Goal: Task Accomplishment & Management: Use online tool/utility

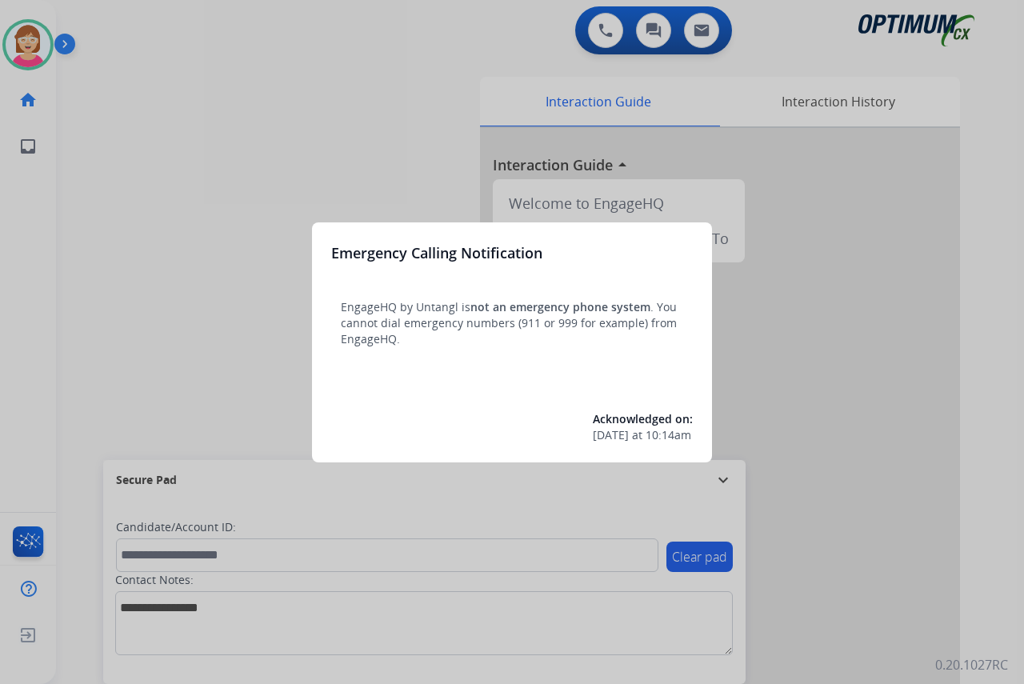
click at [155, 380] on div at bounding box center [512, 342] width 1024 height 684
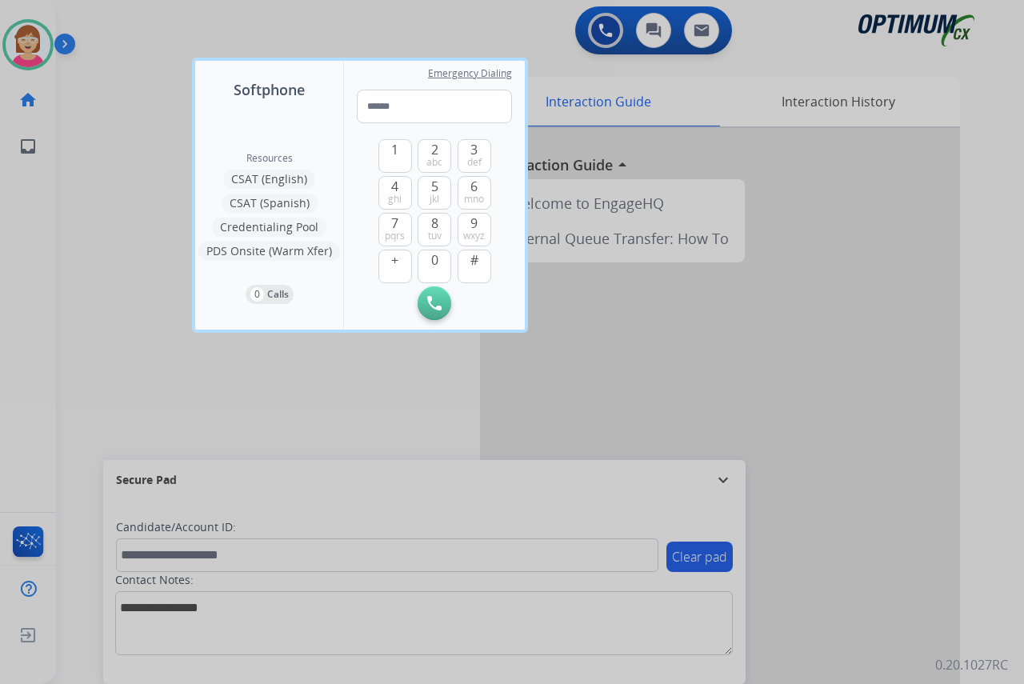
click at [132, 362] on div at bounding box center [512, 342] width 1024 height 684
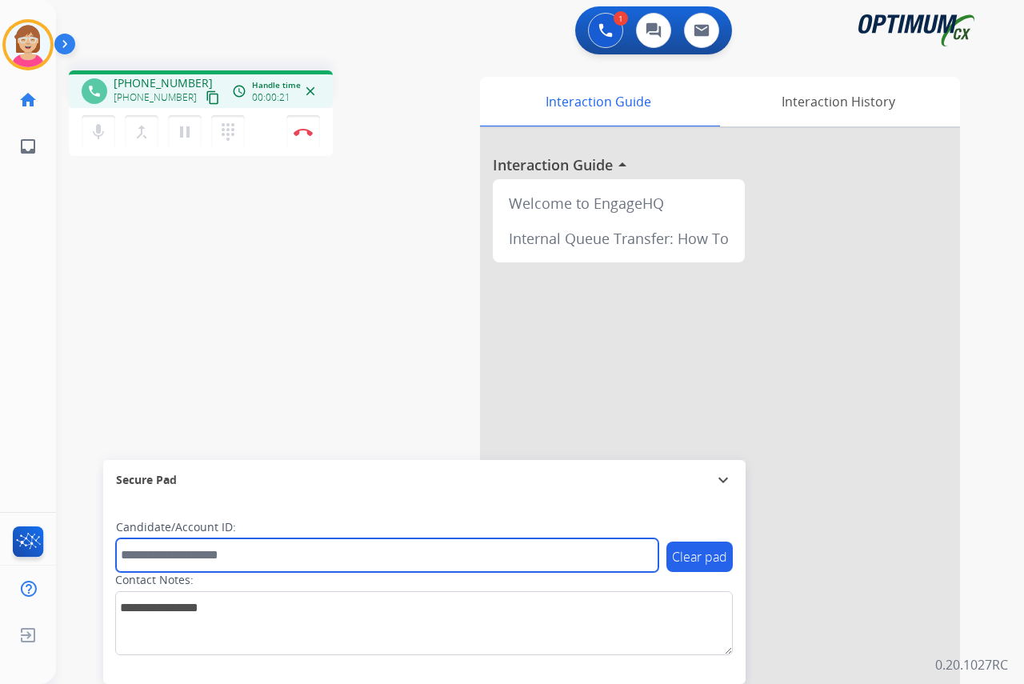
drag, startPoint x: 145, startPoint y: 556, endPoint x: 143, endPoint y: 548, distance: 8.2
click at [143, 548] on input "text" at bounding box center [387, 555] width 542 height 34
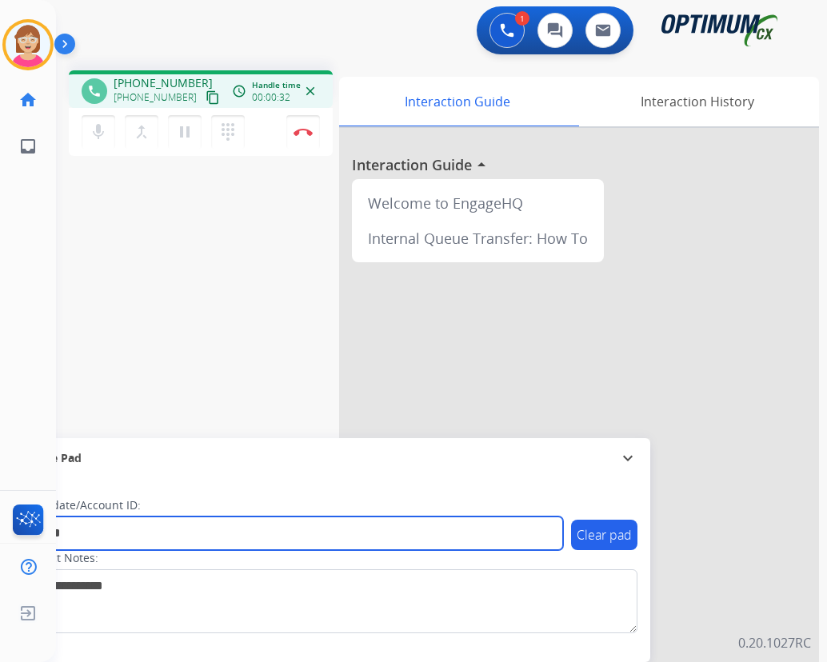
type input "*******"
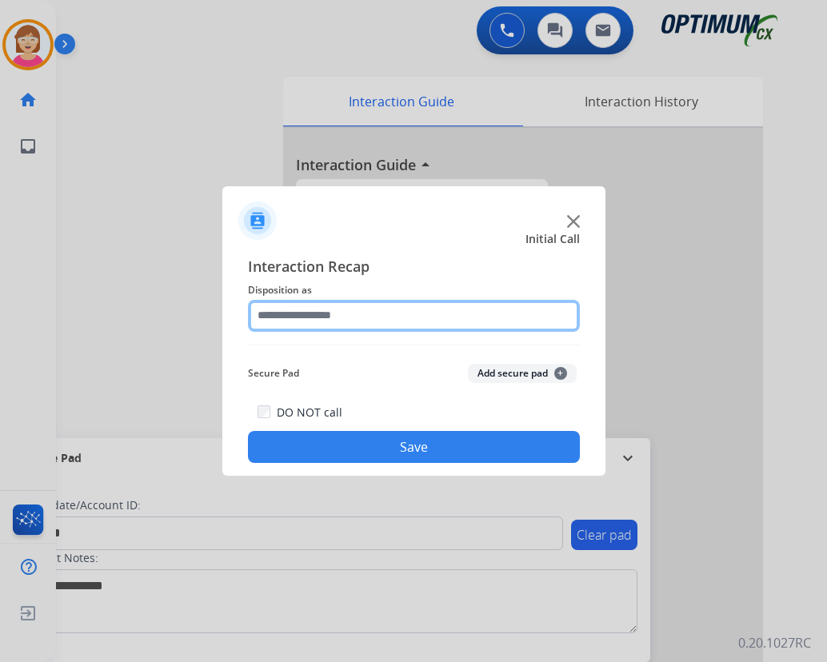
click at [294, 316] on input "text" at bounding box center [414, 316] width 332 height 32
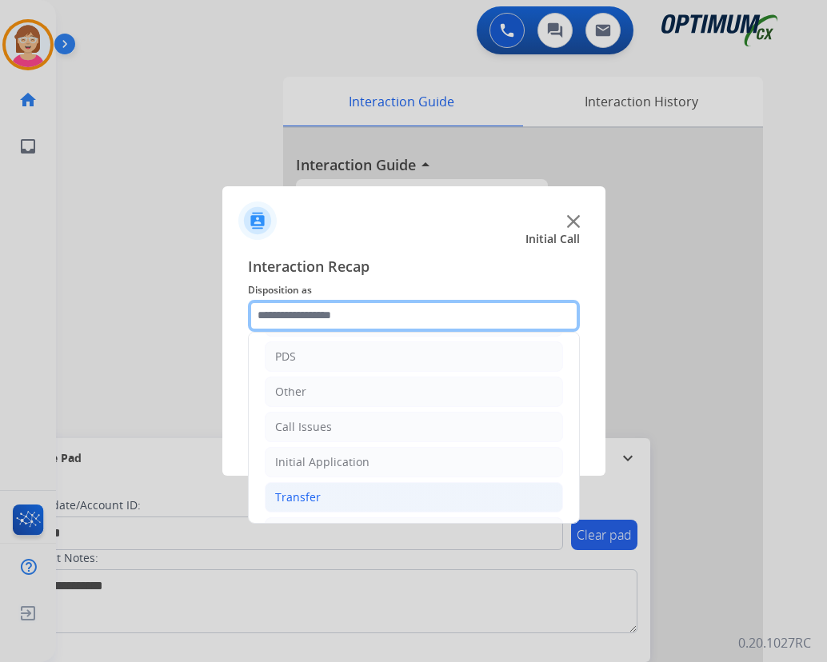
scroll to position [109, 0]
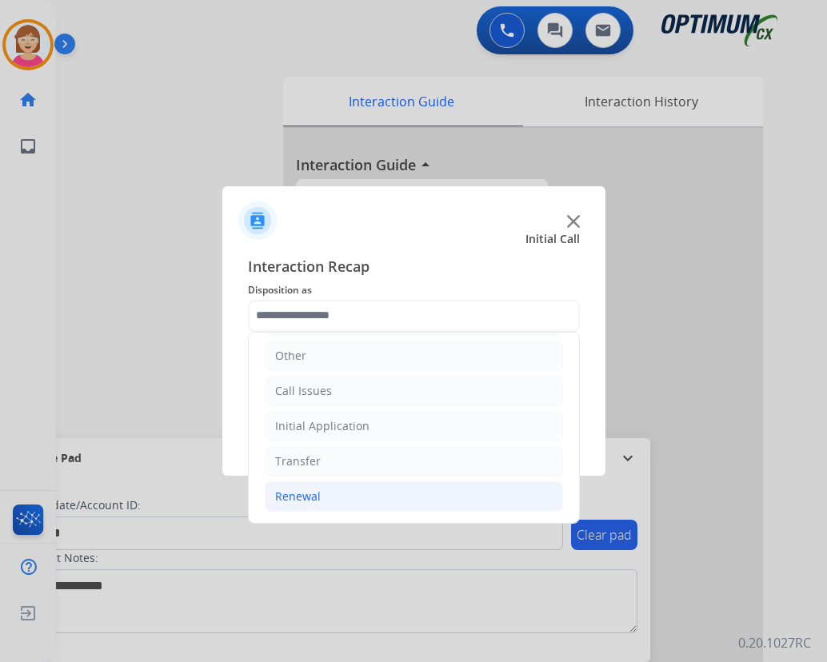
click at [306, 498] on div "Renewal" at bounding box center [298, 497] width 46 height 16
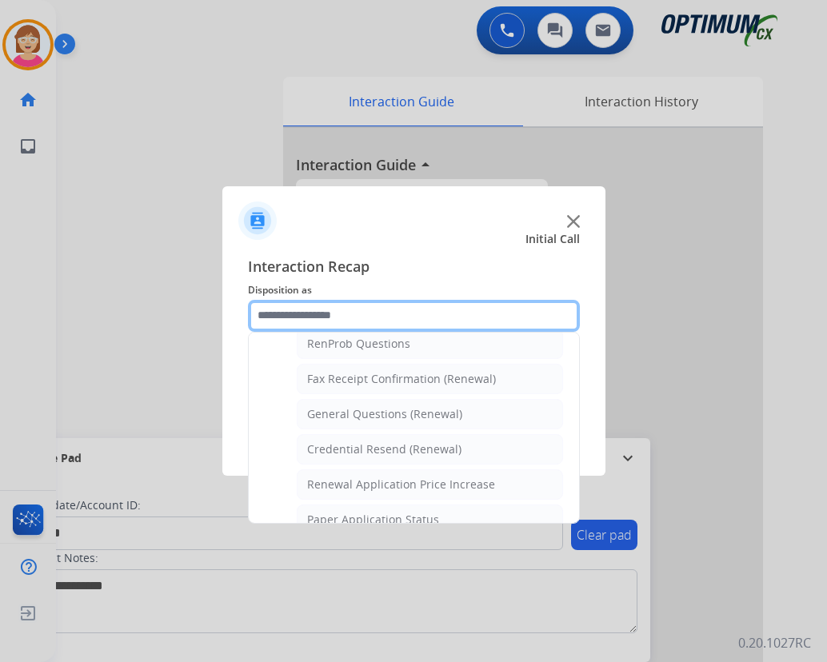
scroll to position [429, 0]
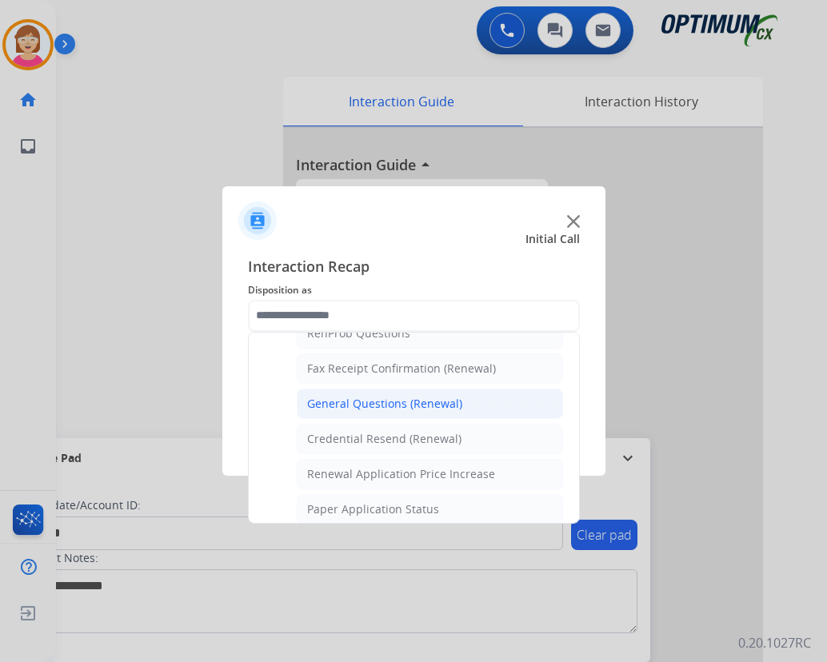
click at [374, 402] on div "General Questions (Renewal)" at bounding box center [384, 404] width 155 height 16
type input "**********"
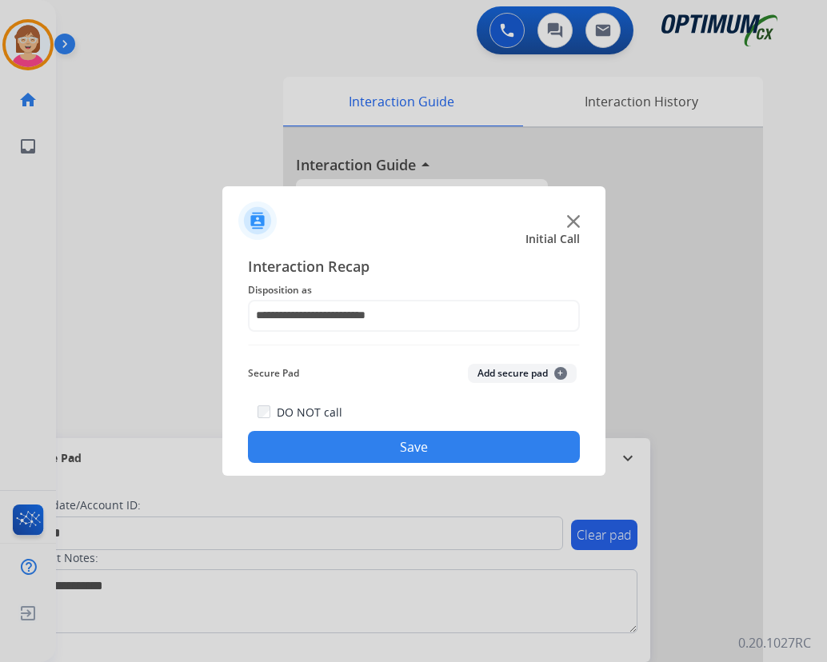
click at [561, 373] on span "+" at bounding box center [560, 373] width 13 height 13
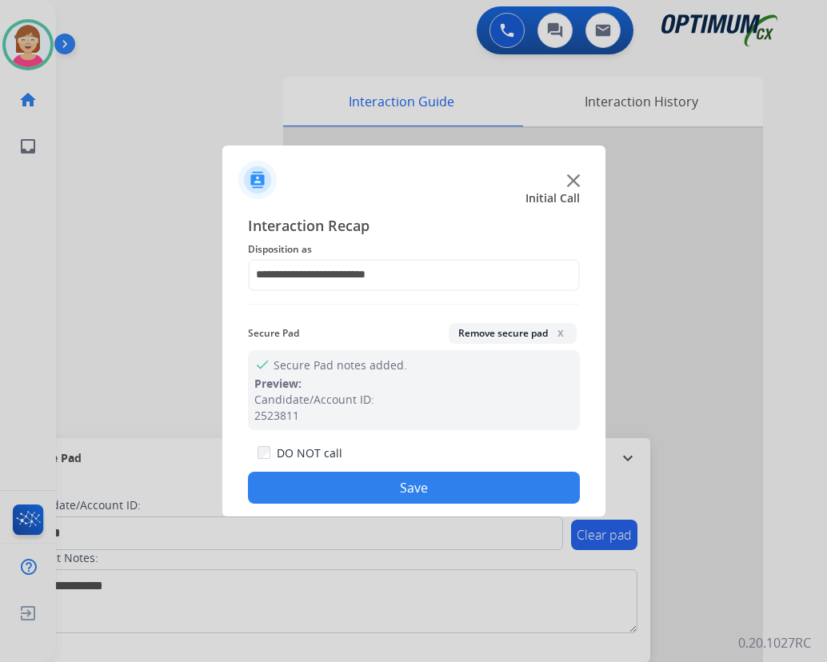
click at [331, 484] on button "Save" at bounding box center [414, 488] width 332 height 32
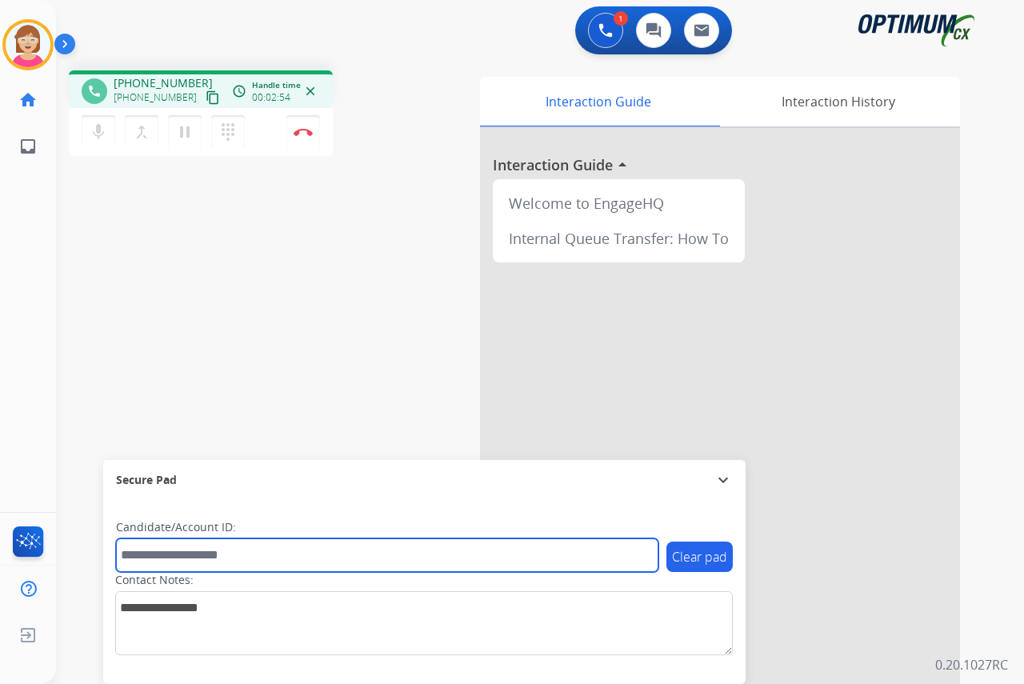
click at [156, 563] on input "text" at bounding box center [387, 555] width 542 height 34
type input "*"
click at [142, 551] on input "text" at bounding box center [387, 555] width 542 height 34
type input "*******"
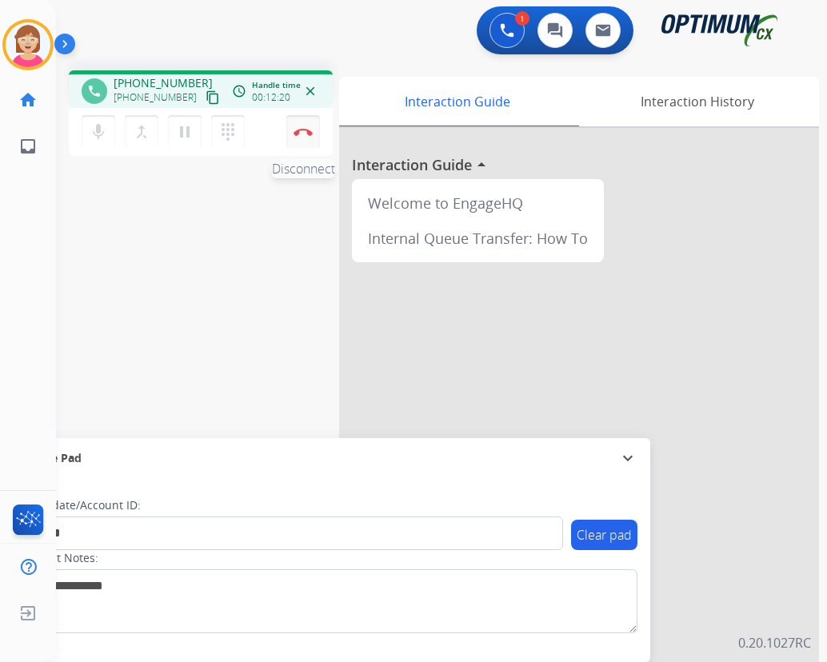
click at [303, 131] on img at bounding box center [303, 132] width 19 height 8
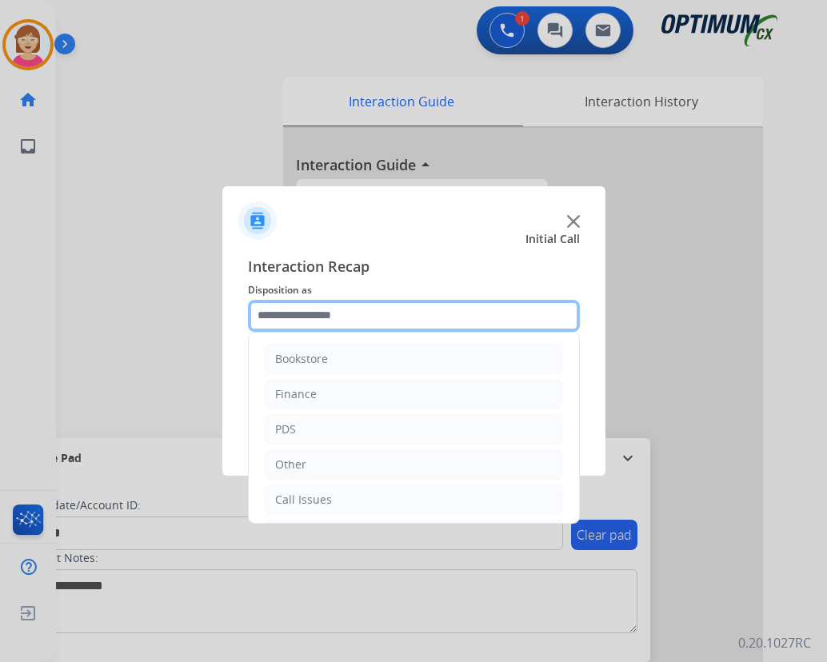
click at [286, 311] on input "text" at bounding box center [414, 316] width 332 height 32
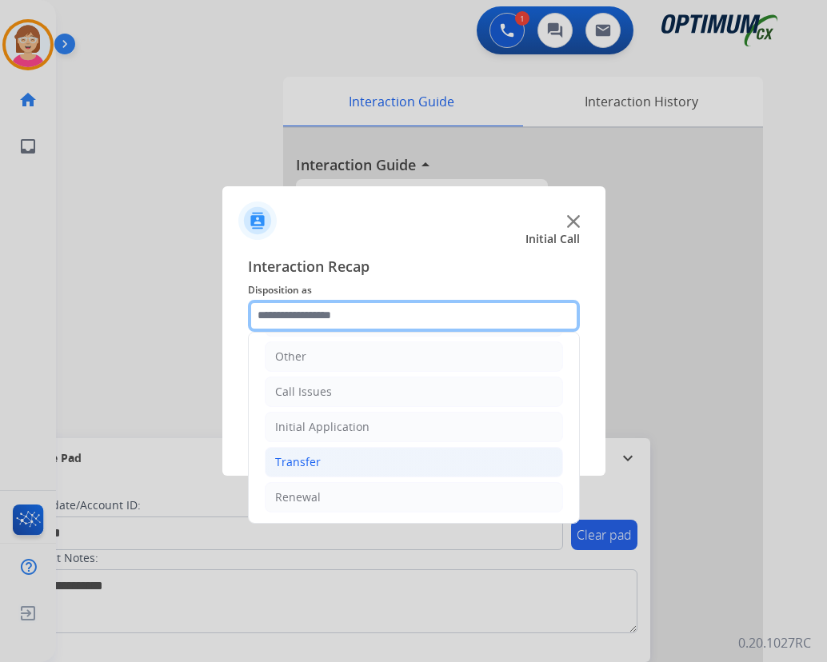
scroll to position [109, 0]
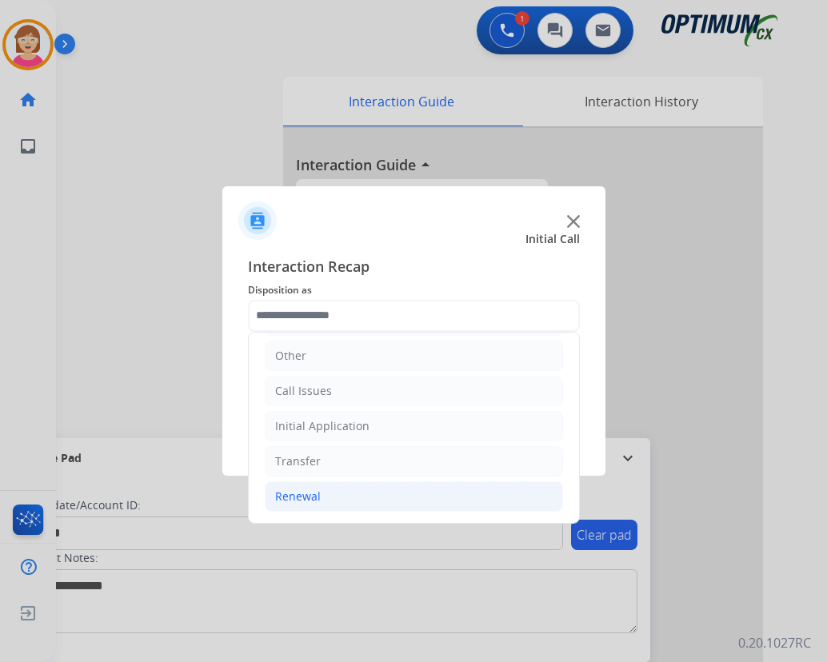
click at [307, 493] on div "Renewal" at bounding box center [298, 497] width 46 height 16
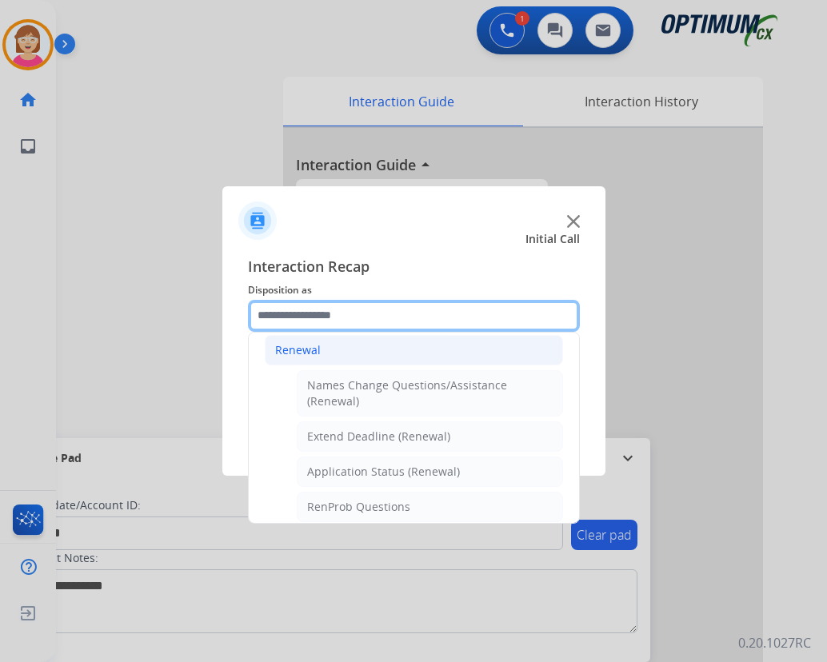
scroll to position [269, 0]
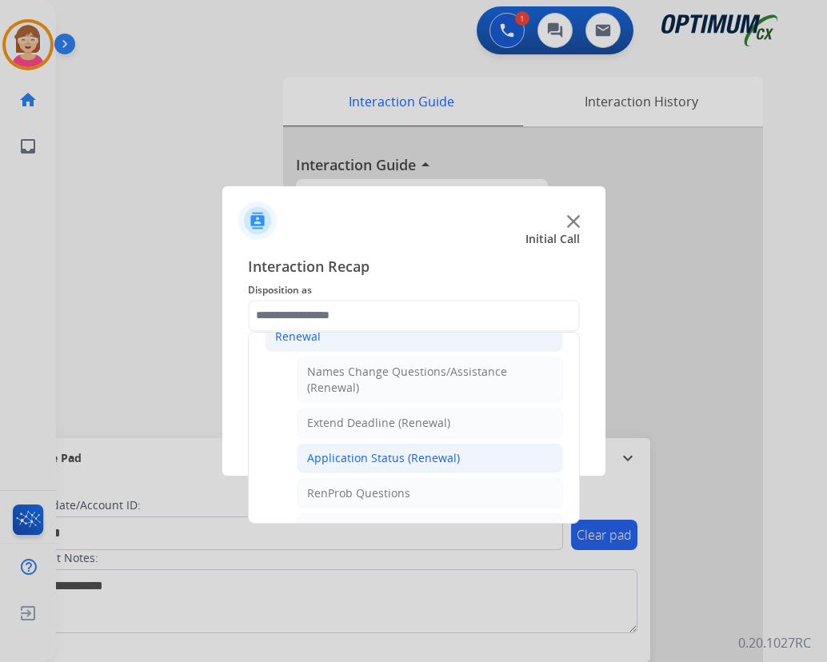
click at [357, 462] on div "Application Status (Renewal)" at bounding box center [383, 458] width 153 height 16
type input "**********"
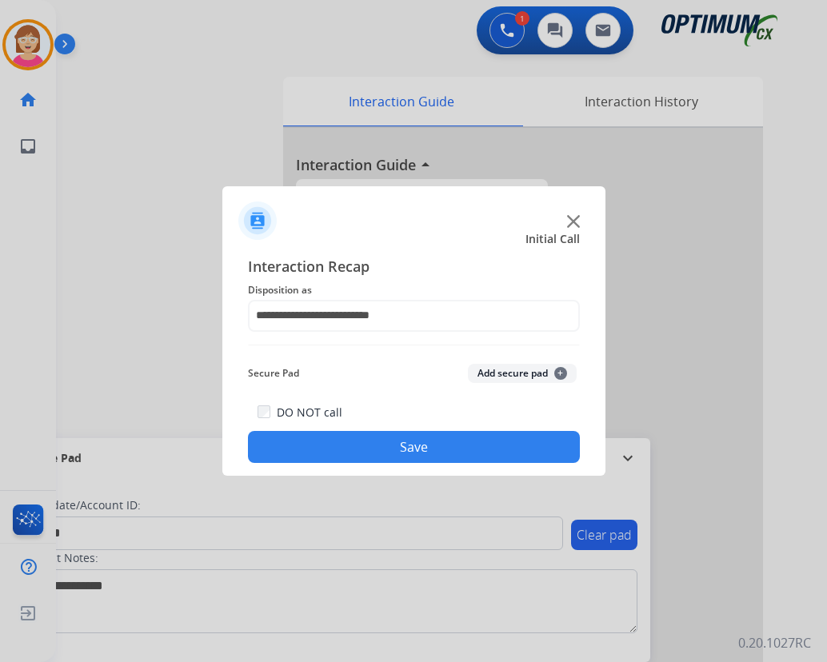
click at [559, 369] on span "+" at bounding box center [560, 373] width 13 height 13
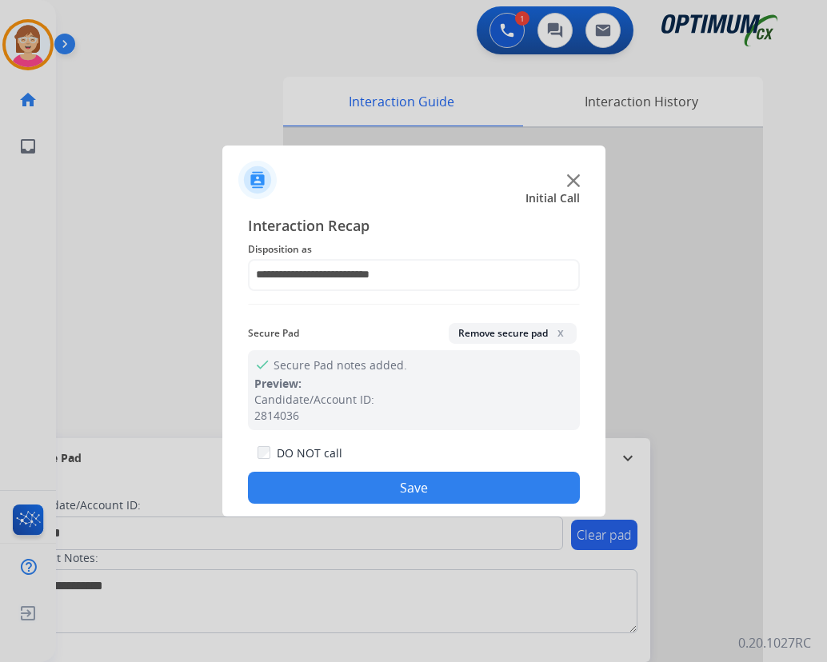
drag, startPoint x: 321, startPoint y: 488, endPoint x: 316, endPoint y: 480, distance: 9.3
click at [318, 484] on button "Save" at bounding box center [414, 488] width 332 height 32
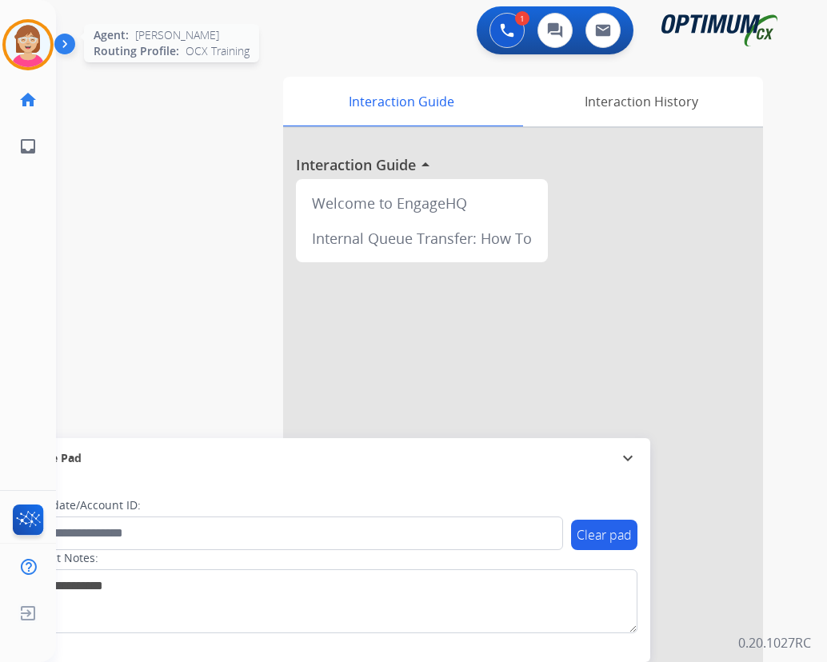
drag, startPoint x: 37, startPoint y: 43, endPoint x: 40, endPoint y: 54, distance: 11.6
click at [38, 46] on img at bounding box center [28, 44] width 45 height 45
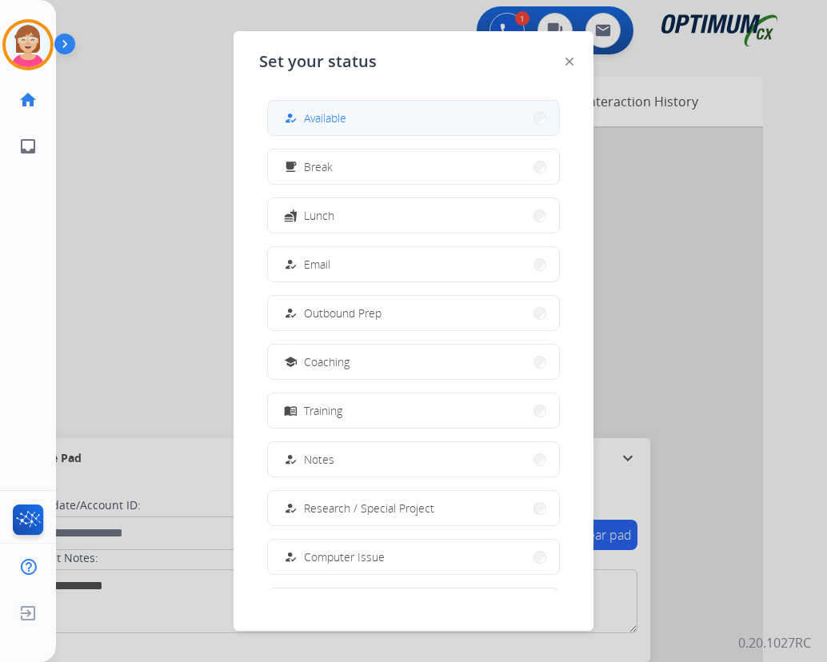
click at [335, 117] on span "Available" at bounding box center [325, 118] width 42 height 17
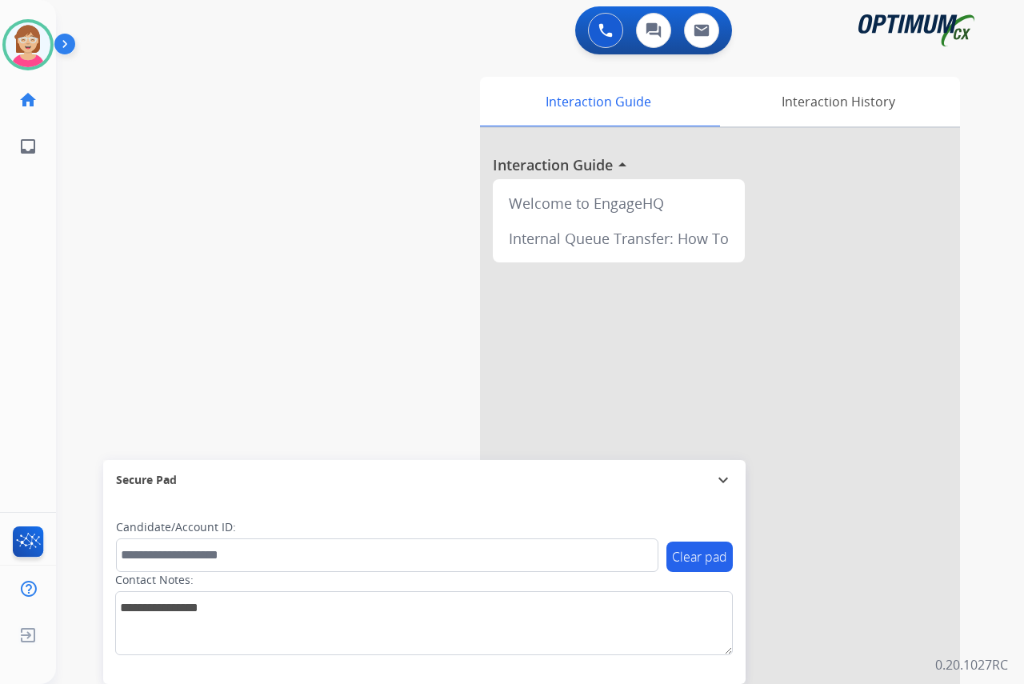
click at [43, 210] on div "[PERSON_NAME] Available Edit Avatar Agent: [PERSON_NAME] Profile: OCX Training …" at bounding box center [28, 342] width 56 height 684
click at [43, 278] on div "[PERSON_NAME] Available Edit Avatar Agent: [PERSON_NAME] Profile: OCX Training …" at bounding box center [28, 342] width 56 height 684
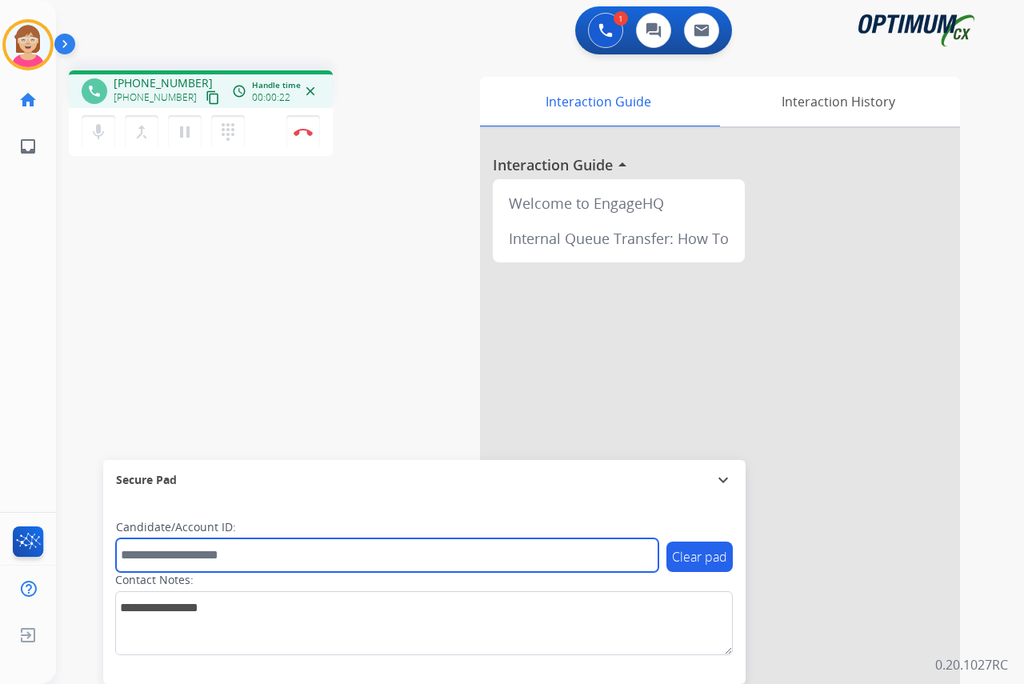
drag, startPoint x: 150, startPoint y: 554, endPoint x: 132, endPoint y: 547, distance: 19.5
click at [150, 554] on input "text" at bounding box center [387, 555] width 542 height 34
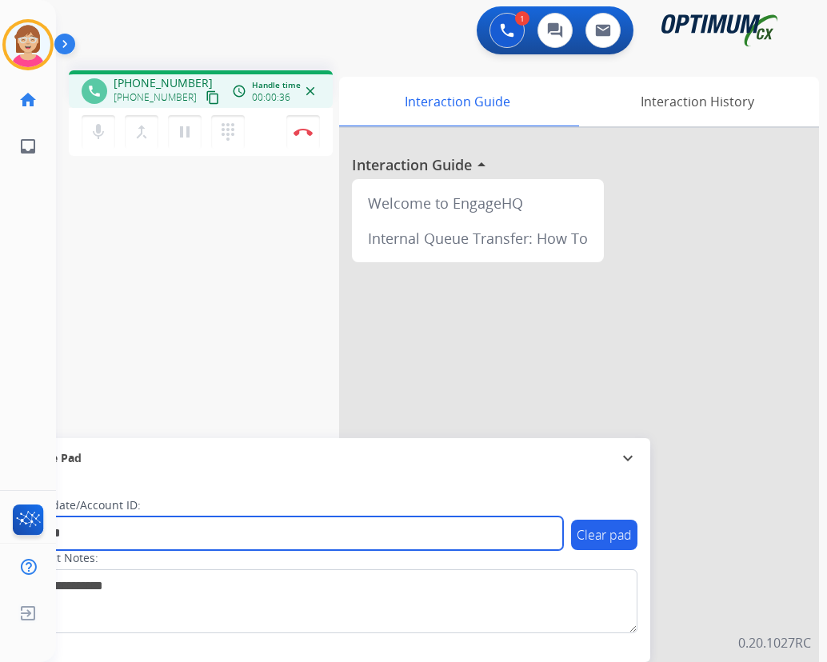
type input "*******"
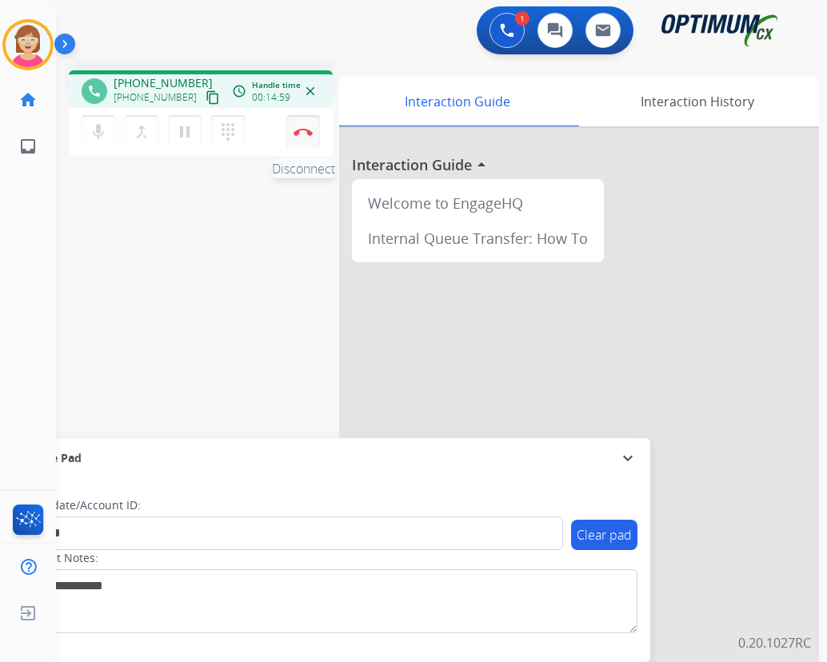
click at [306, 130] on img at bounding box center [303, 132] width 19 height 8
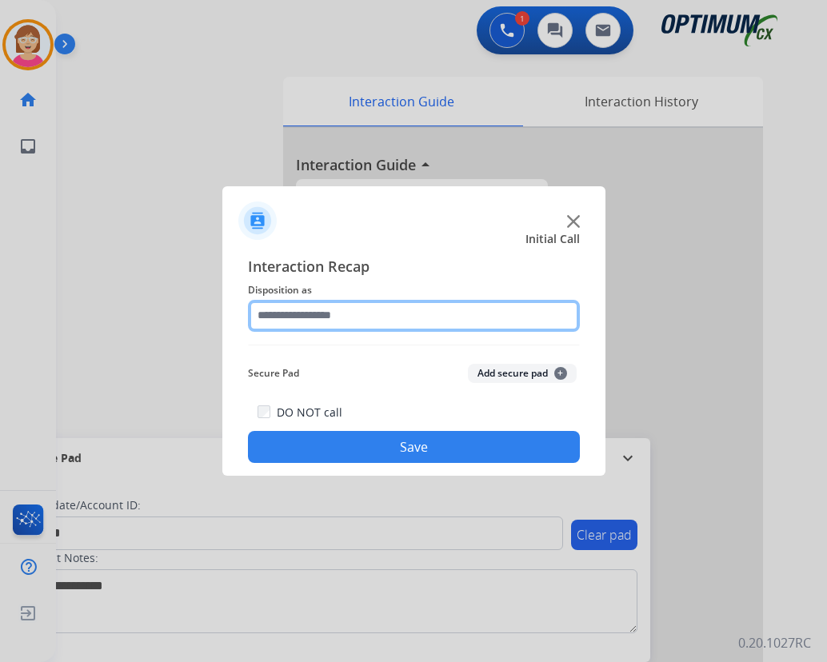
click at [279, 318] on input "text" at bounding box center [414, 316] width 332 height 32
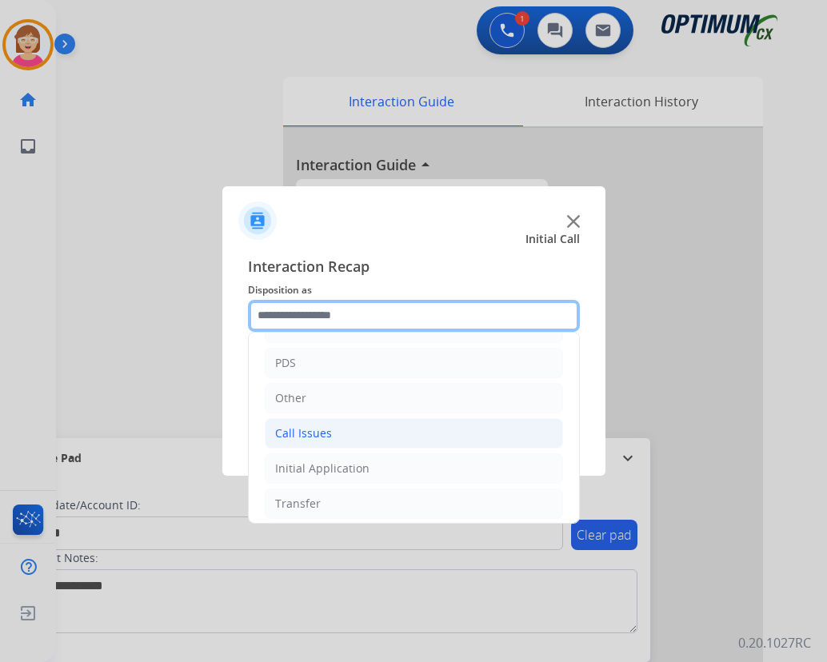
scroll to position [109, 0]
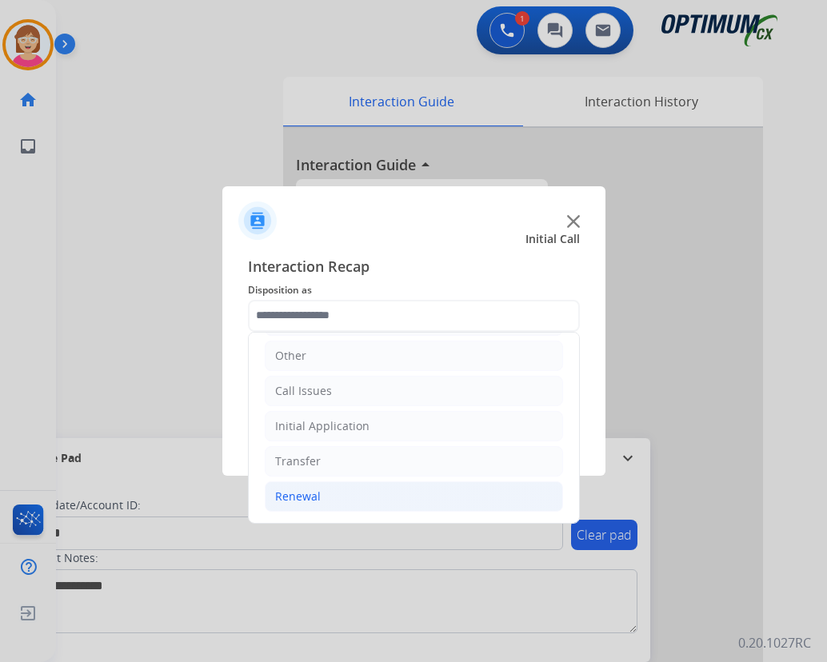
click at [299, 501] on div "Renewal" at bounding box center [298, 497] width 46 height 16
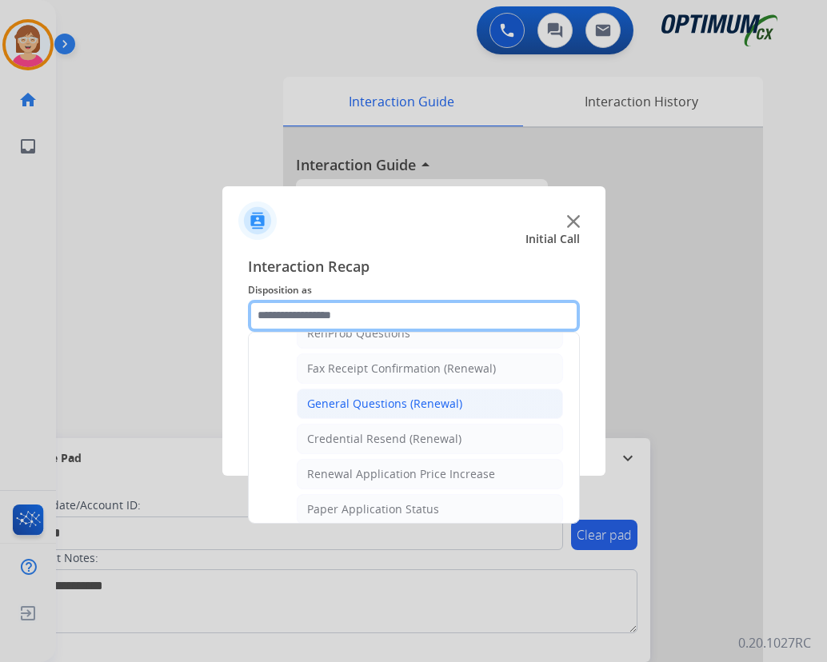
scroll to position [269, 0]
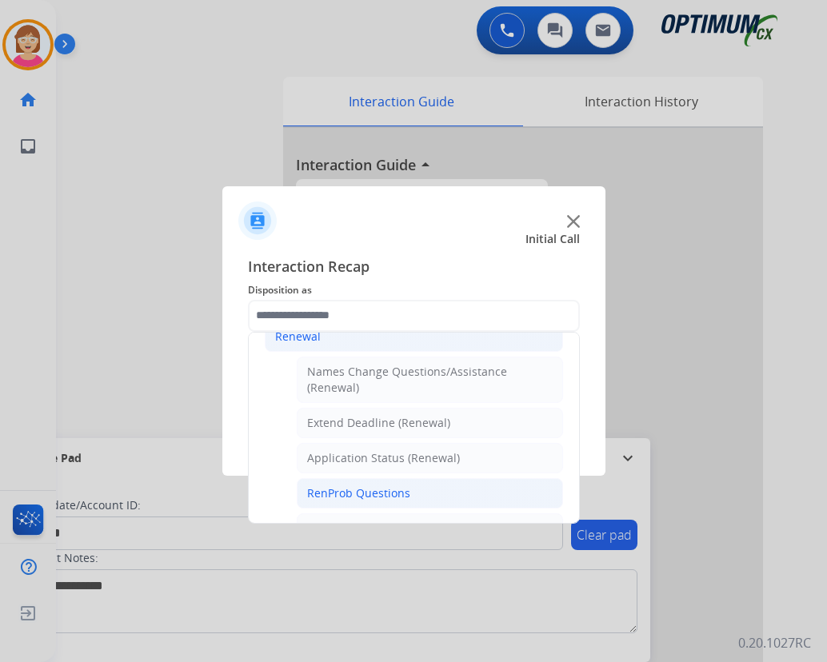
click at [345, 494] on div "RenProb Questions" at bounding box center [358, 494] width 103 height 16
type input "**********"
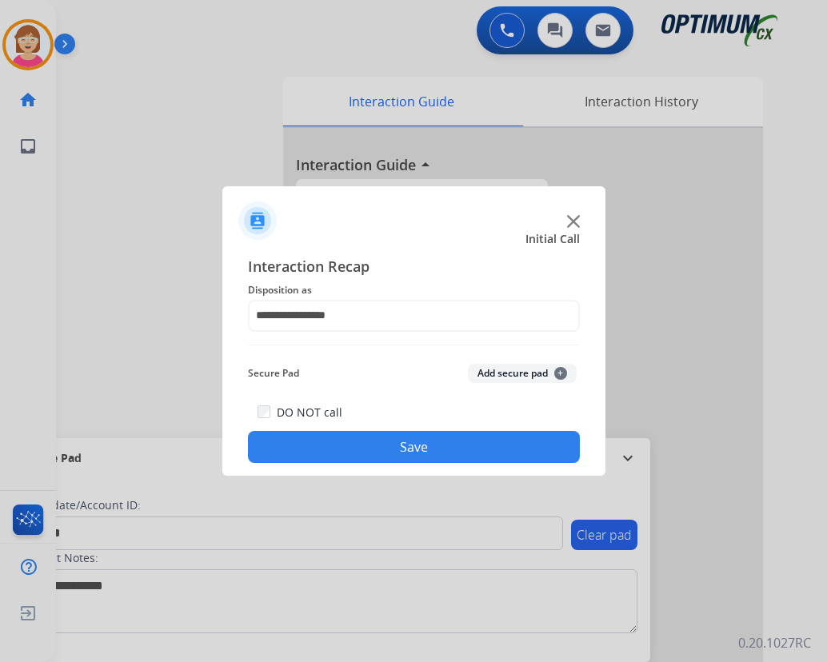
click at [559, 373] on span "+" at bounding box center [560, 373] width 13 height 13
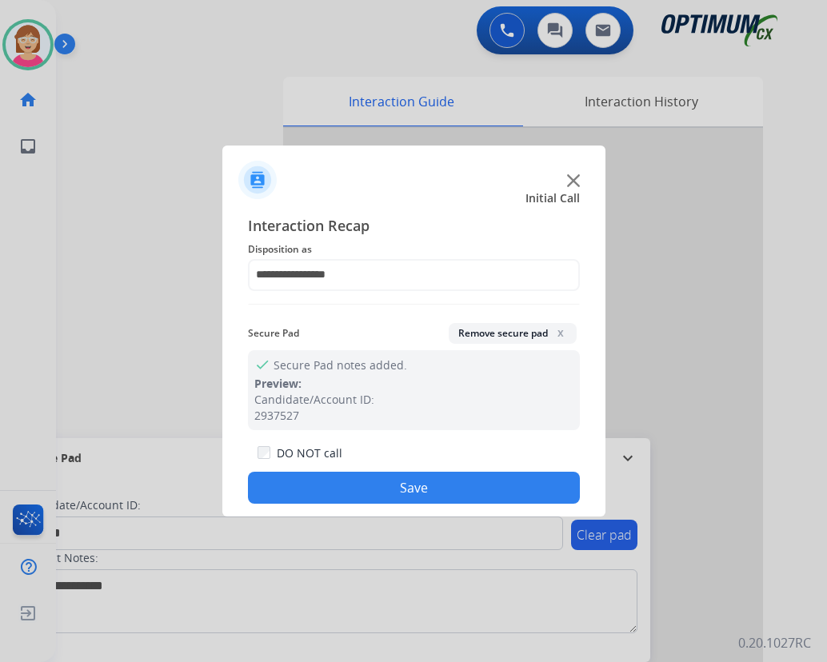
click at [336, 489] on button "Save" at bounding box center [414, 488] width 332 height 32
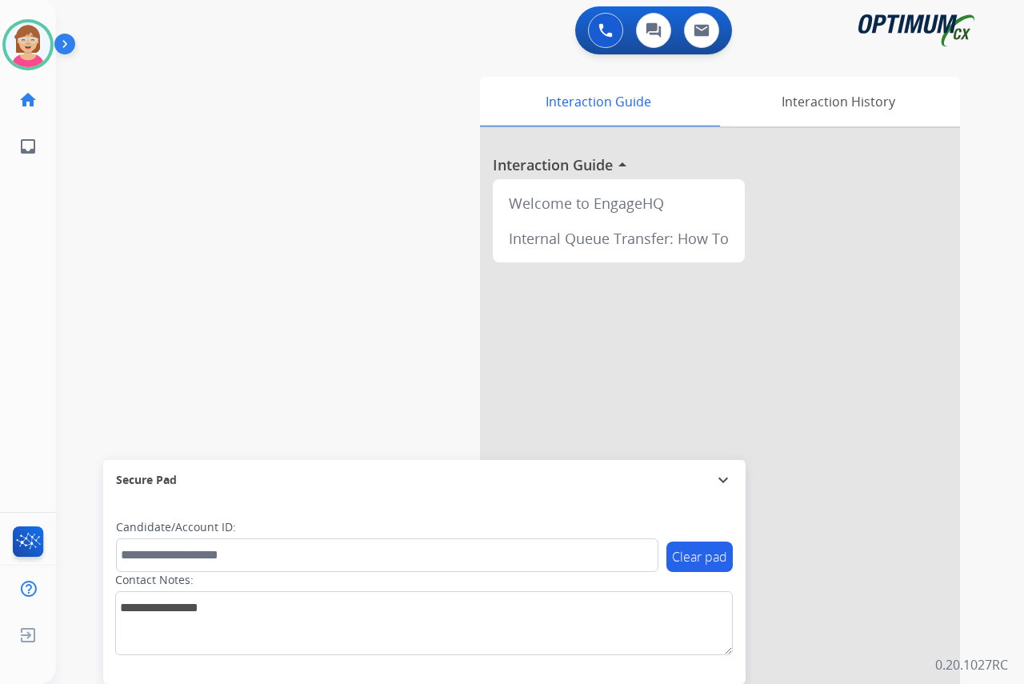
click at [40, 190] on div "[PERSON_NAME] Available Edit Avatar Agent: [PERSON_NAME] Profile: OCX Training …" at bounding box center [28, 342] width 56 height 684
click at [39, 273] on div "[PERSON_NAME] Available Edit Avatar Agent: [PERSON_NAME] Profile: OCX Training …" at bounding box center [28, 342] width 56 height 684
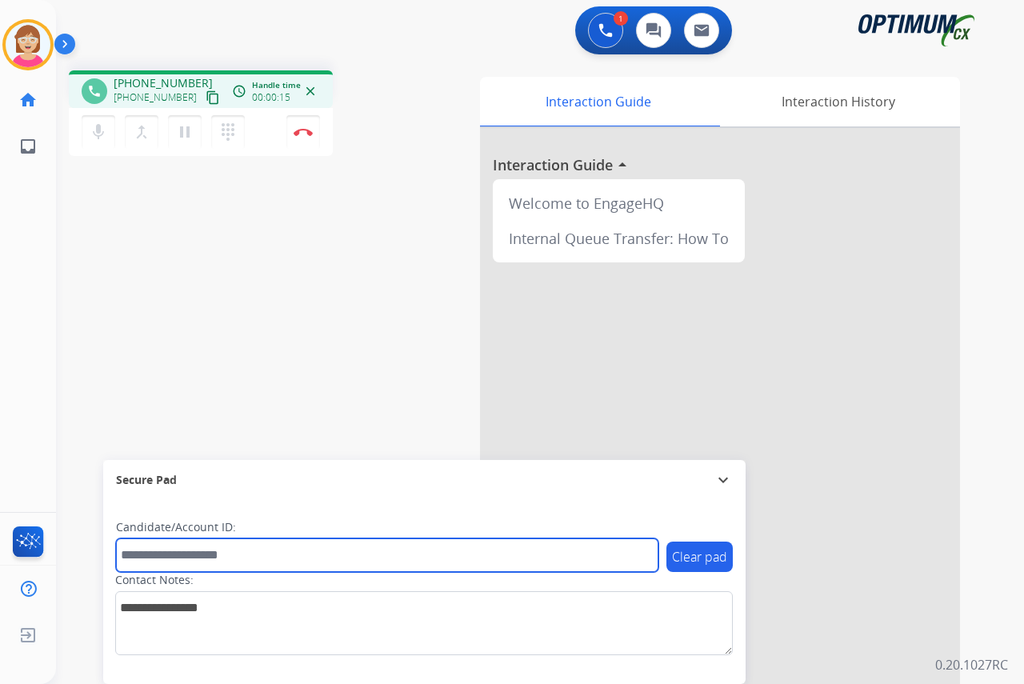
click at [140, 552] on input "text" at bounding box center [387, 555] width 542 height 34
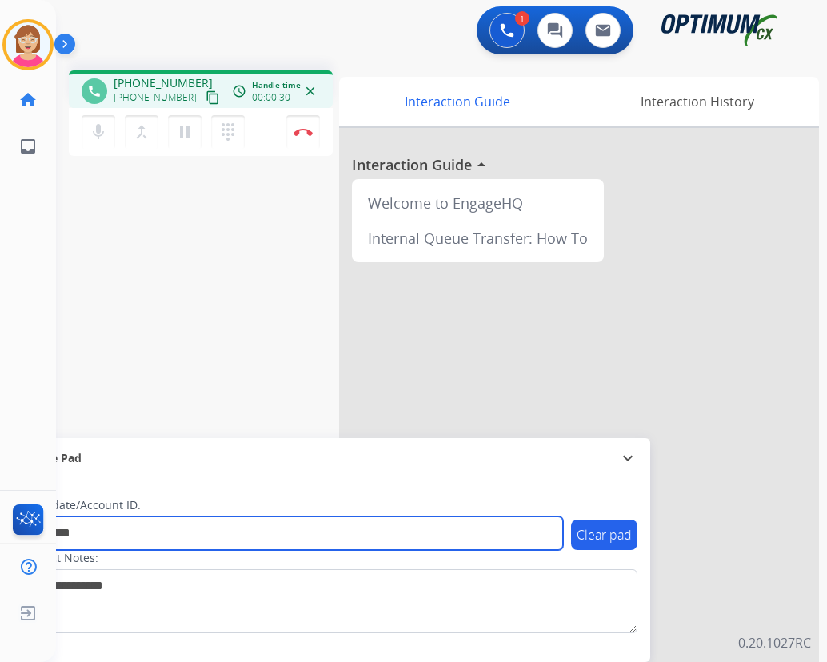
type input "*********"
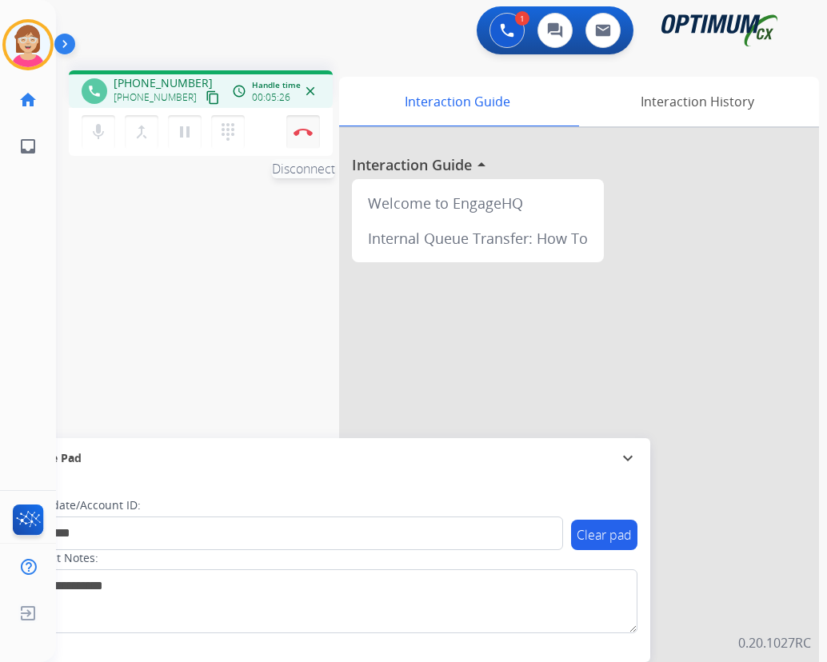
click at [302, 130] on img at bounding box center [303, 132] width 19 height 8
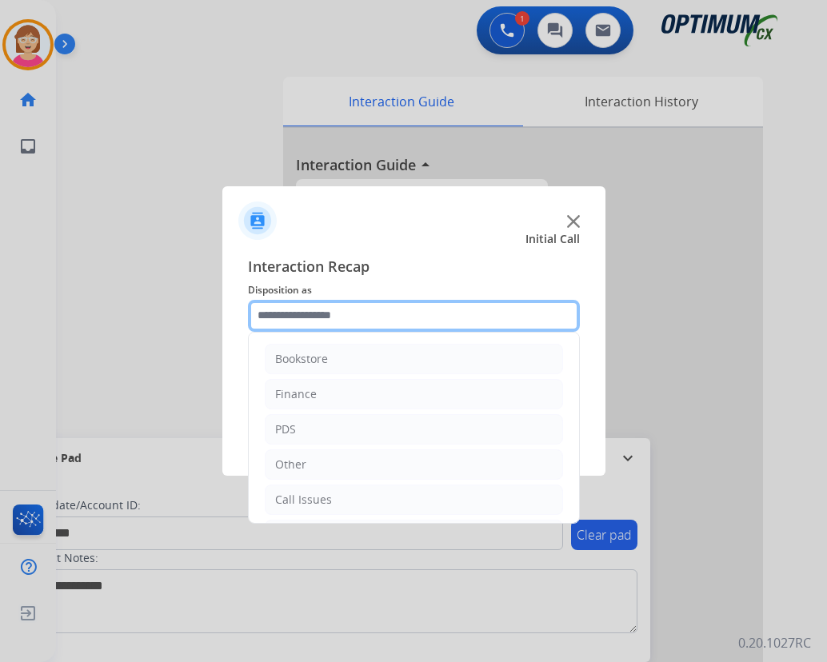
click at [281, 315] on input "text" at bounding box center [414, 316] width 332 height 32
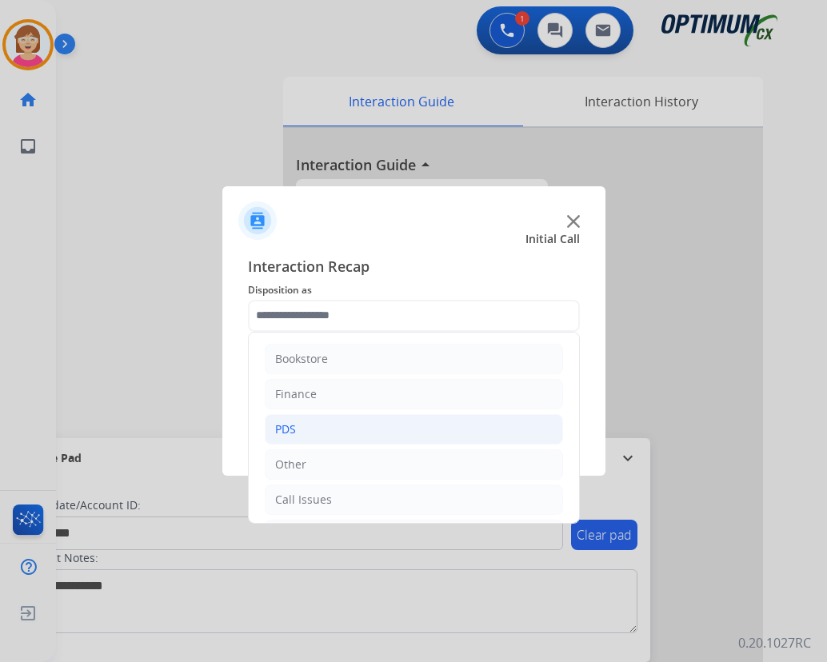
click at [293, 430] on div "PDS" at bounding box center [285, 430] width 21 height 16
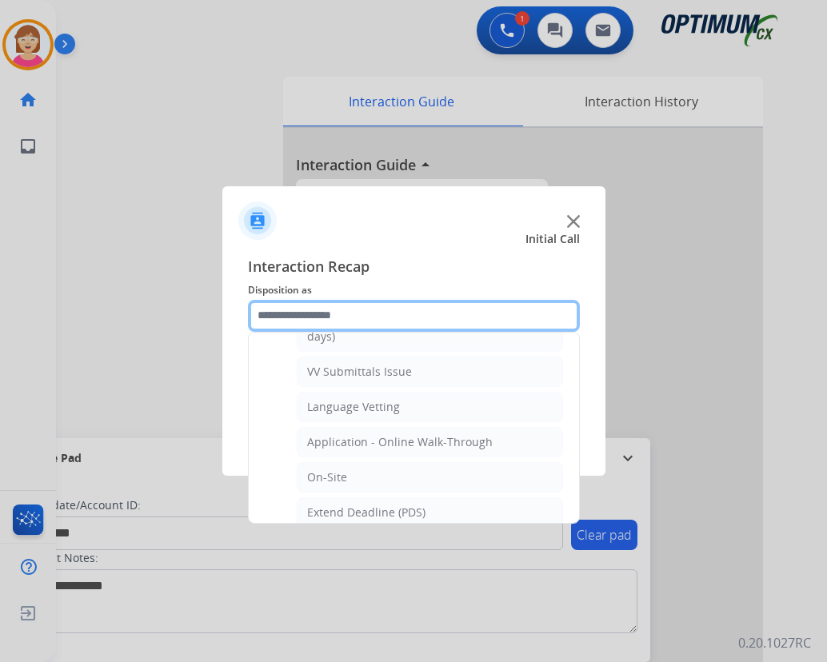
scroll to position [320, 0]
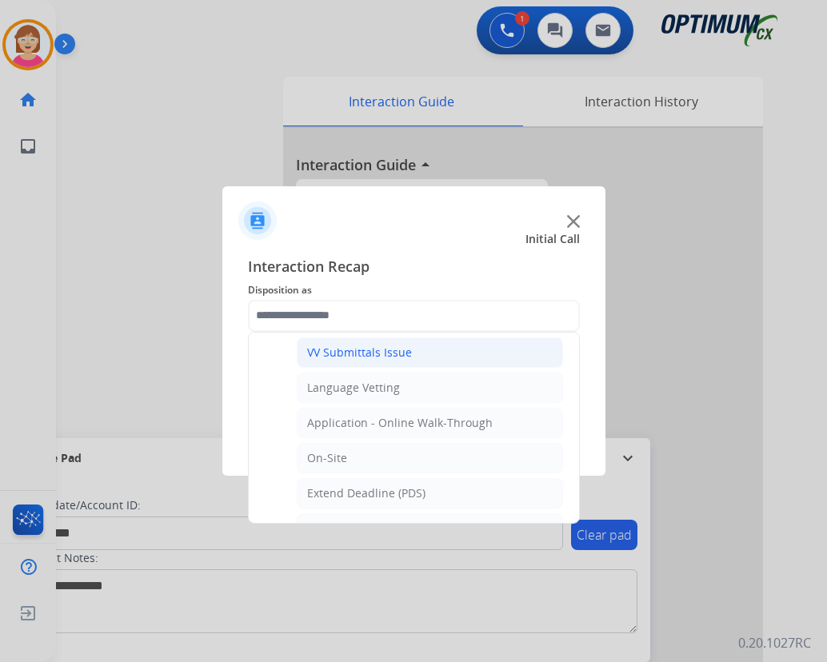
click at [361, 350] on div "VV Submittals Issue" at bounding box center [359, 353] width 105 height 16
type input "**********"
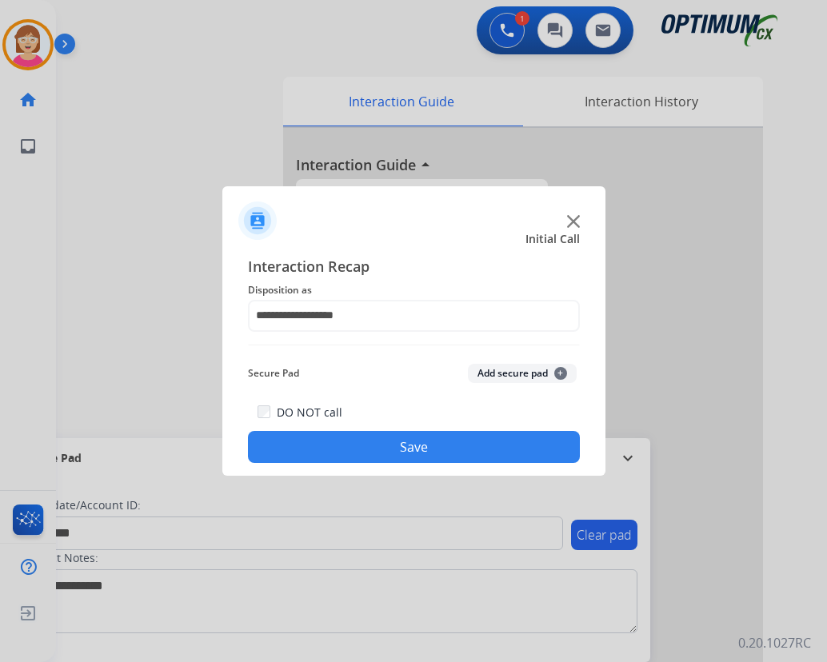
click at [562, 371] on span "+" at bounding box center [560, 373] width 13 height 13
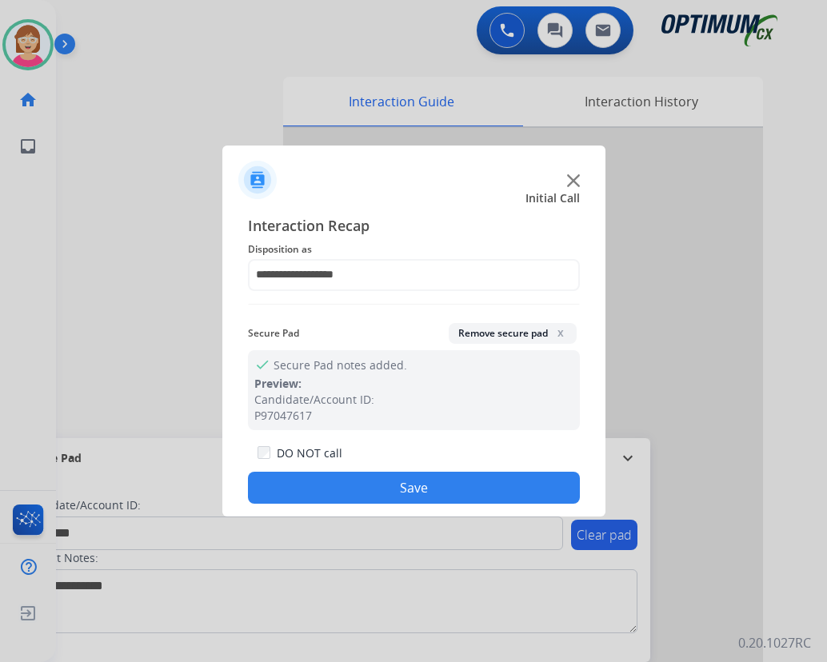
click at [319, 494] on button "Save" at bounding box center [414, 488] width 332 height 32
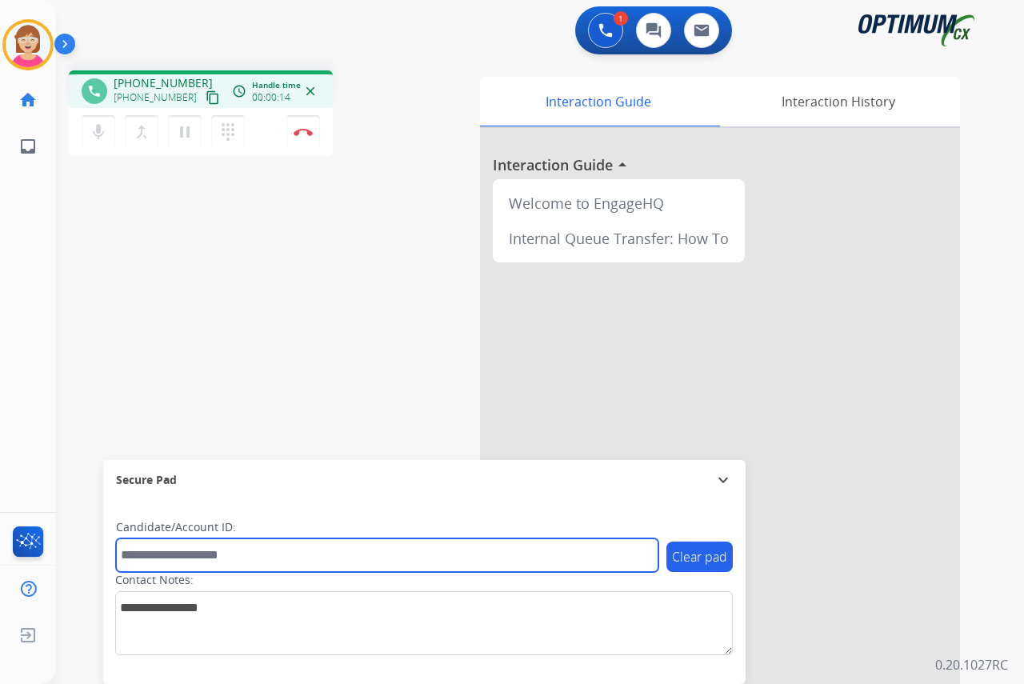
click at [145, 553] on input "text" at bounding box center [387, 555] width 542 height 34
type input "*******"
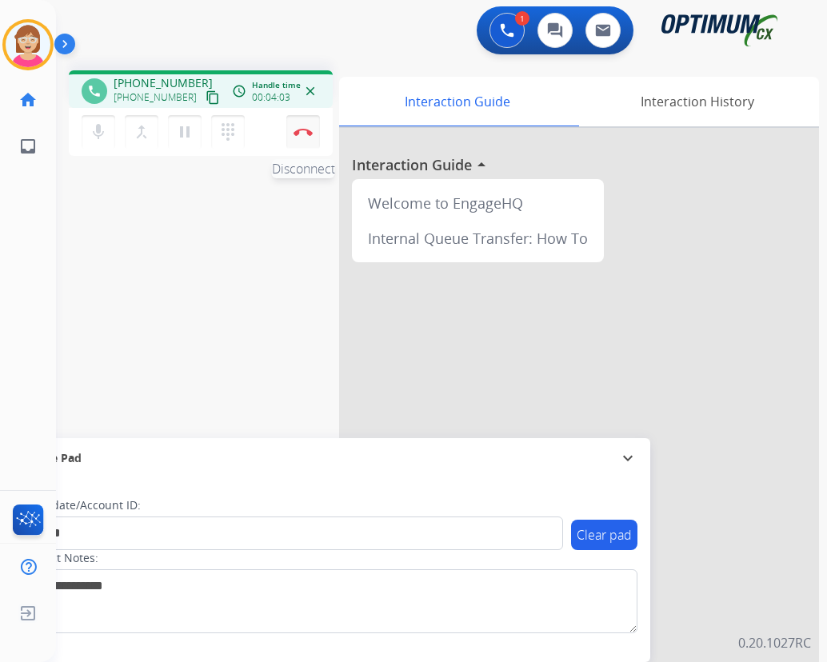
click at [305, 132] on img at bounding box center [303, 132] width 19 height 8
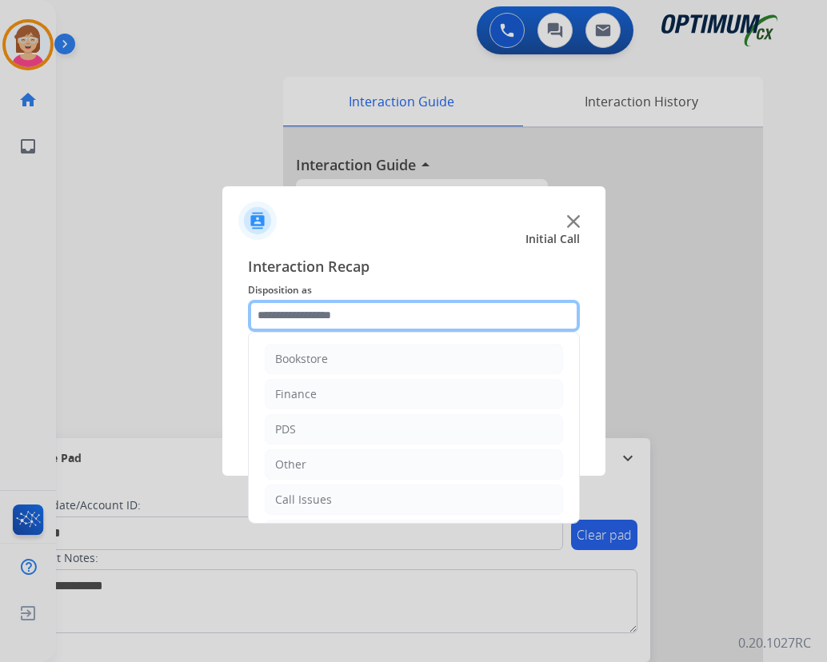
click at [290, 322] on input "text" at bounding box center [414, 316] width 332 height 32
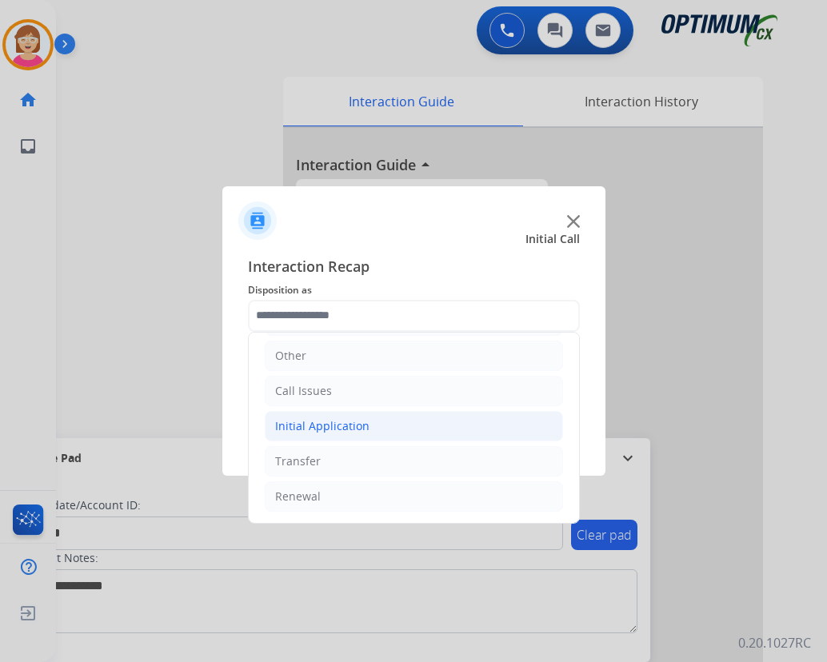
click at [330, 422] on div "Initial Application" at bounding box center [322, 426] width 94 height 16
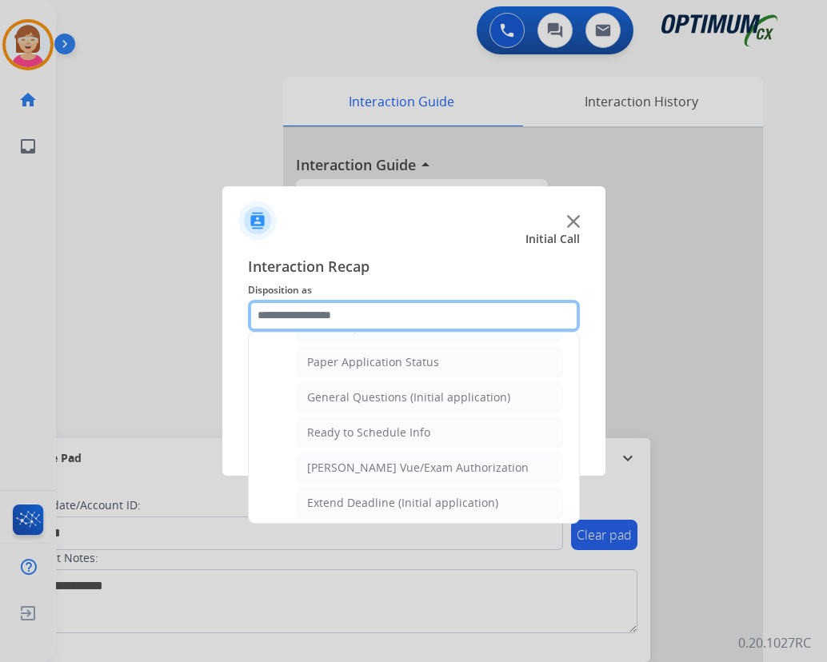
scroll to position [909, 0]
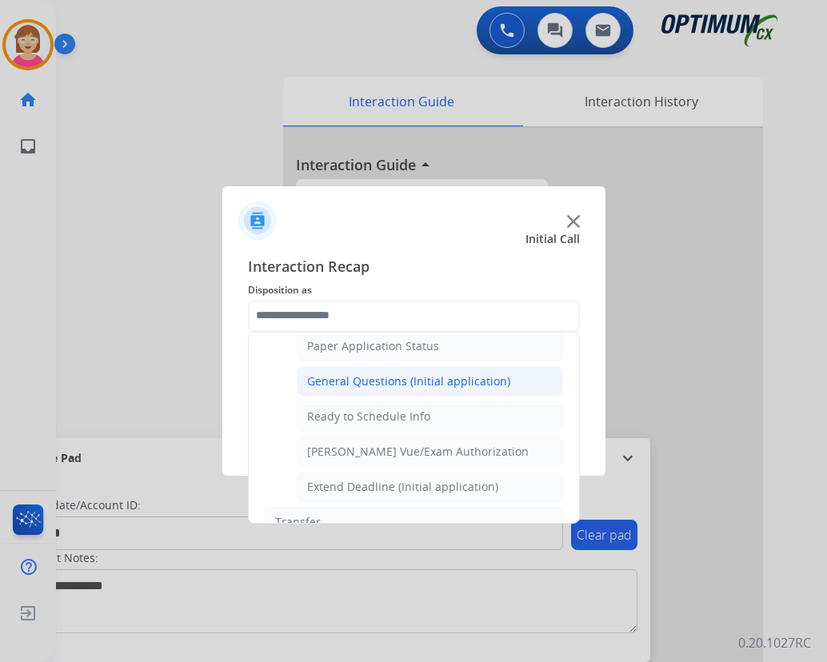
click at [384, 377] on div "General Questions (Initial application)" at bounding box center [408, 382] width 203 height 16
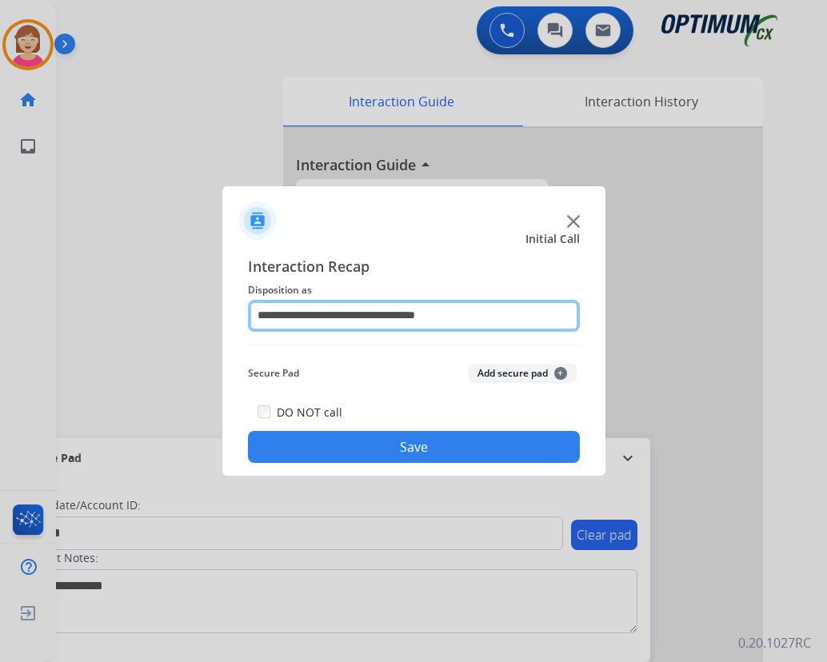
click at [478, 316] on input "**********" at bounding box center [414, 316] width 332 height 32
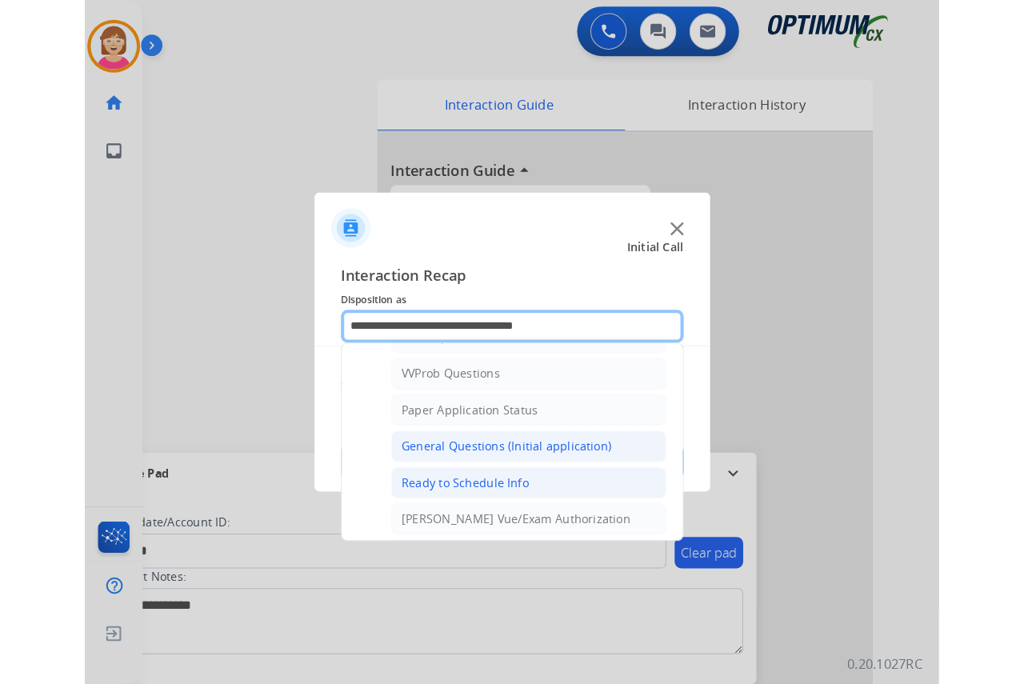
scroll to position [880, 0]
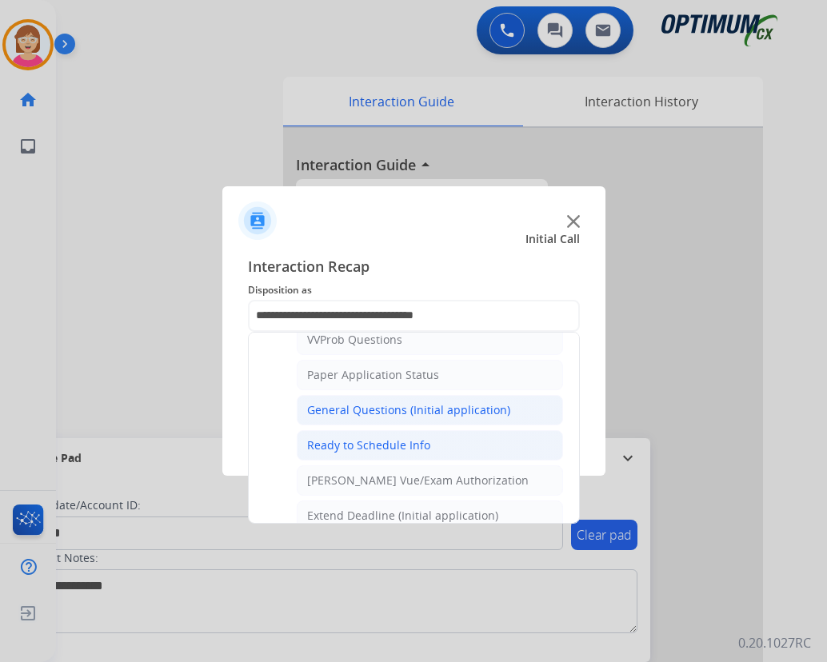
click at [366, 440] on div "Ready to Schedule Info" at bounding box center [368, 446] width 123 height 16
type input "**********"
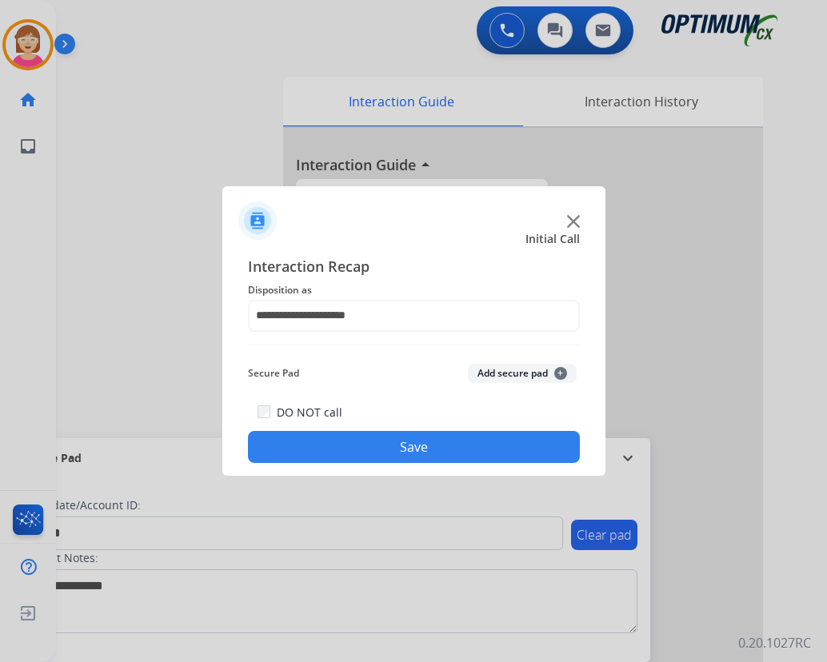
click at [561, 370] on span "+" at bounding box center [560, 373] width 13 height 13
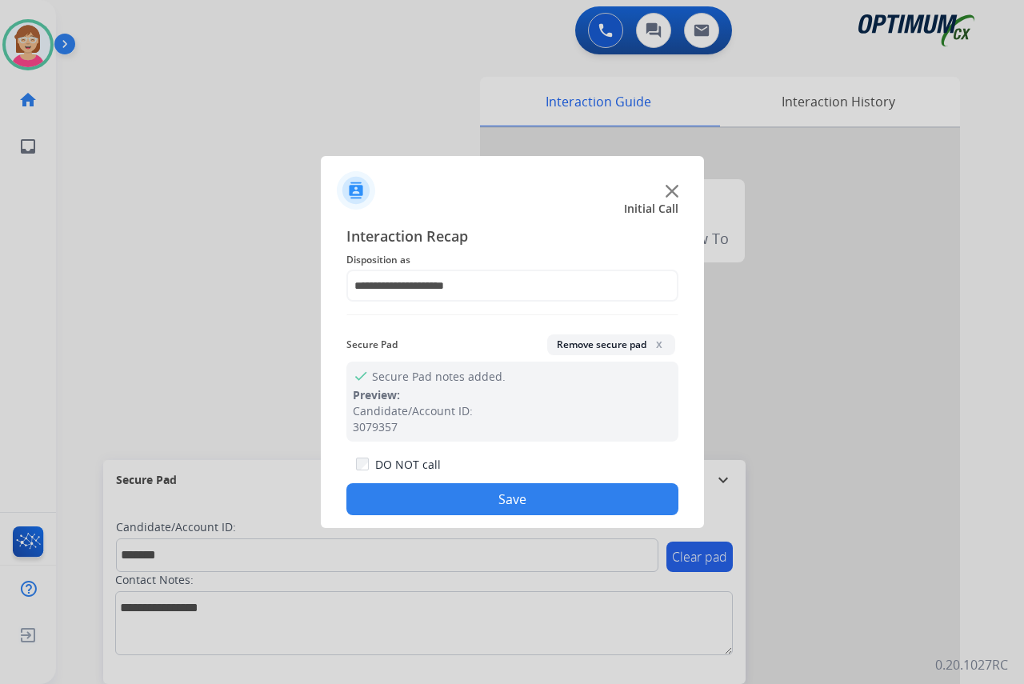
click at [431, 495] on button "Save" at bounding box center [512, 499] width 332 height 32
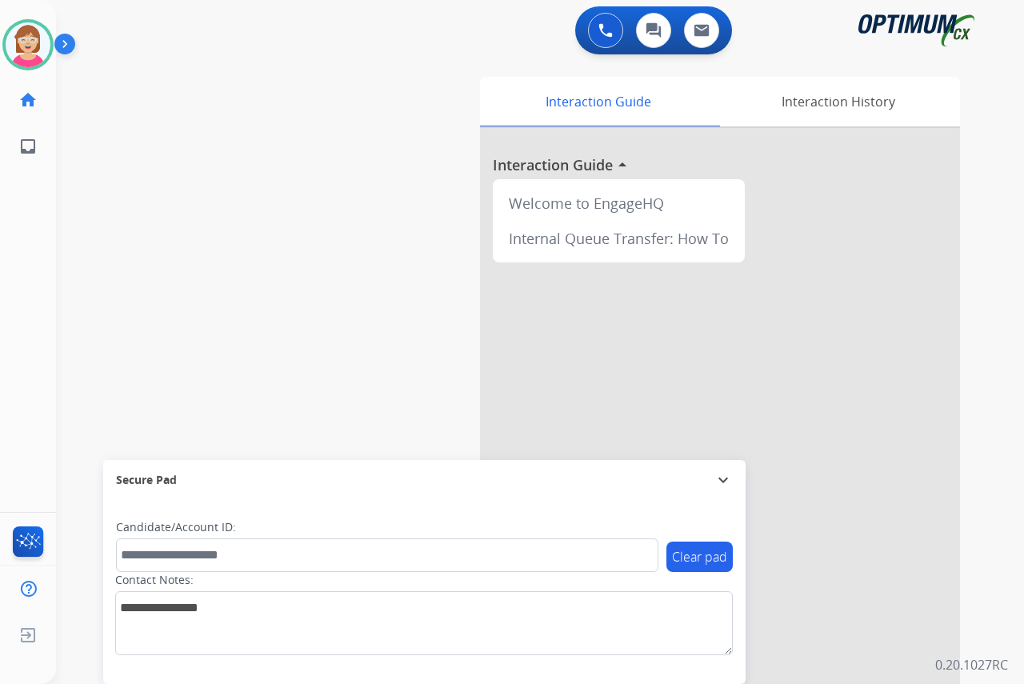
drag, startPoint x: 33, startPoint y: 200, endPoint x: 34, endPoint y: 191, distance: 8.8
click at [33, 200] on div "[PERSON_NAME] Available Edit Avatar Agent: [PERSON_NAME] Profile: OCX Training …" at bounding box center [28, 342] width 56 height 684
click at [28, 50] on img at bounding box center [28, 44] width 45 height 45
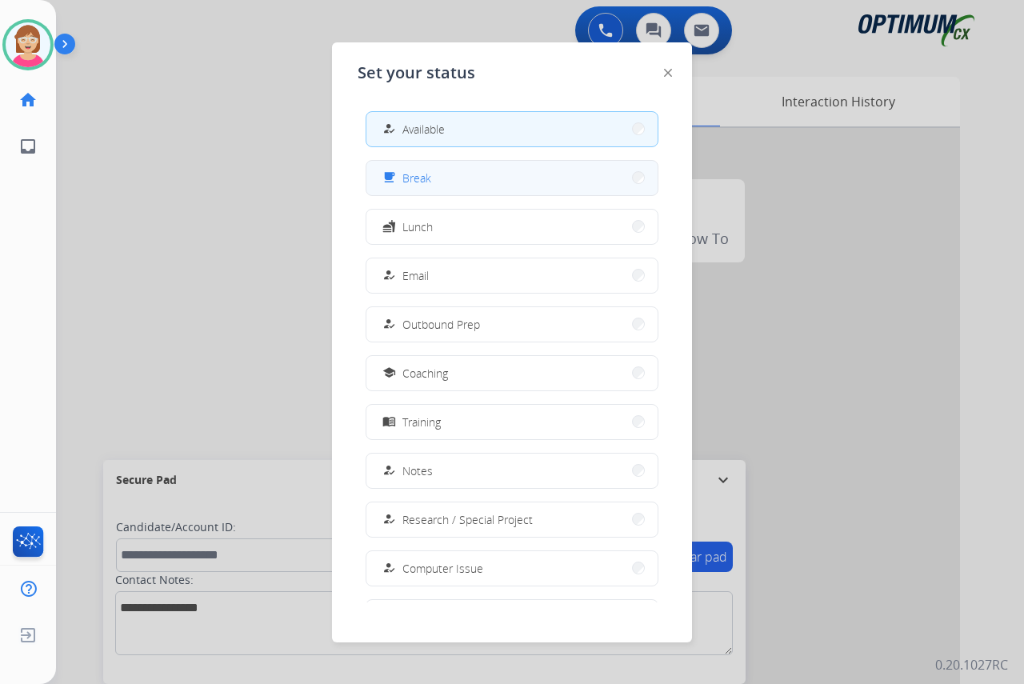
click at [461, 177] on button "free_breakfast Break" at bounding box center [511, 178] width 291 height 34
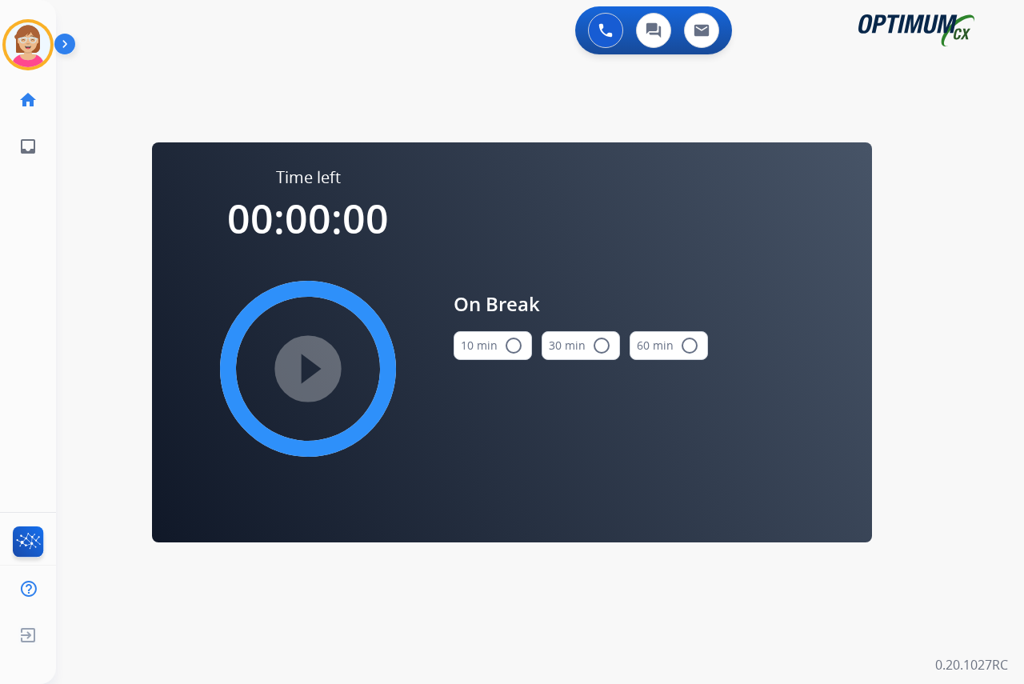
click at [515, 339] on mat-icon "radio_button_unchecked" at bounding box center [513, 345] width 19 height 19
click at [305, 370] on mat-icon "play_circle_filled" at bounding box center [307, 368] width 19 height 19
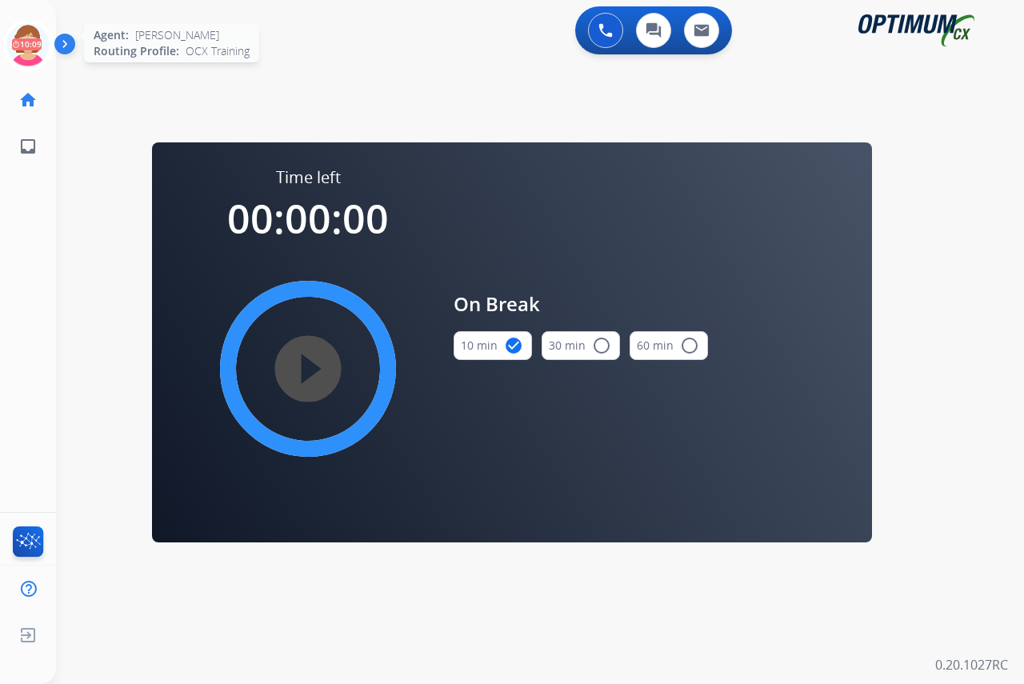
click at [26, 33] on icon at bounding box center [28, 45] width 52 height 52
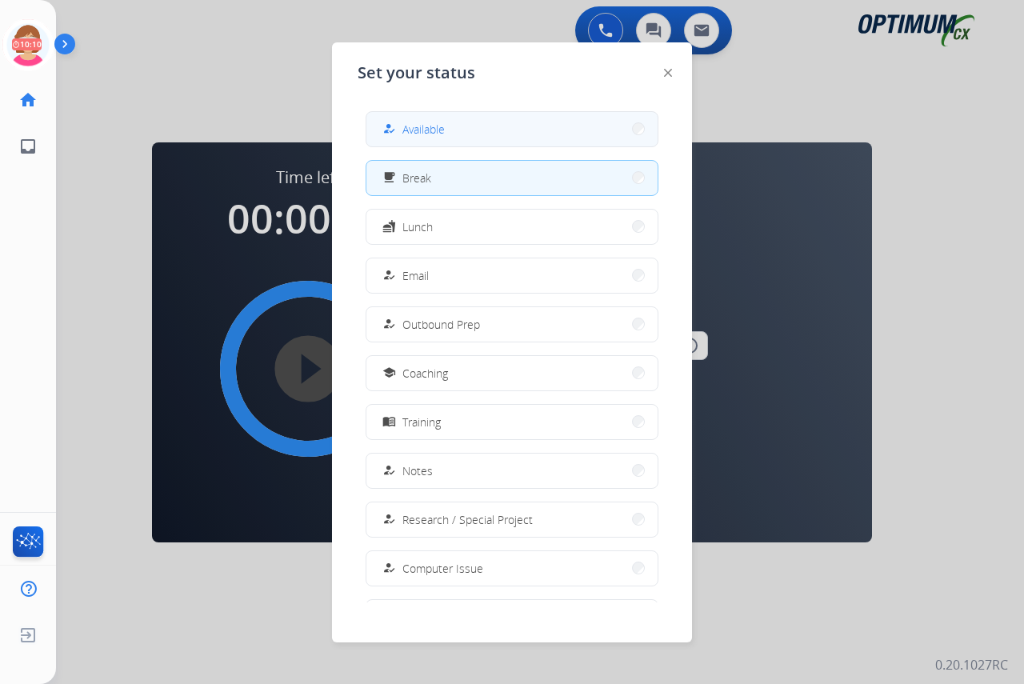
click at [416, 131] on span "Available" at bounding box center [423, 129] width 42 height 17
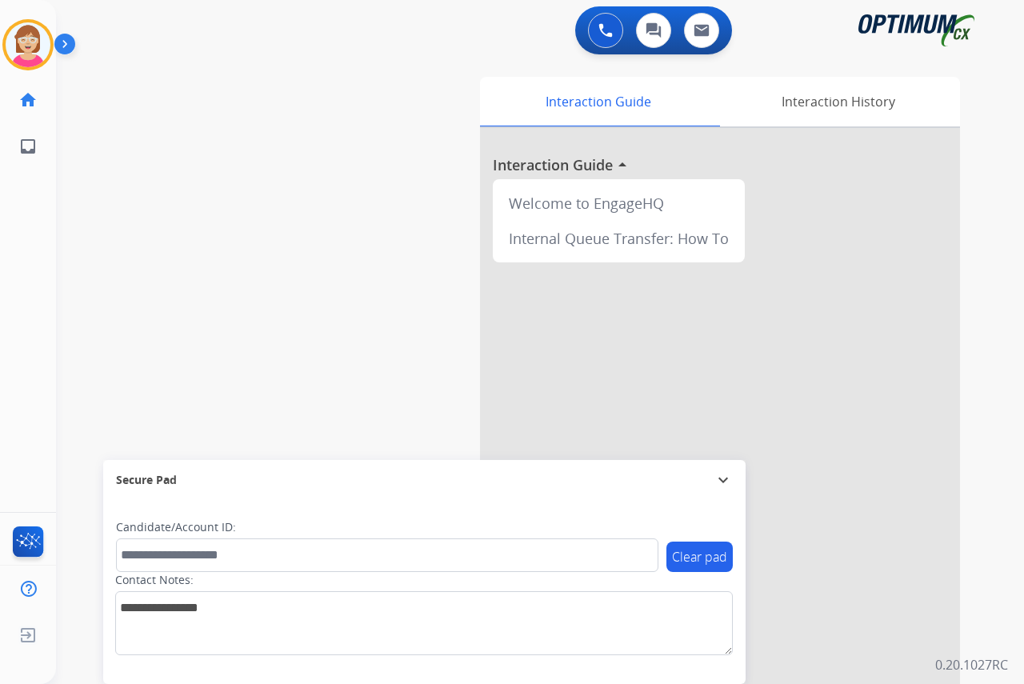
drag, startPoint x: 11, startPoint y: 220, endPoint x: 2, endPoint y: 222, distance: 9.7
click at [11, 220] on div "[PERSON_NAME] Available Edit Avatar Agent: [PERSON_NAME] Profile: OCX Training …" at bounding box center [28, 342] width 56 height 684
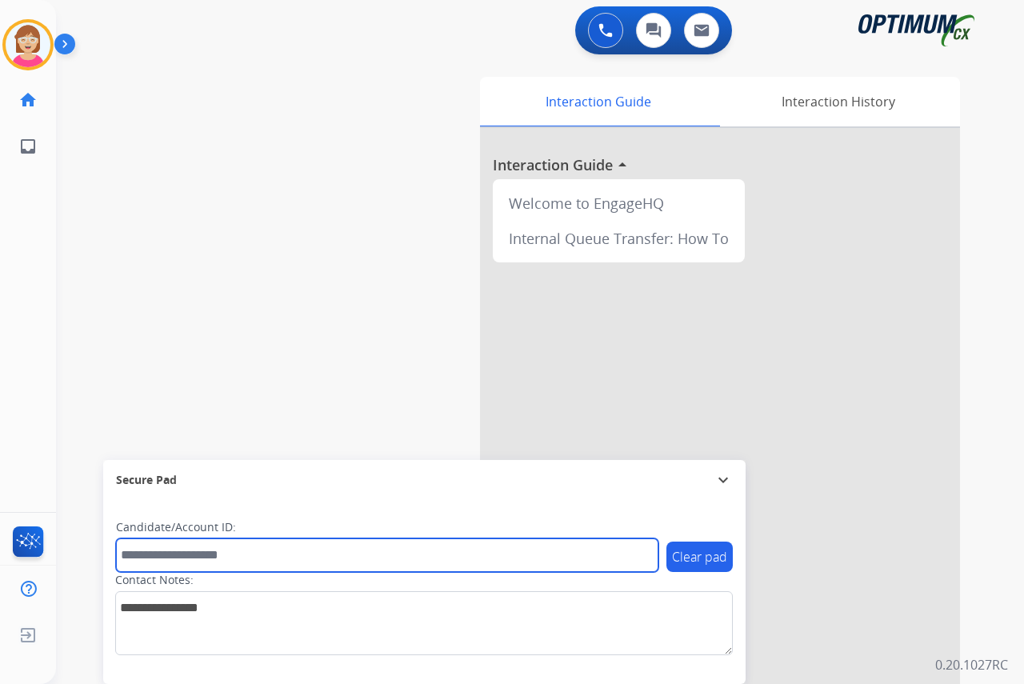
drag, startPoint x: 130, startPoint y: 555, endPoint x: 122, endPoint y: 553, distance: 9.1
click at [124, 554] on input "text" at bounding box center [387, 555] width 542 height 34
paste input "*********"
type input "*********"
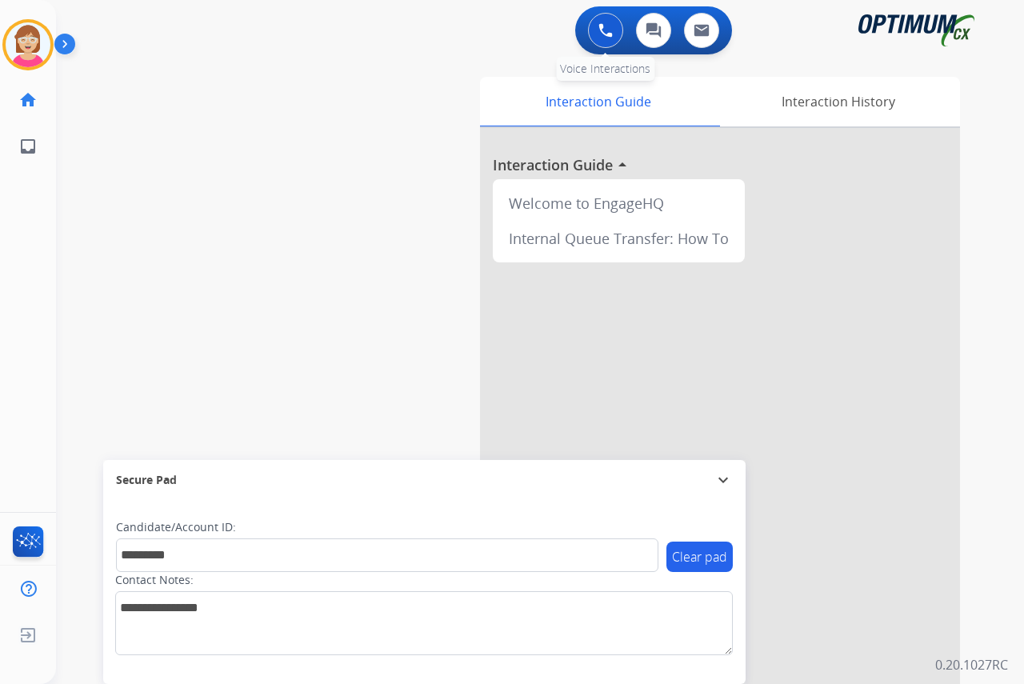
click at [605, 26] on img at bounding box center [605, 30] width 14 height 14
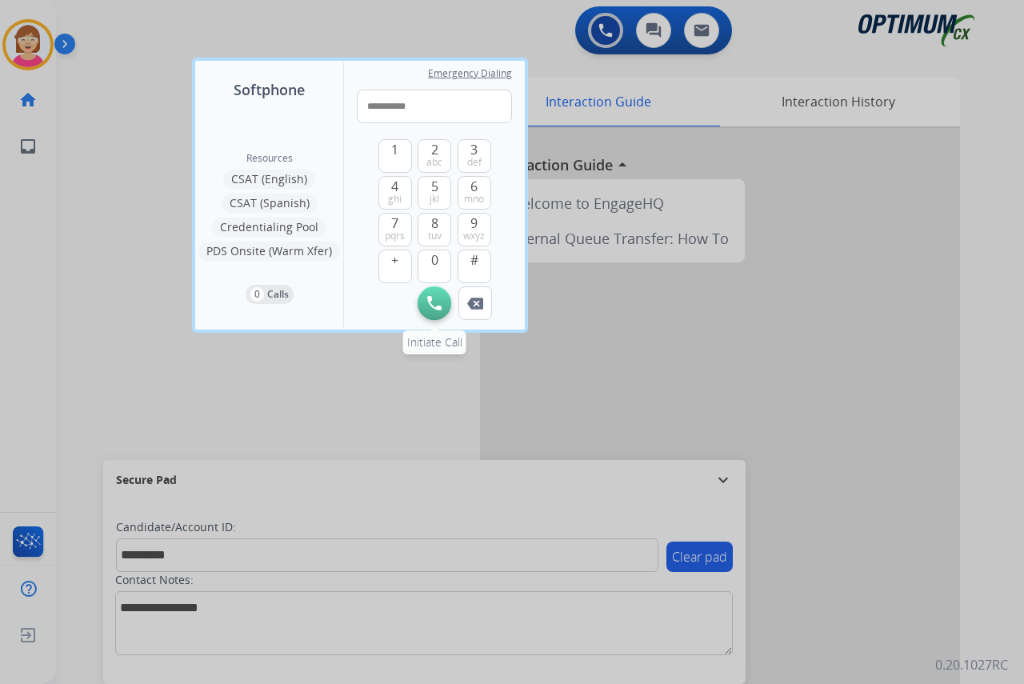
type input "**********"
click at [434, 302] on img at bounding box center [434, 303] width 14 height 14
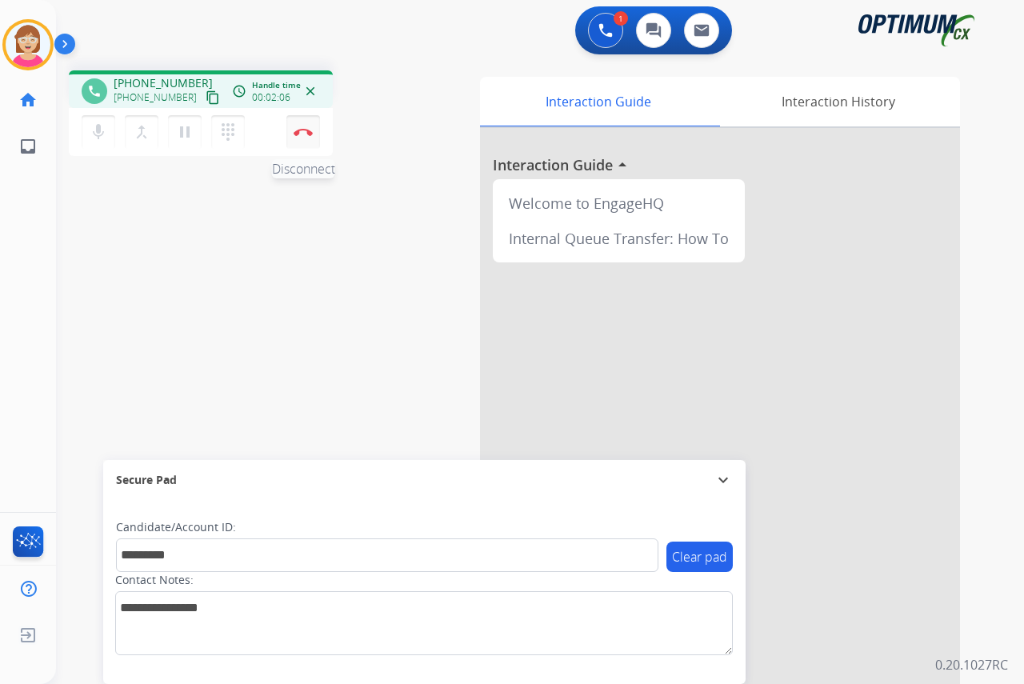
click at [305, 128] on img at bounding box center [303, 132] width 19 height 8
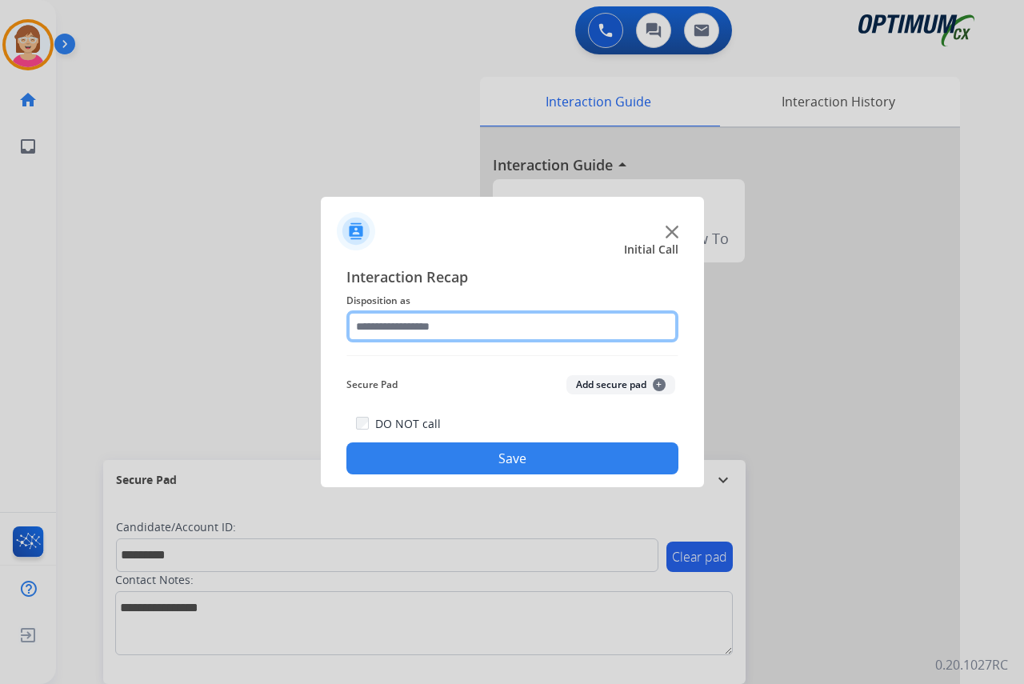
click at [378, 325] on input "text" at bounding box center [512, 326] width 332 height 32
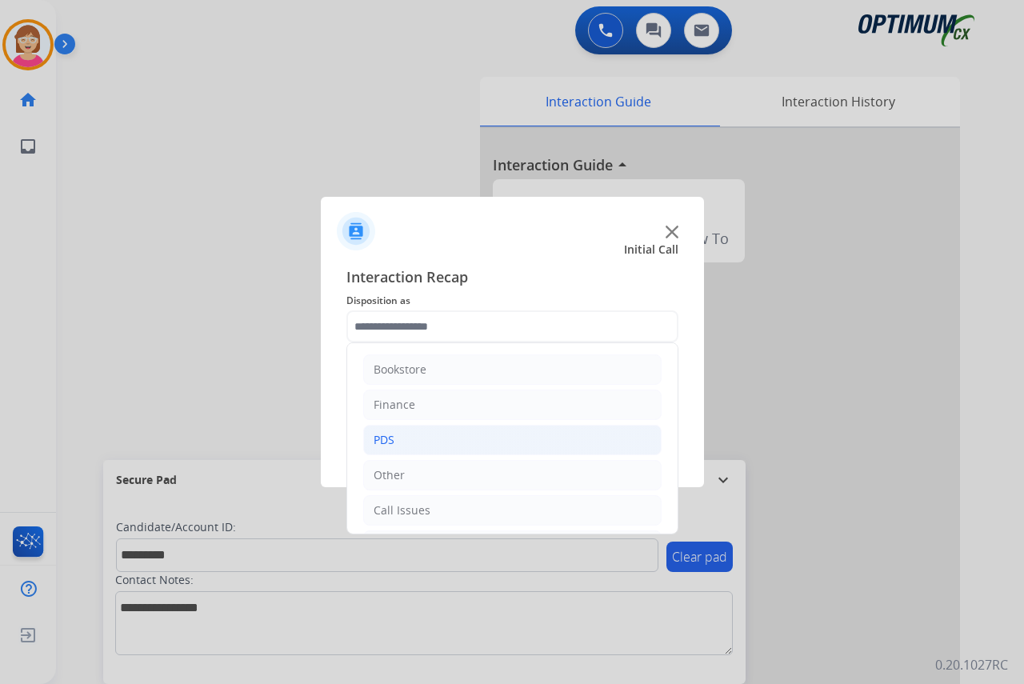
click at [398, 439] on li "PDS" at bounding box center [512, 440] width 298 height 30
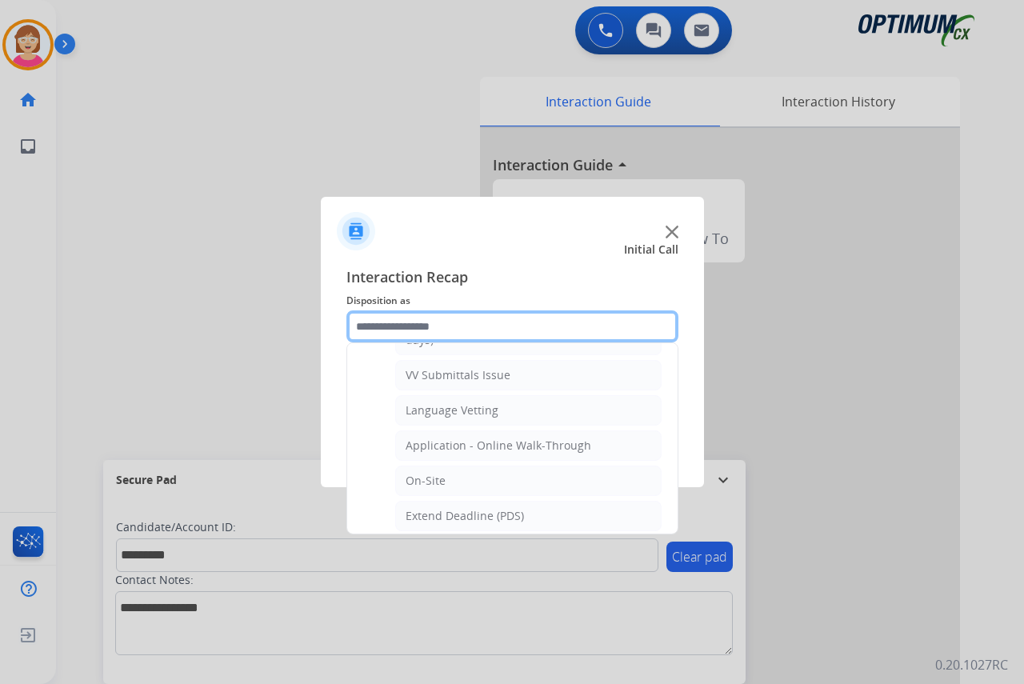
scroll to position [320, 0]
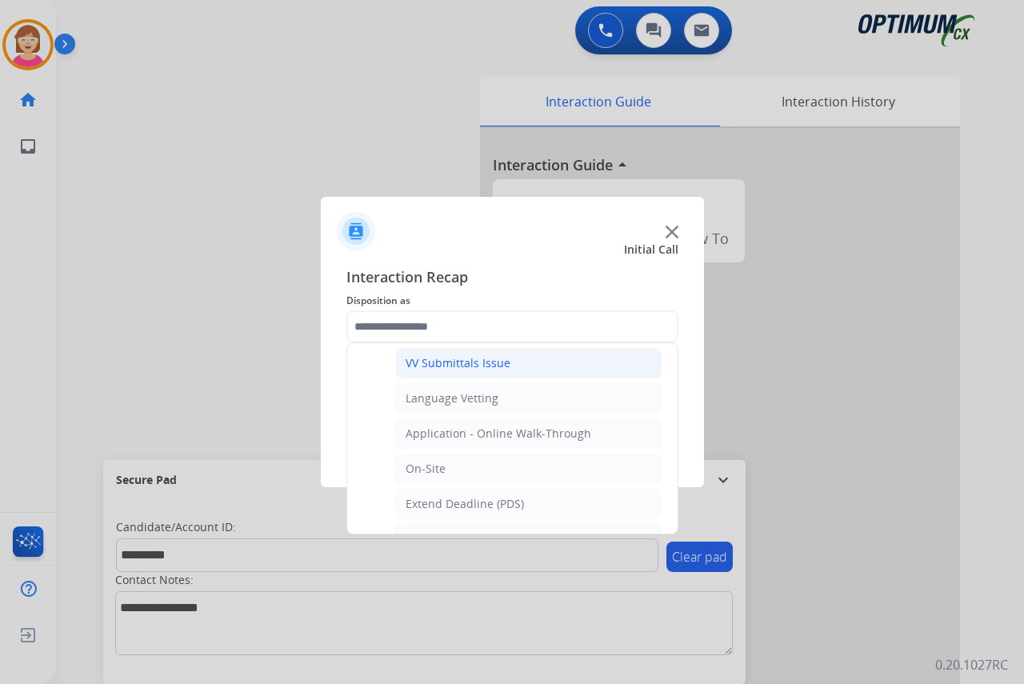
click at [439, 362] on div "VV Submittals Issue" at bounding box center [458, 363] width 105 height 16
type input "**********"
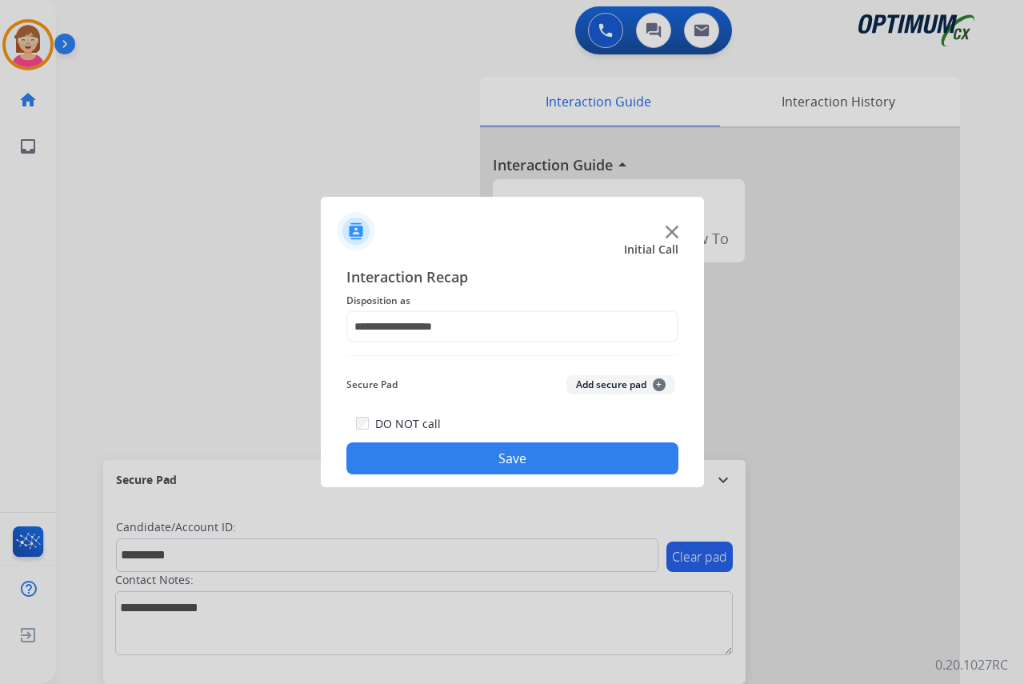
click at [658, 383] on span "+" at bounding box center [659, 384] width 13 height 13
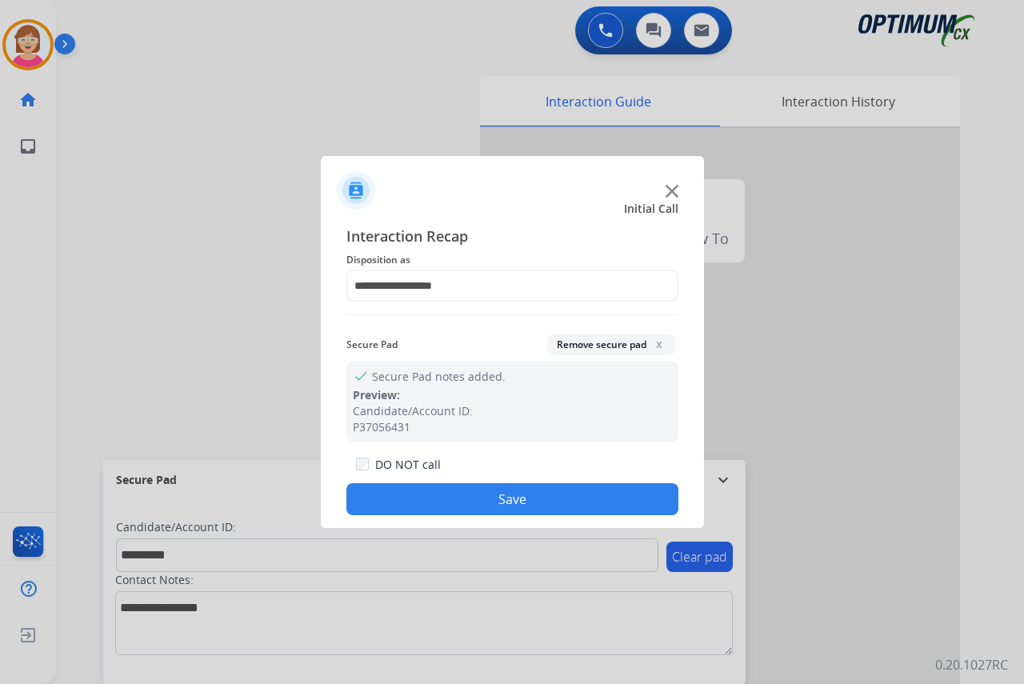
click at [470, 499] on button "Save" at bounding box center [512, 499] width 332 height 32
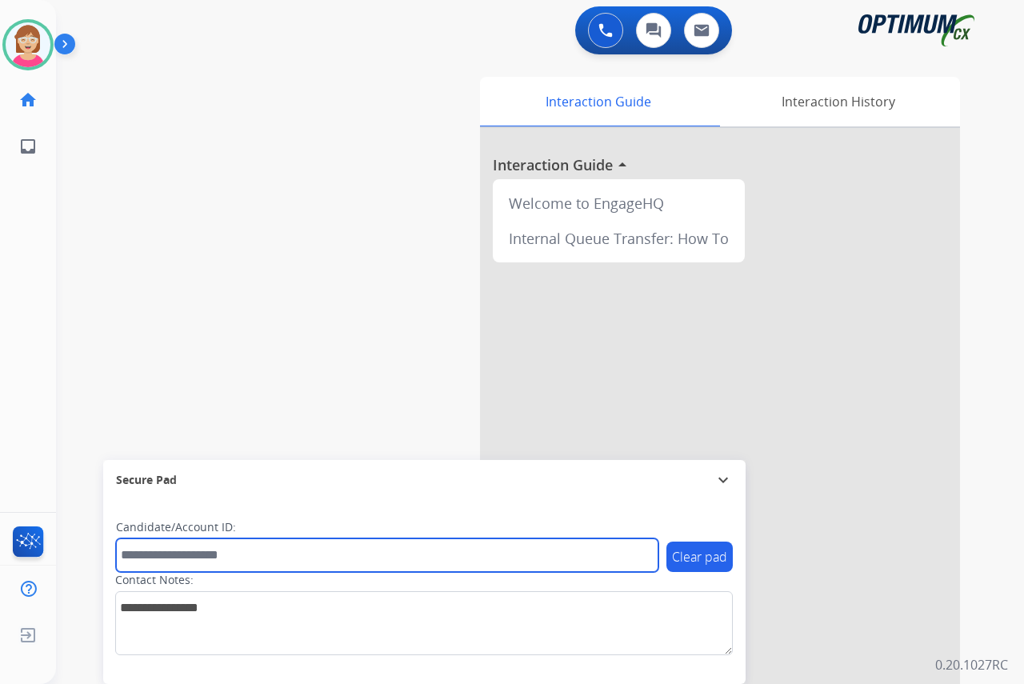
click at [138, 554] on input "text" at bounding box center [387, 555] width 542 height 34
type input "*******"
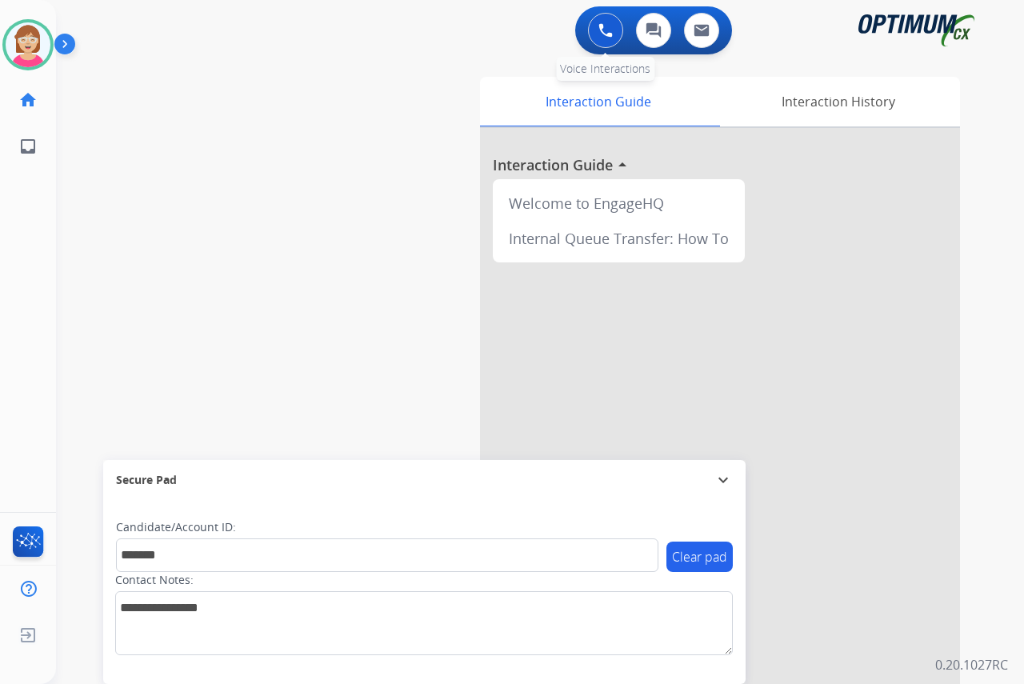
click at [612, 24] on img at bounding box center [605, 30] width 14 height 14
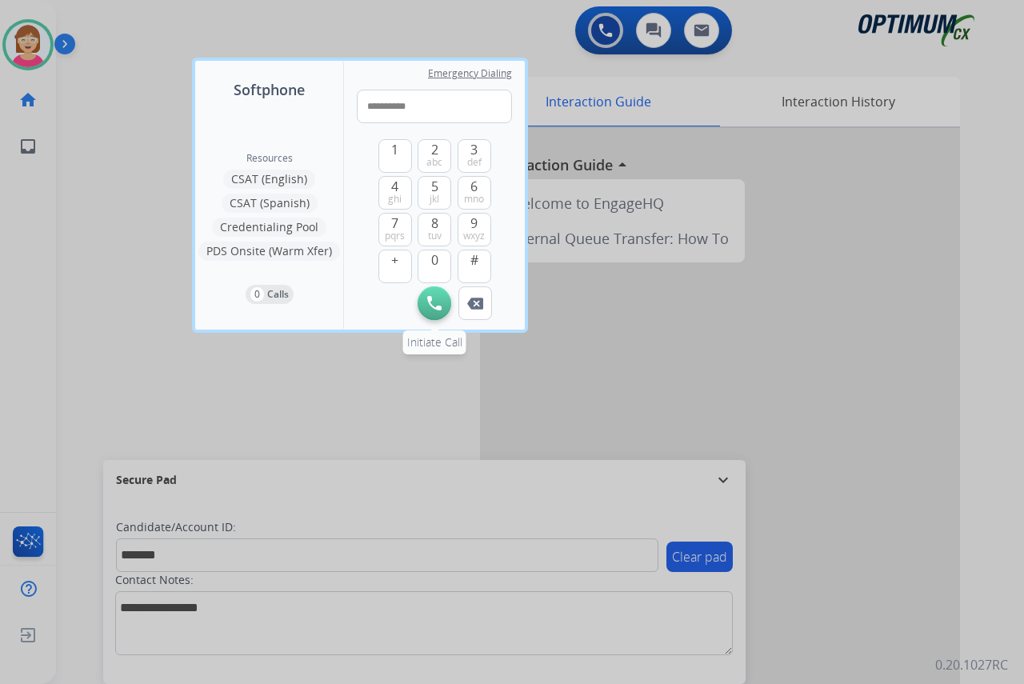
type input "**********"
click at [434, 303] on img at bounding box center [434, 303] width 14 height 14
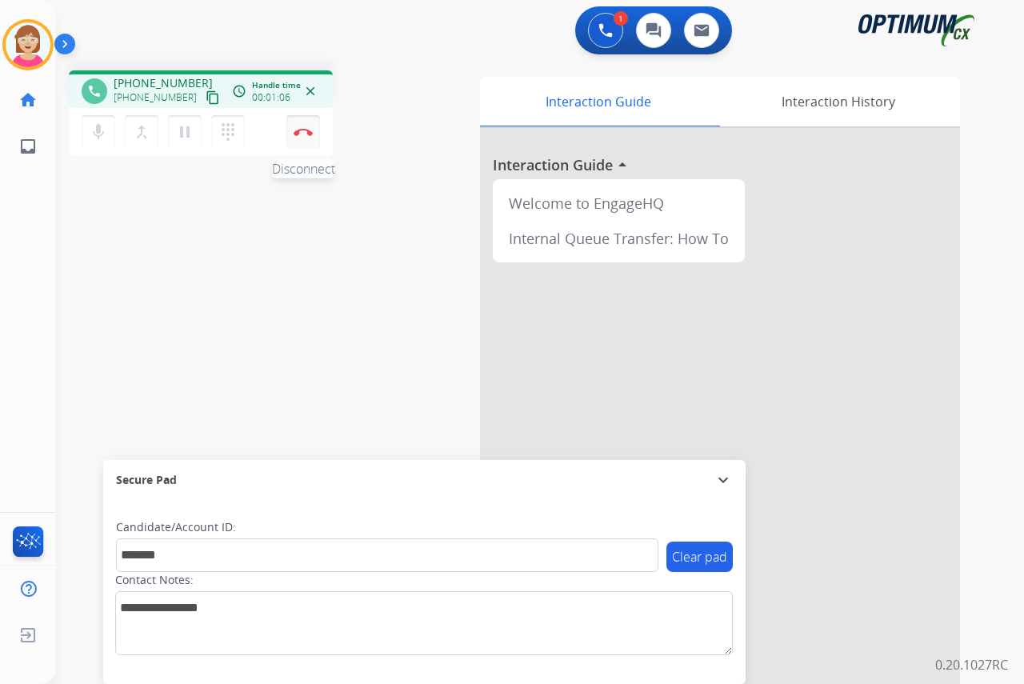
click at [304, 133] on img at bounding box center [303, 132] width 19 height 8
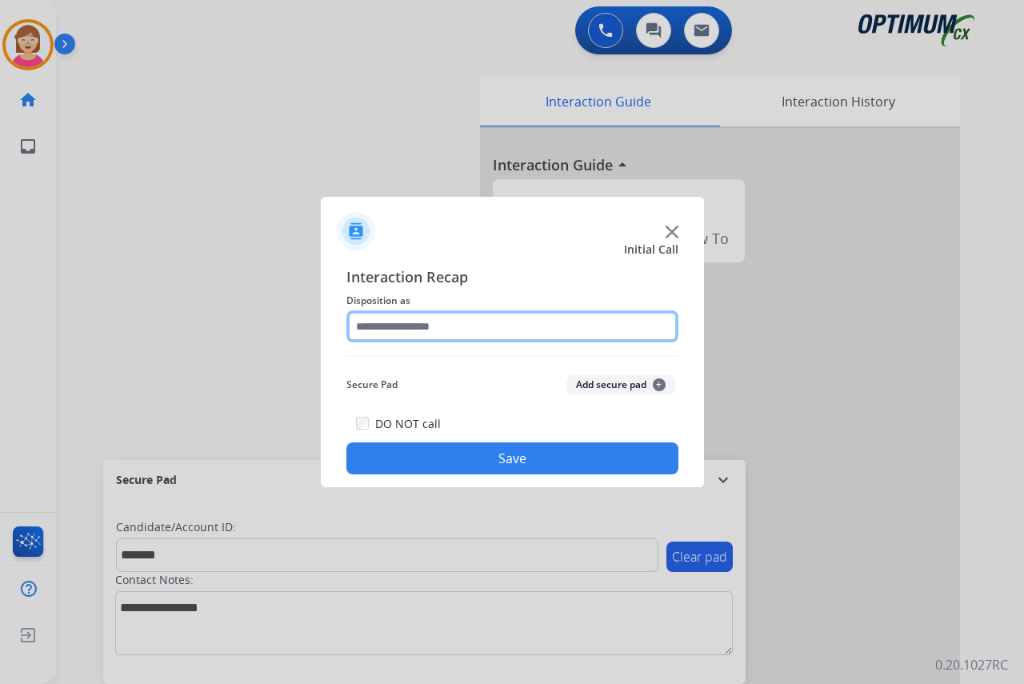
click at [394, 328] on input "text" at bounding box center [512, 326] width 332 height 32
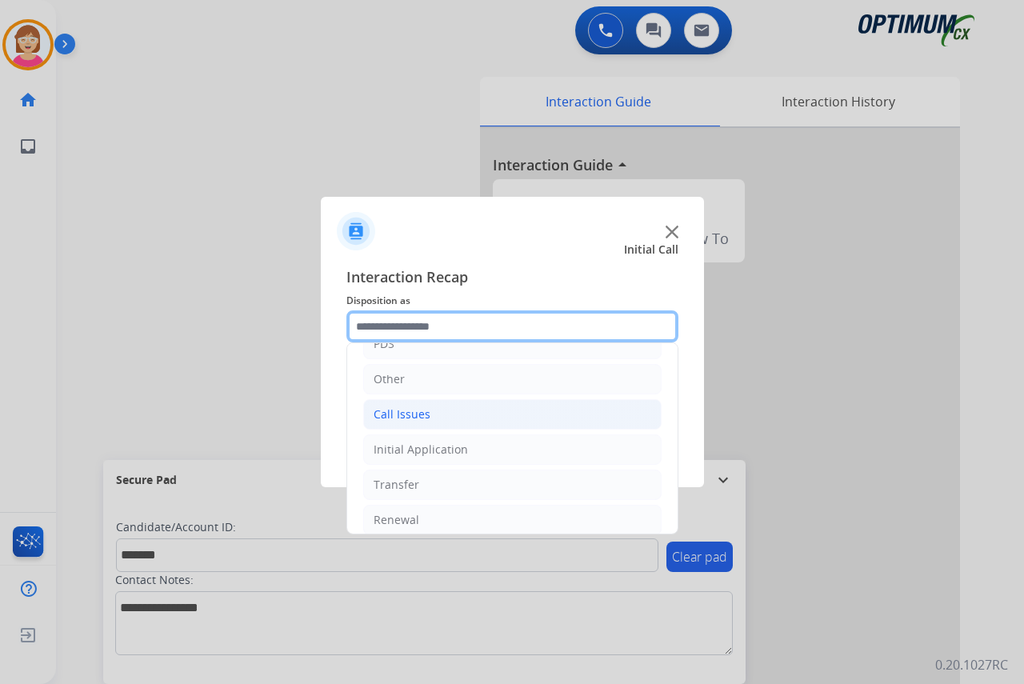
scroll to position [109, 0]
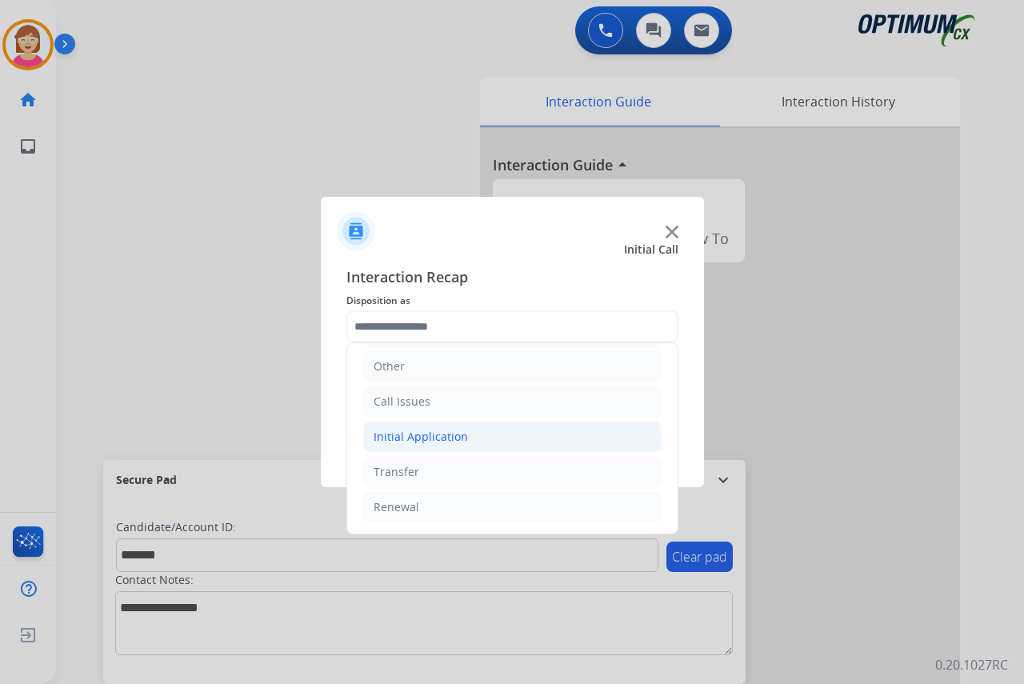
click at [417, 438] on div "Initial Application" at bounding box center [421, 437] width 94 height 16
click at [480, 471] on div "Credential Resend (Initial application)" at bounding box center [507, 472] width 202 height 16
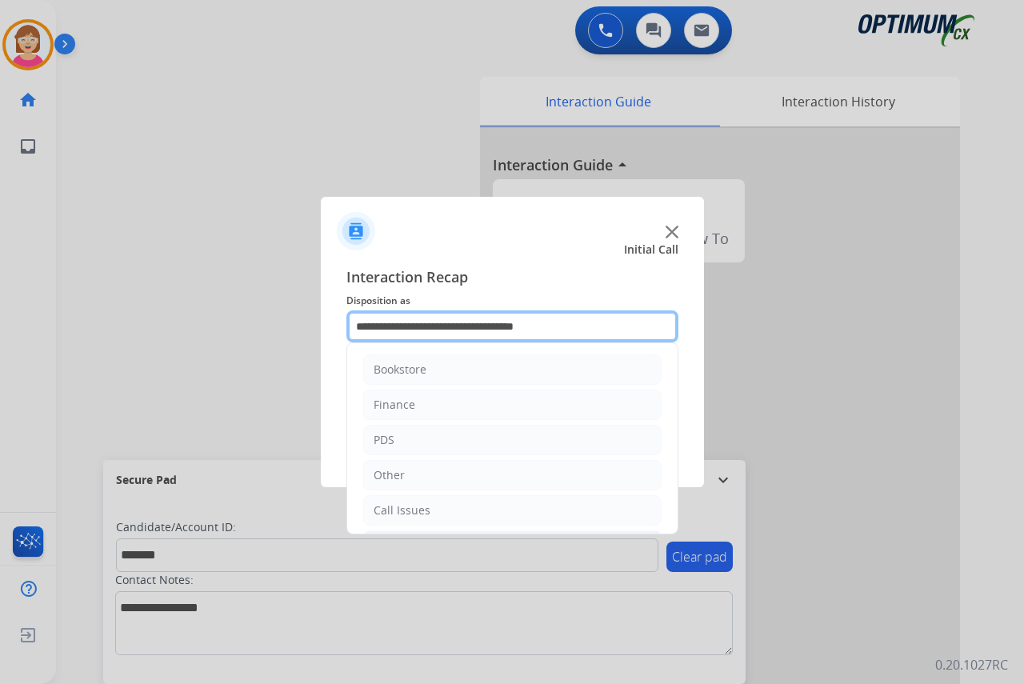
click at [364, 328] on input "**********" at bounding box center [512, 326] width 332 height 32
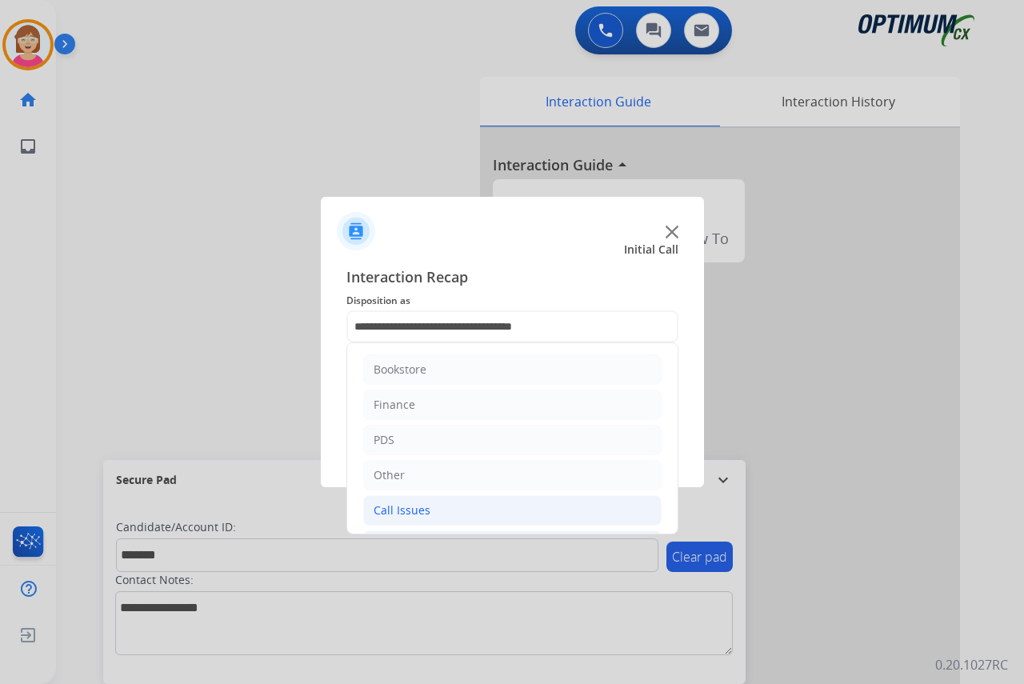
click at [394, 511] on div "Call Issues" at bounding box center [402, 510] width 57 height 16
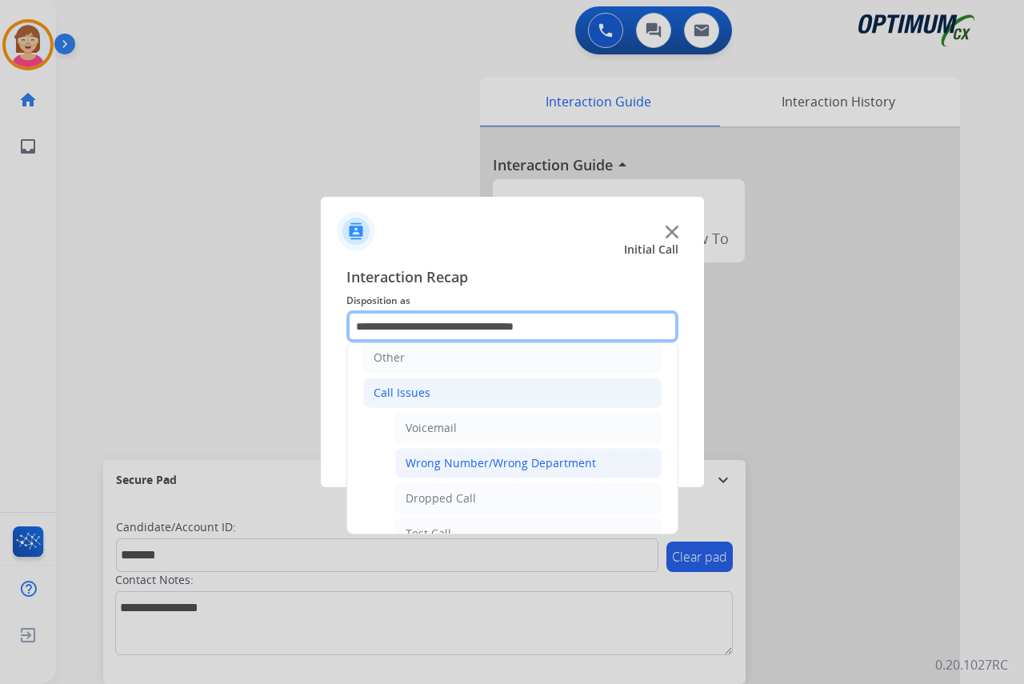
scroll to position [160, 0]
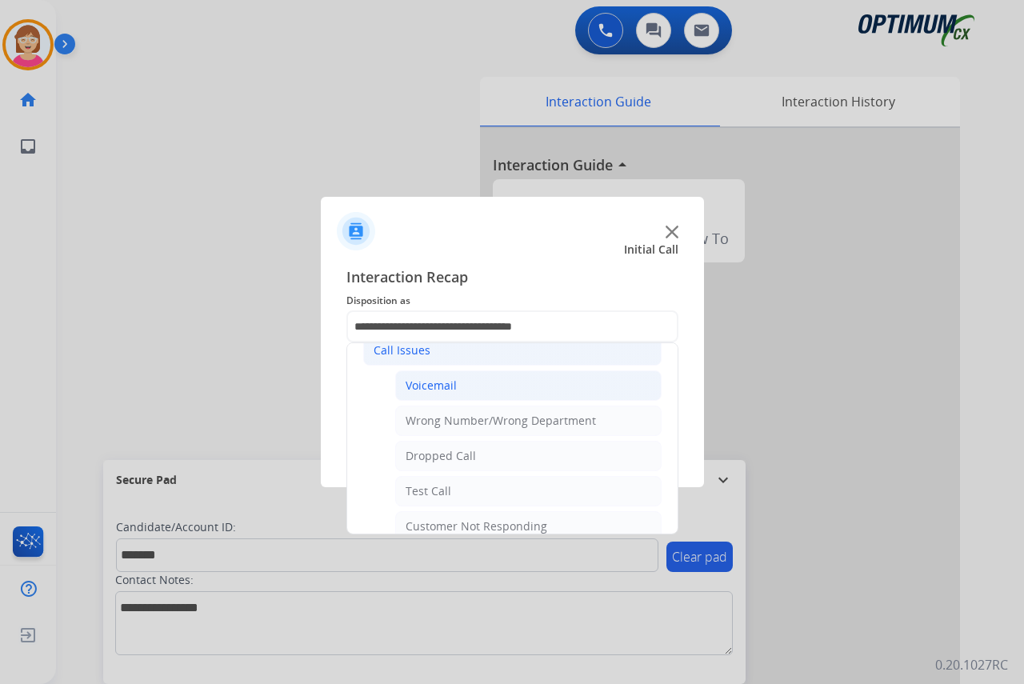
click at [431, 384] on div "Voicemail" at bounding box center [431, 386] width 51 height 16
type input "*********"
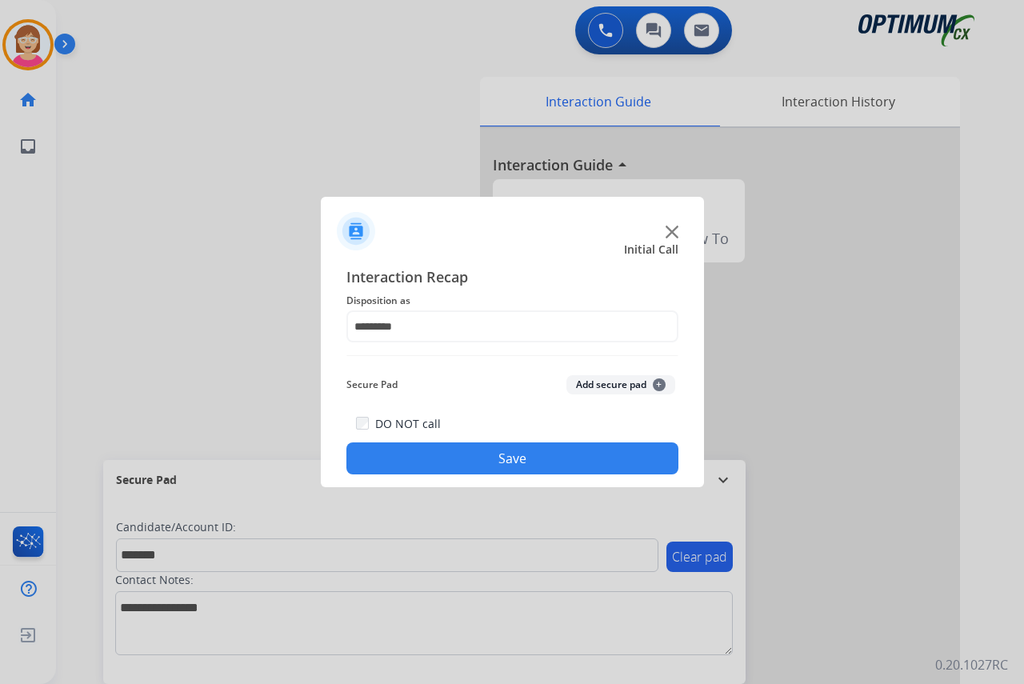
click at [658, 383] on span "+" at bounding box center [659, 384] width 13 height 13
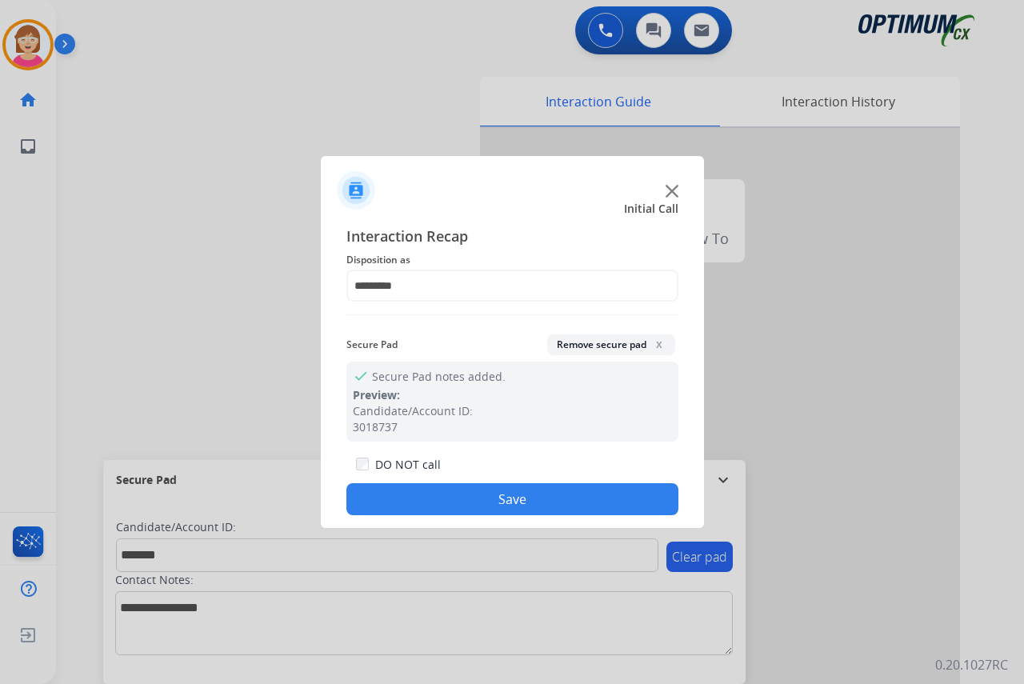
click at [454, 500] on button "Save" at bounding box center [512, 499] width 332 height 32
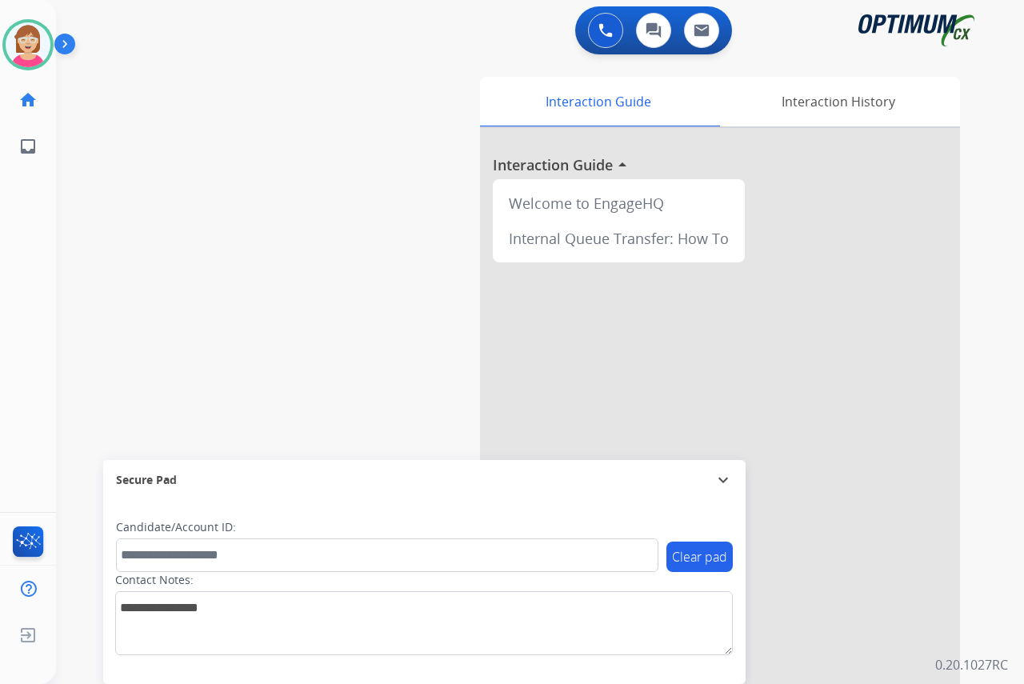
click at [34, 260] on div "[PERSON_NAME] Available Edit Avatar Agent: [PERSON_NAME] Profile: OCX Training …" at bounding box center [28, 342] width 56 height 684
drag, startPoint x: 34, startPoint y: 260, endPoint x: 286, endPoint y: 148, distance: 275.0
click at [286, 148] on div "swap_horiz Break voice bridge close_fullscreen Connect 3-Way Call merge_type Se…" at bounding box center [521, 391] width 930 height 667
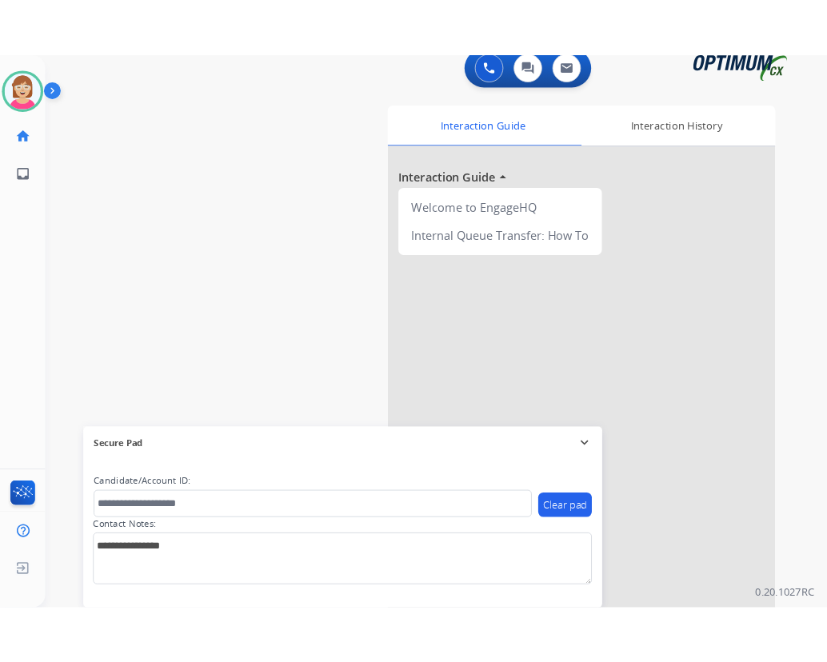
scroll to position [0, 0]
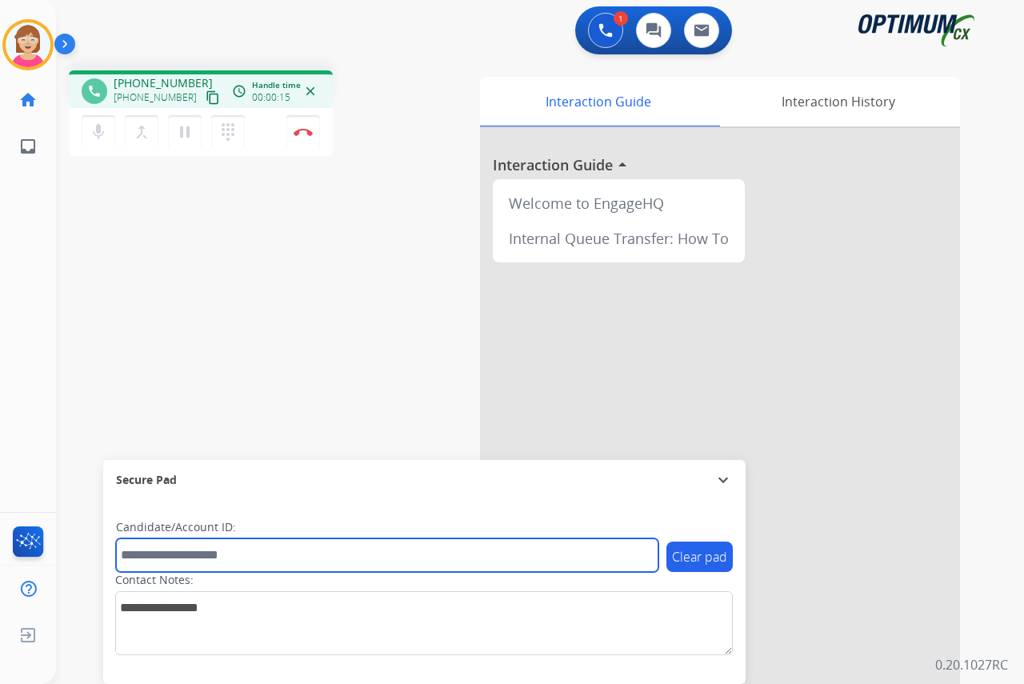
drag, startPoint x: 141, startPoint y: 555, endPoint x: 135, endPoint y: 543, distance: 13.2
click at [141, 555] on input "text" at bounding box center [387, 555] width 542 height 34
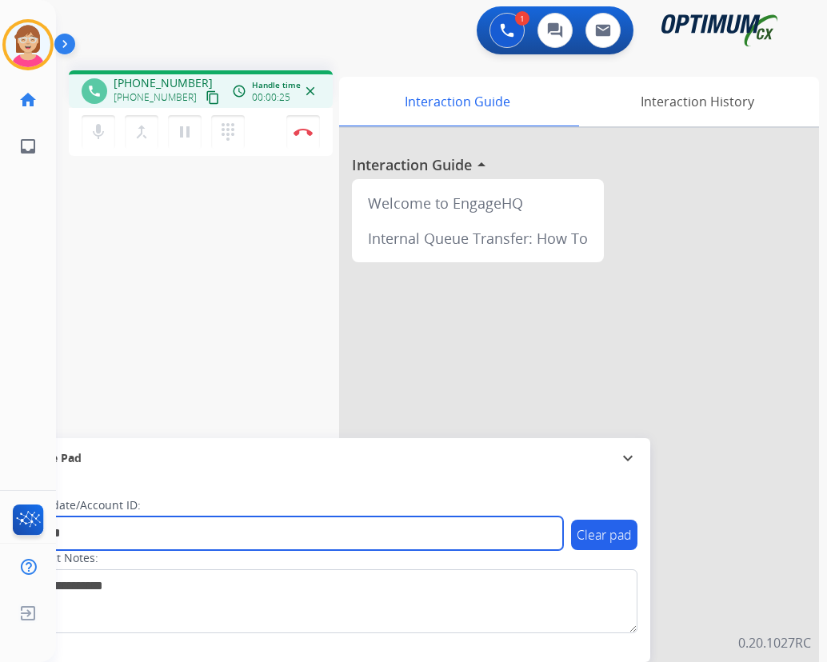
type input "*******"
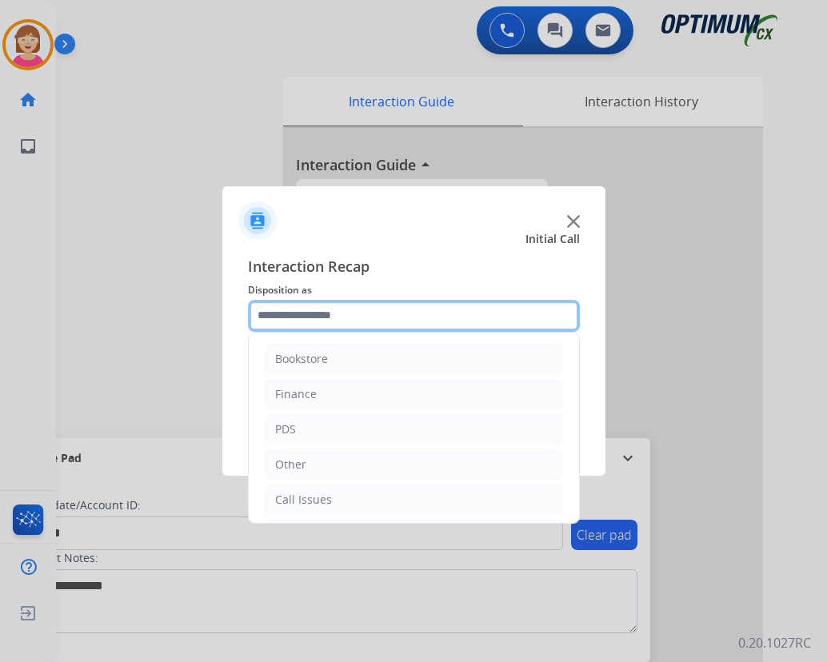
drag, startPoint x: 283, startPoint y: 316, endPoint x: 293, endPoint y: 319, distance: 10.1
click at [285, 316] on input "text" at bounding box center [414, 316] width 332 height 32
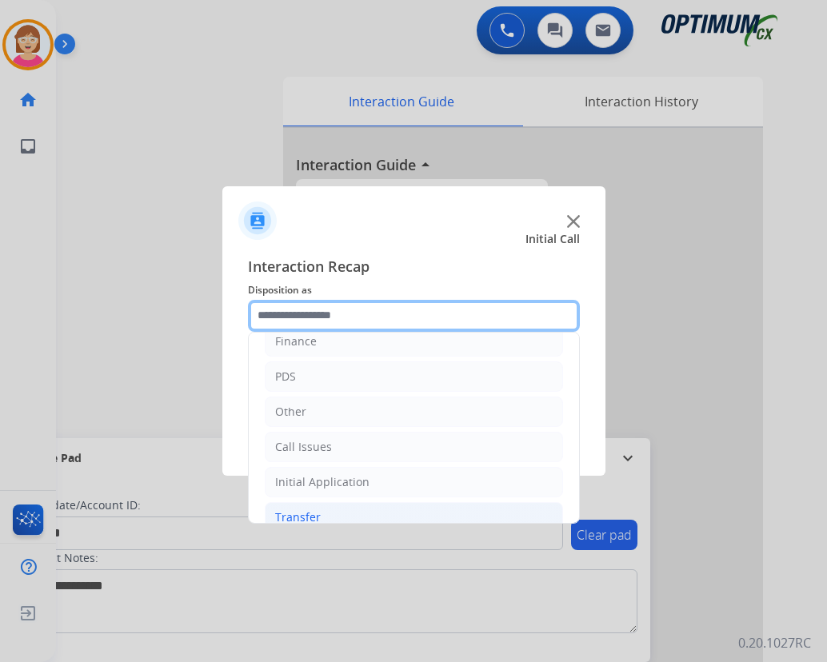
scroll to position [109, 0]
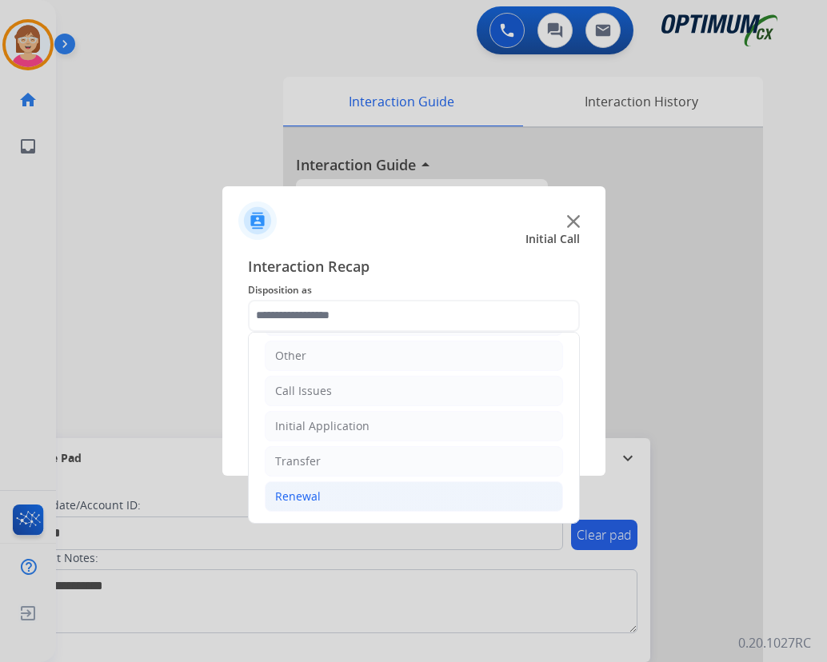
click at [308, 499] on div "Renewal" at bounding box center [298, 497] width 46 height 16
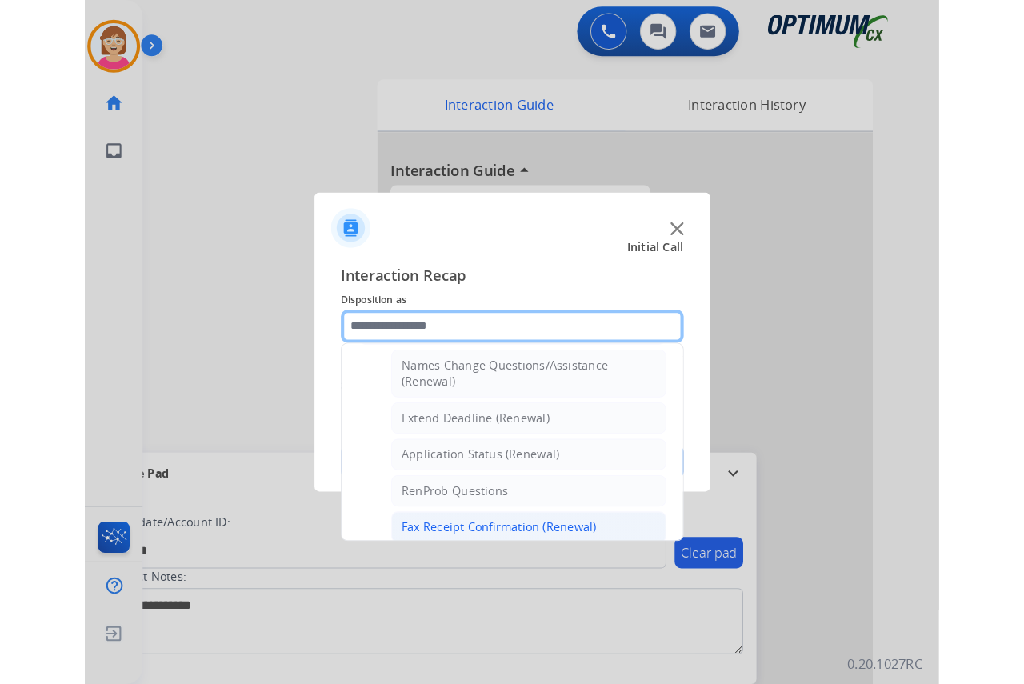
scroll to position [429, 0]
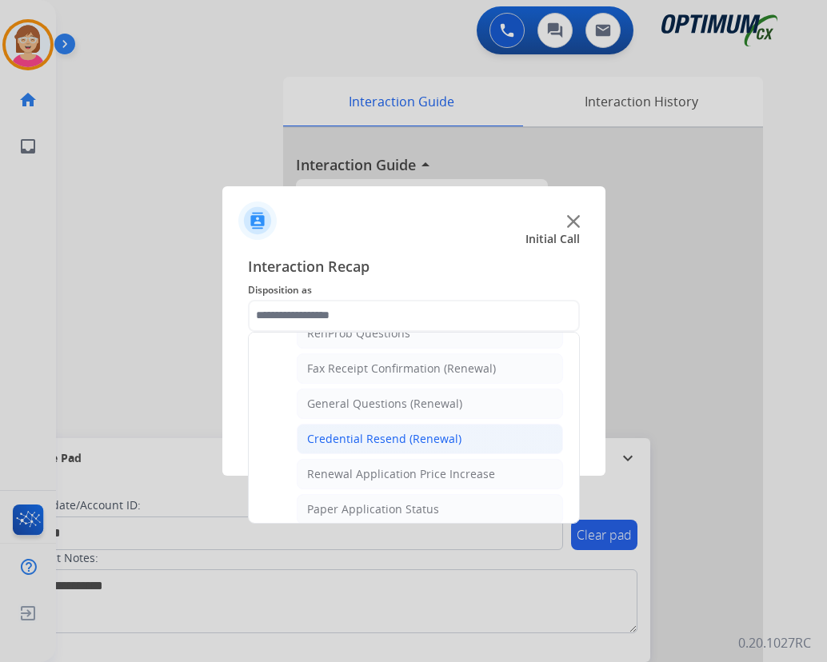
click at [365, 440] on div "Credential Resend (Renewal)" at bounding box center [384, 439] width 154 height 16
type input "**********"
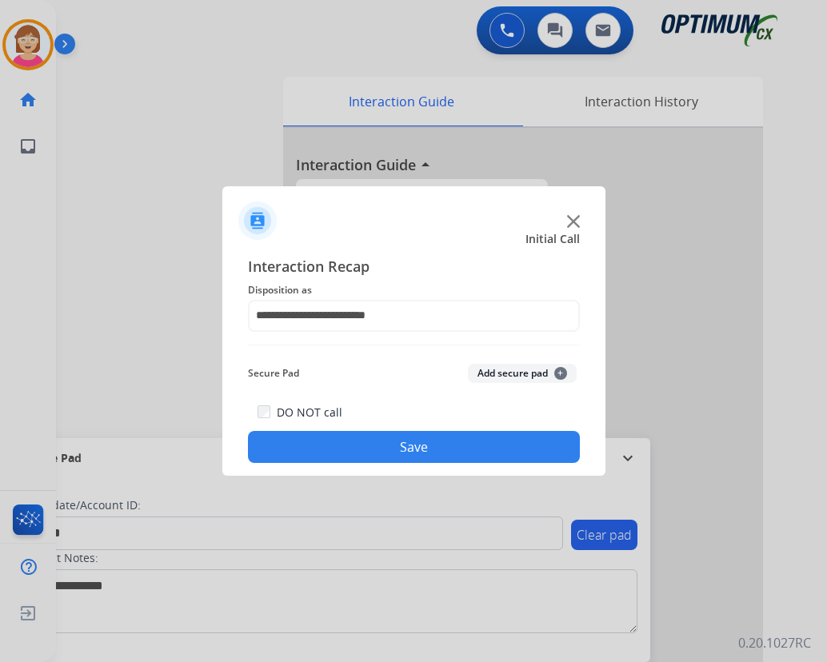
click at [560, 371] on span "+" at bounding box center [560, 373] width 13 height 13
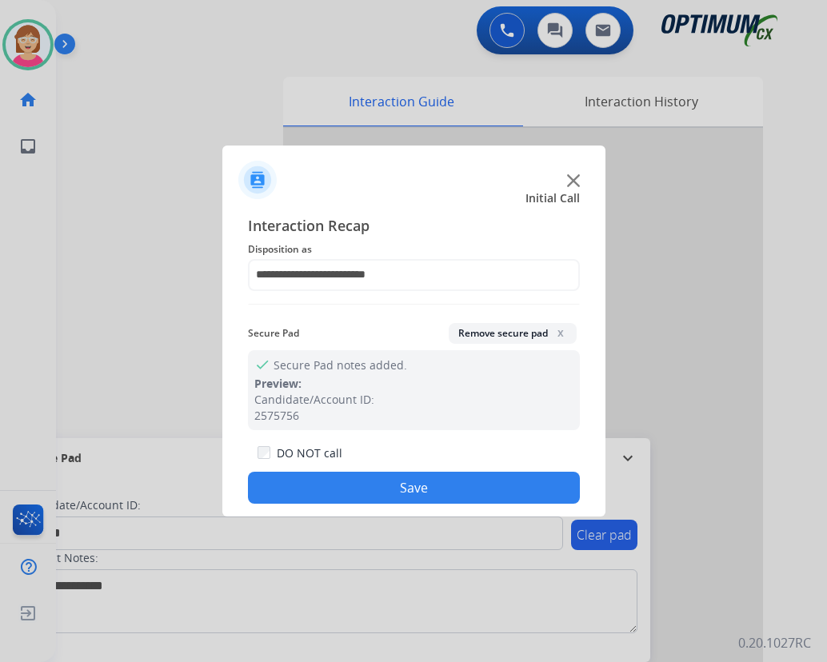
click at [310, 483] on button "Save" at bounding box center [414, 488] width 332 height 32
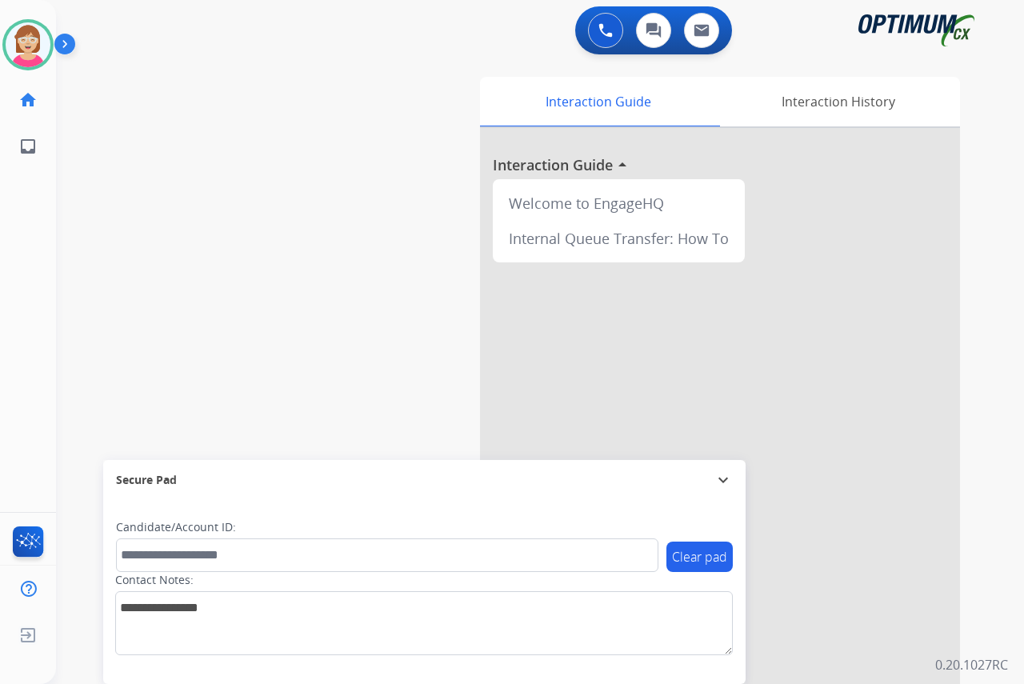
click at [45, 191] on div "[PERSON_NAME] Available Edit Avatar Agent: [PERSON_NAME] Profile: OCX Training …" at bounding box center [28, 342] width 56 height 684
click at [39, 186] on div "[PERSON_NAME] Available Edit Avatar Agent: [PERSON_NAME] Profile: OCX Training …" at bounding box center [28, 342] width 56 height 684
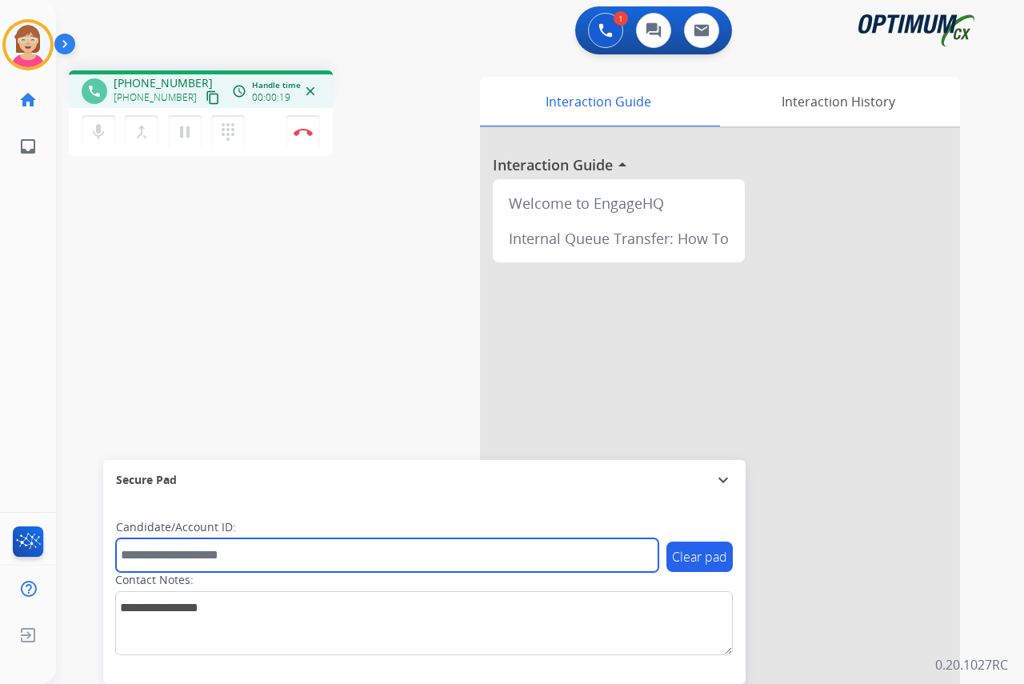
click at [153, 559] on input "text" at bounding box center [387, 555] width 542 height 34
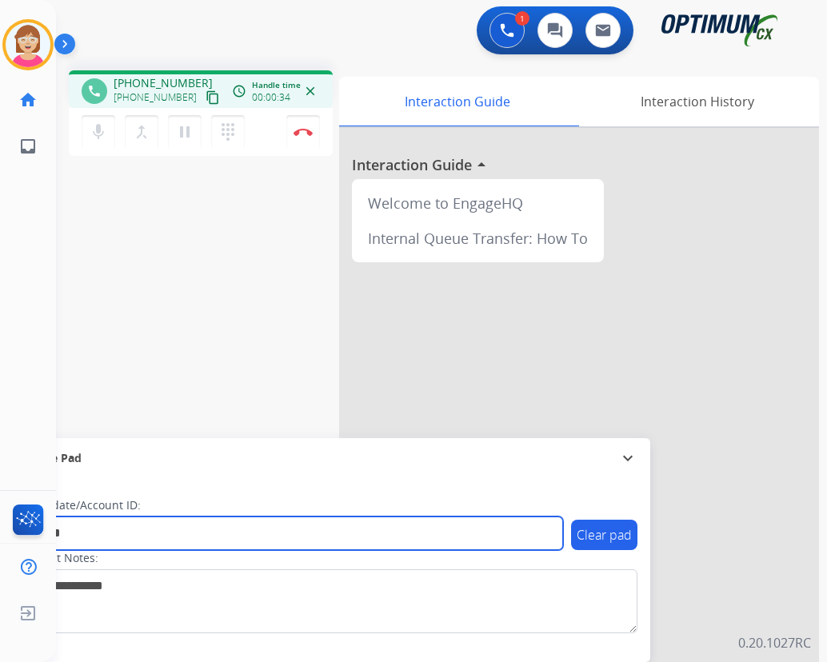
type input "*******"
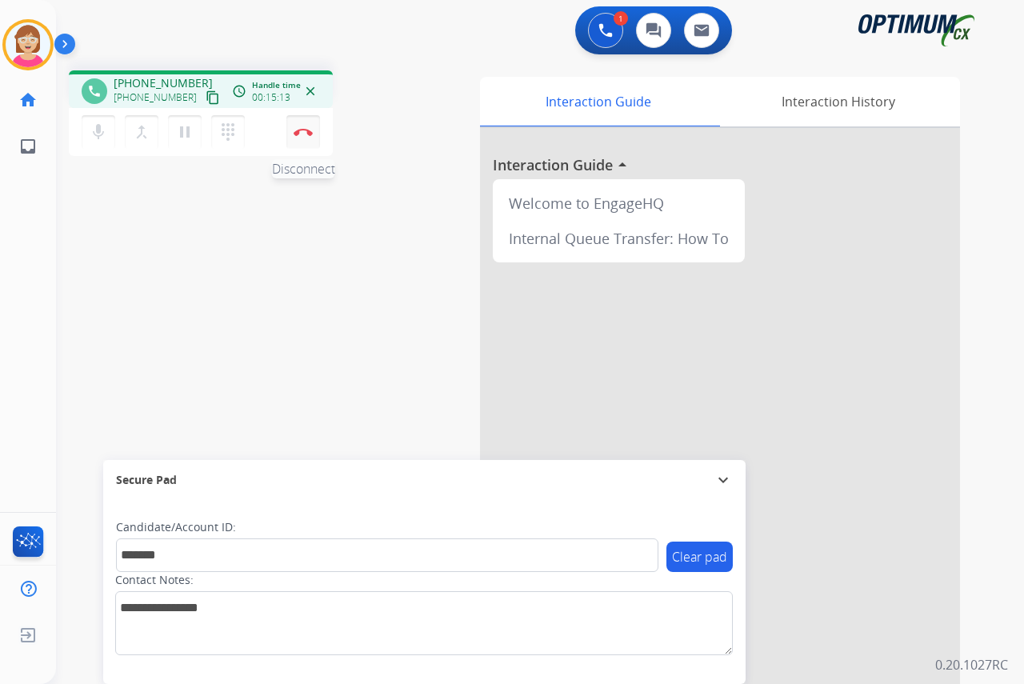
click at [297, 129] on img at bounding box center [303, 132] width 19 height 8
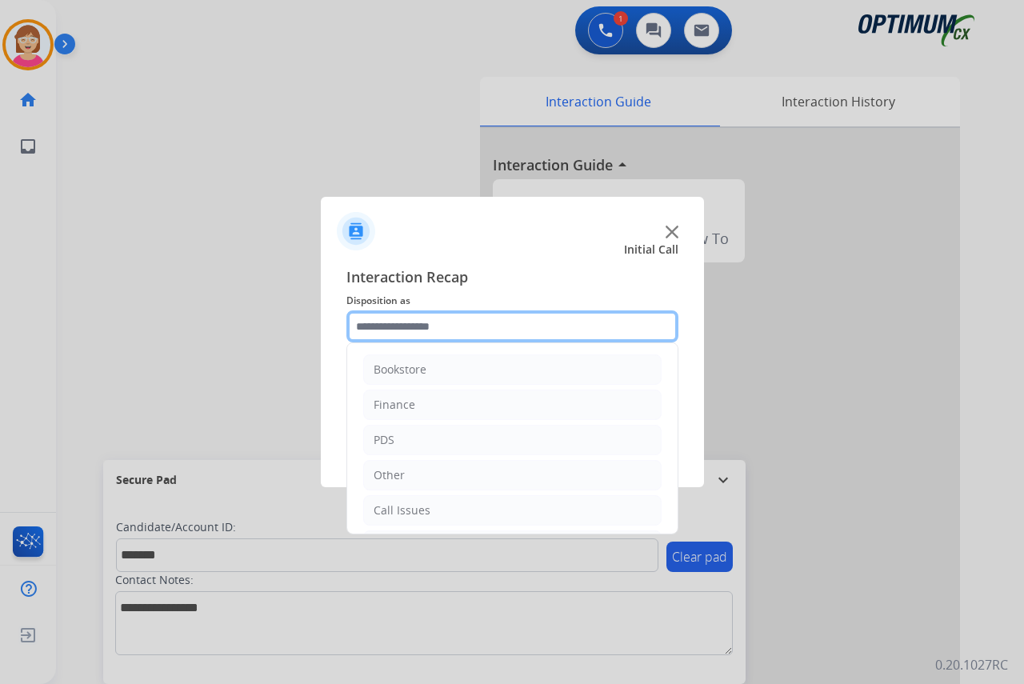
click at [385, 320] on input "text" at bounding box center [512, 326] width 332 height 32
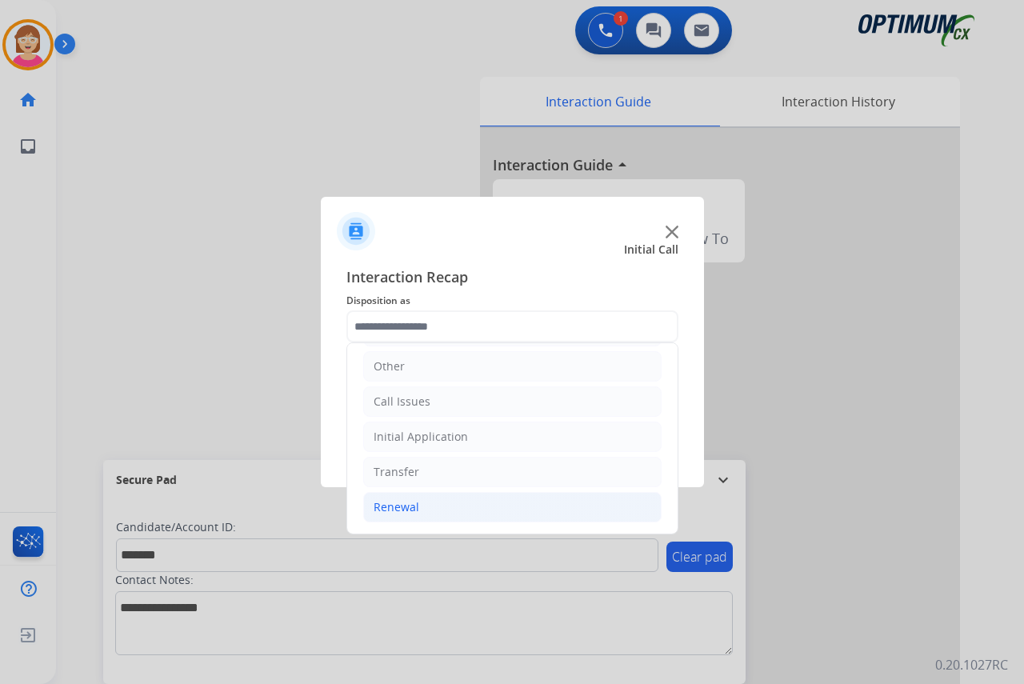
click at [398, 506] on div "Renewal" at bounding box center [397, 507] width 46 height 16
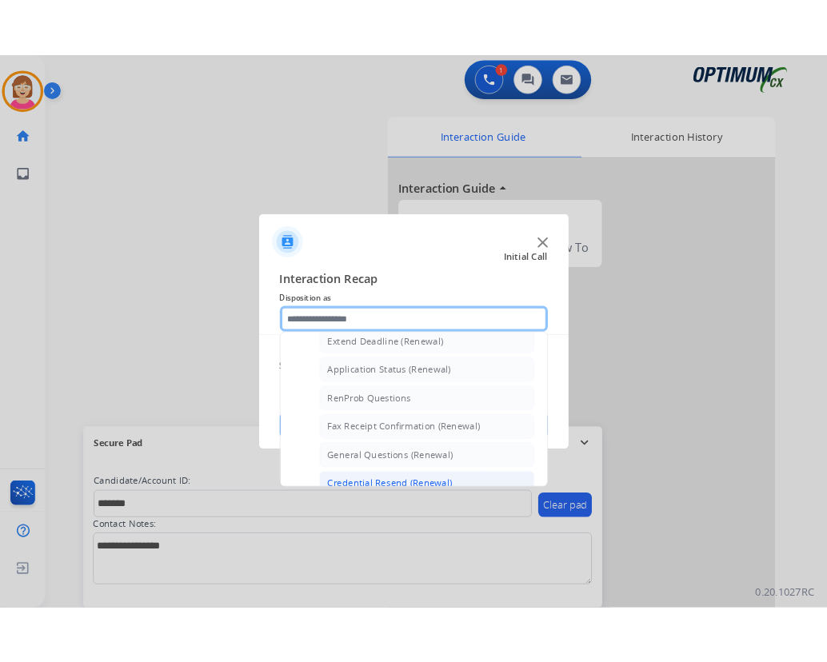
scroll to position [429, 0]
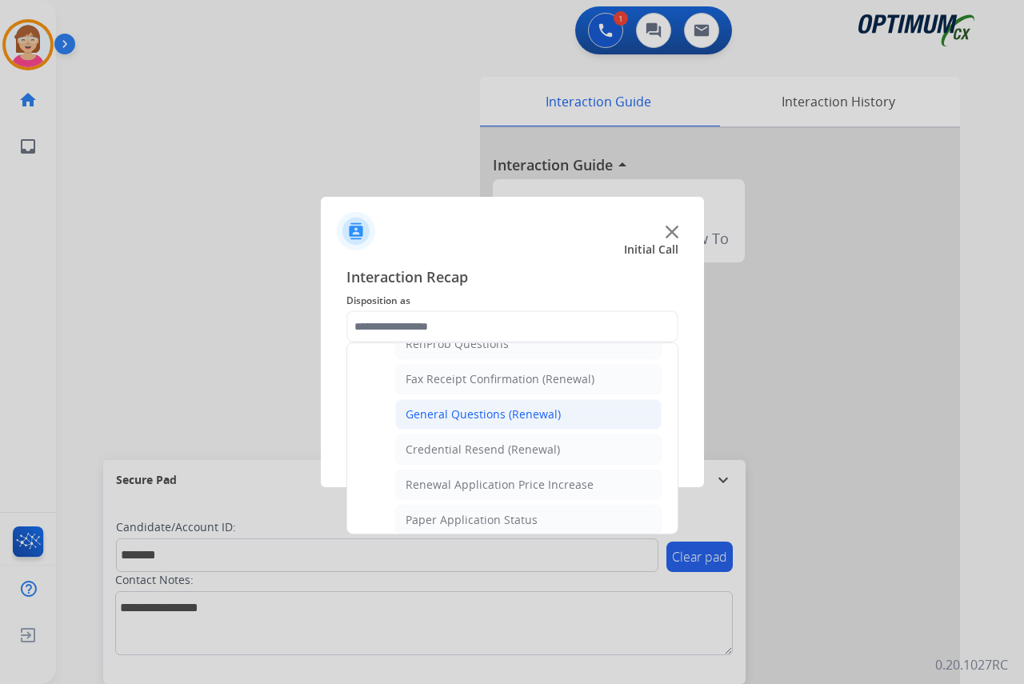
click at [464, 414] on div "General Questions (Renewal)" at bounding box center [483, 414] width 155 height 16
type input "**********"
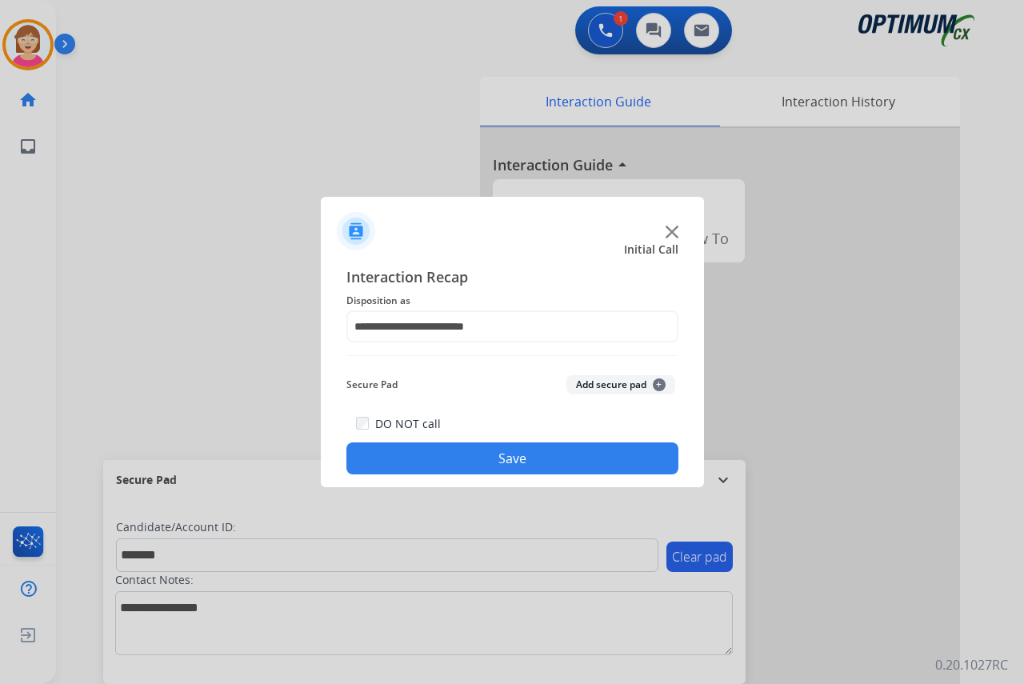
click at [661, 383] on span "+" at bounding box center [659, 384] width 13 height 13
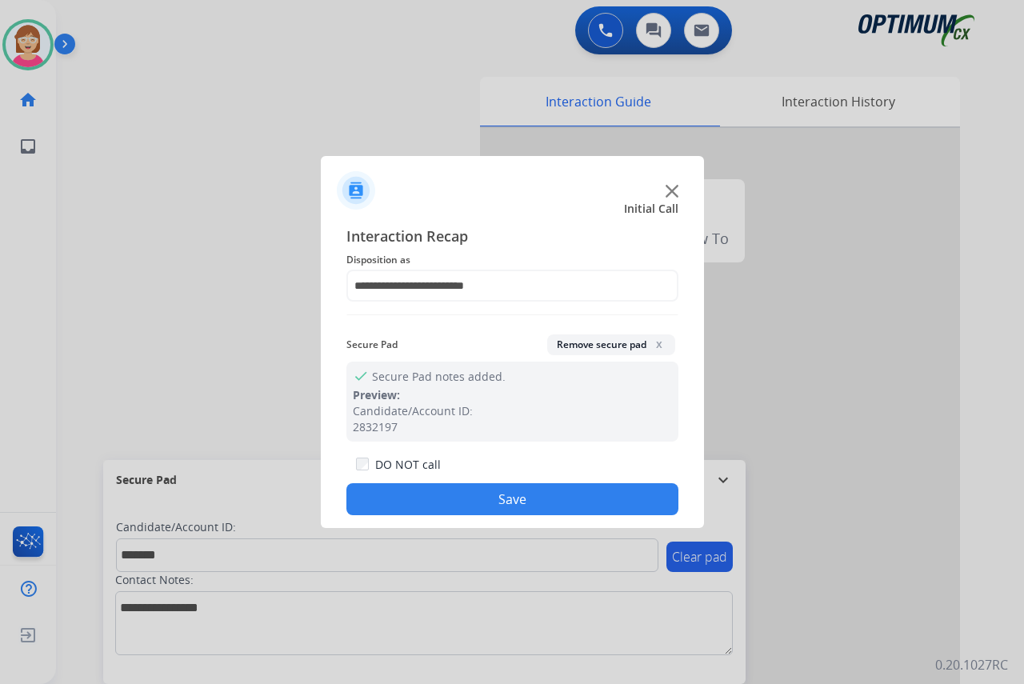
click at [419, 498] on button "Save" at bounding box center [512, 499] width 332 height 32
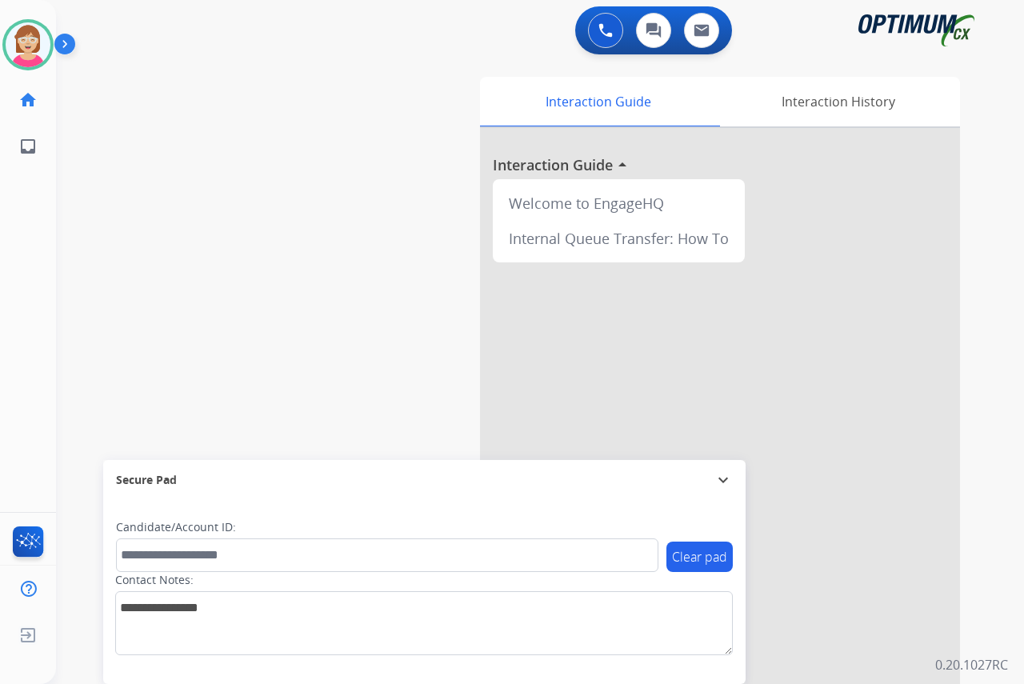
click at [37, 202] on div "[PERSON_NAME] Available Edit Avatar Agent: [PERSON_NAME] Profile: OCX Training …" at bounding box center [28, 342] width 56 height 684
drag, startPoint x: 22, startPoint y: 219, endPoint x: 36, endPoint y: 194, distance: 28.7
click at [22, 218] on div "[PERSON_NAME] Available Edit Avatar Agent: [PERSON_NAME] Profile: OCX Training …" at bounding box center [28, 342] width 56 height 684
click at [27, 46] on img at bounding box center [28, 44] width 45 height 45
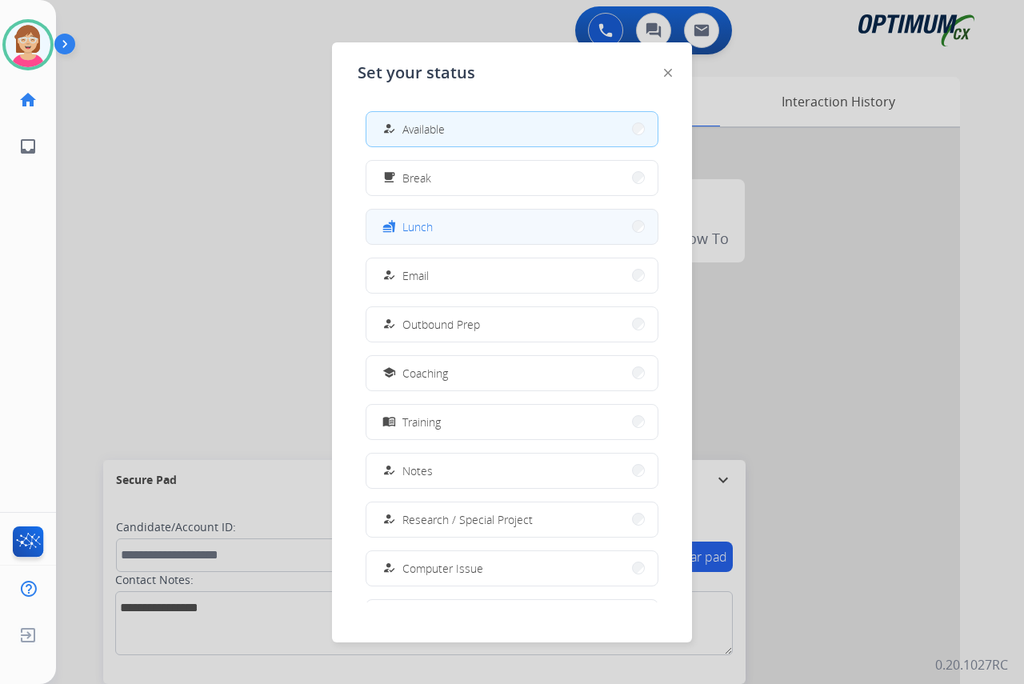
click at [449, 221] on button "fastfood Lunch" at bounding box center [511, 227] width 291 height 34
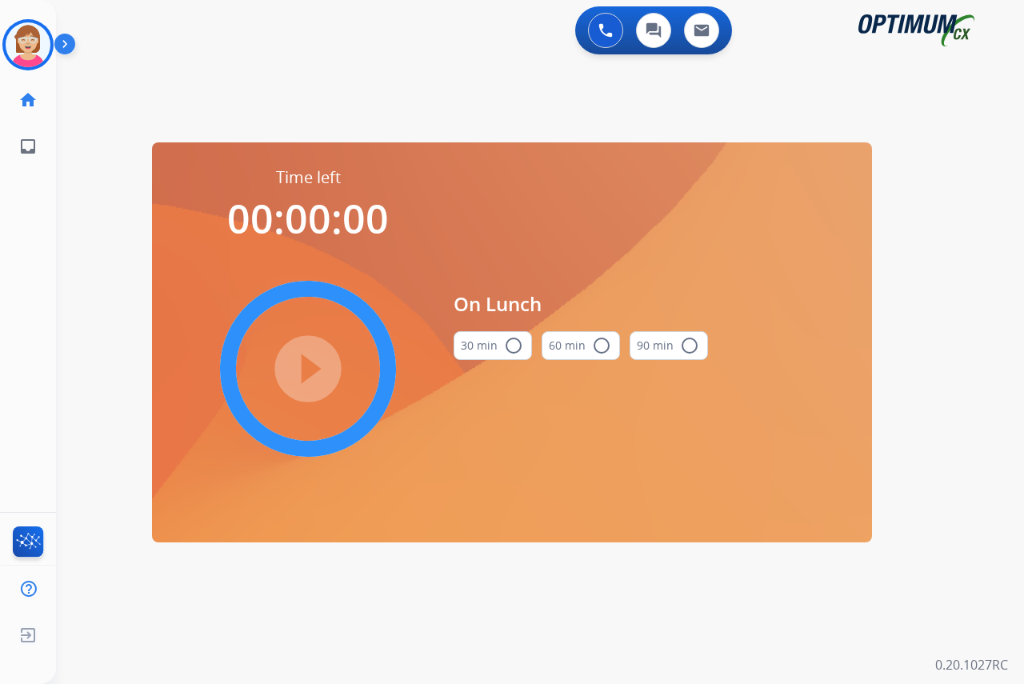
click at [515, 344] on mat-icon "radio_button_unchecked" at bounding box center [513, 345] width 19 height 19
click at [306, 367] on mat-icon "play_circle_filled" at bounding box center [307, 368] width 19 height 19
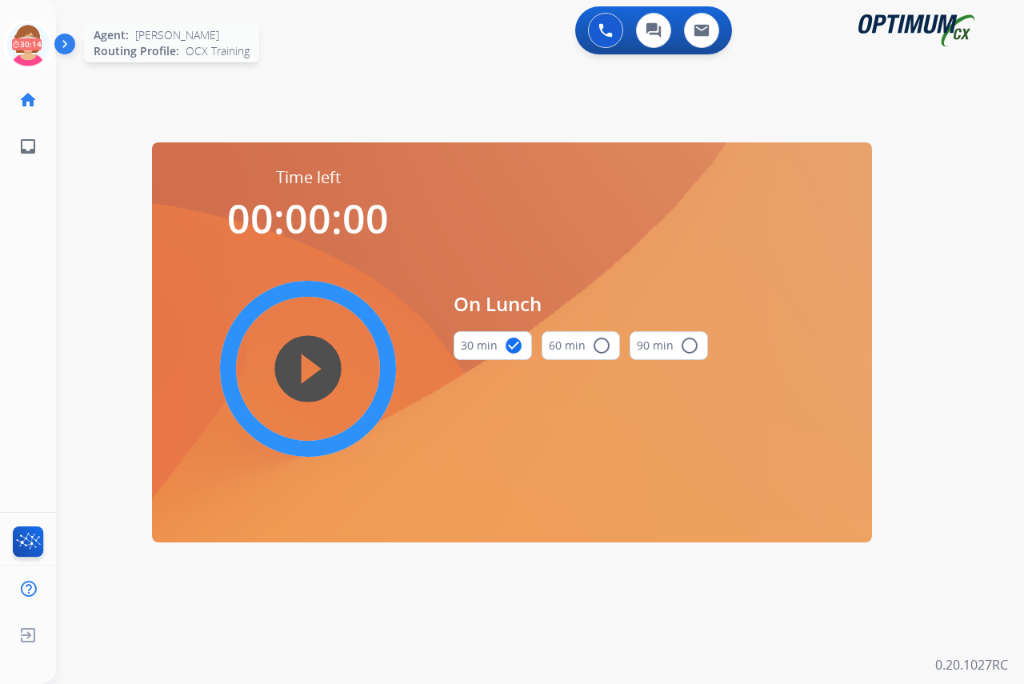
click at [30, 34] on icon at bounding box center [28, 45] width 52 height 52
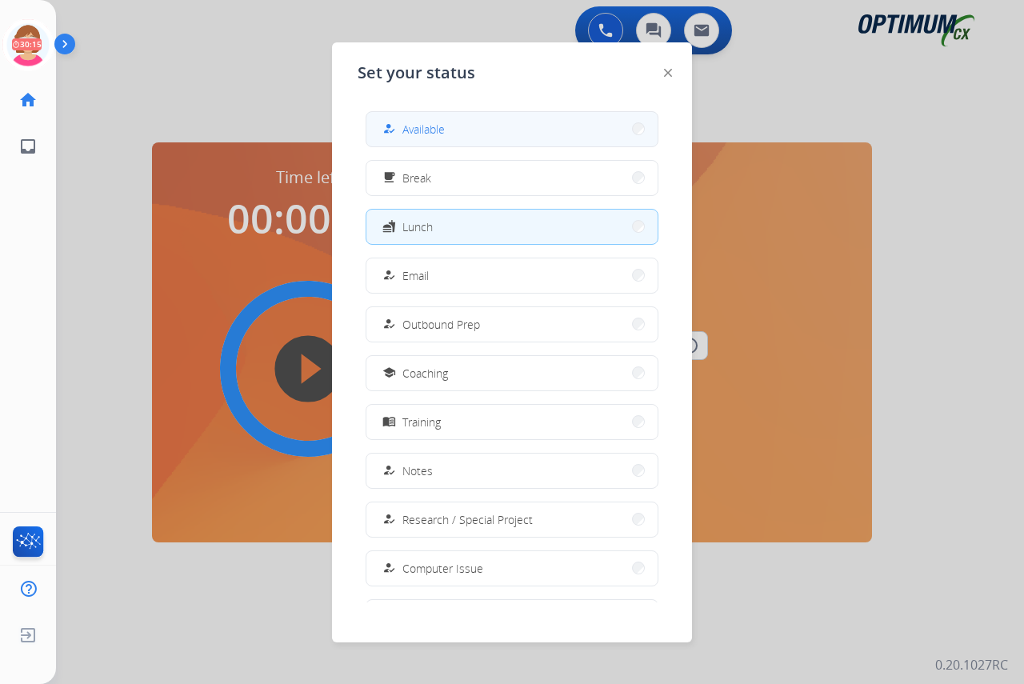
click at [429, 128] on span "Available" at bounding box center [423, 129] width 42 height 17
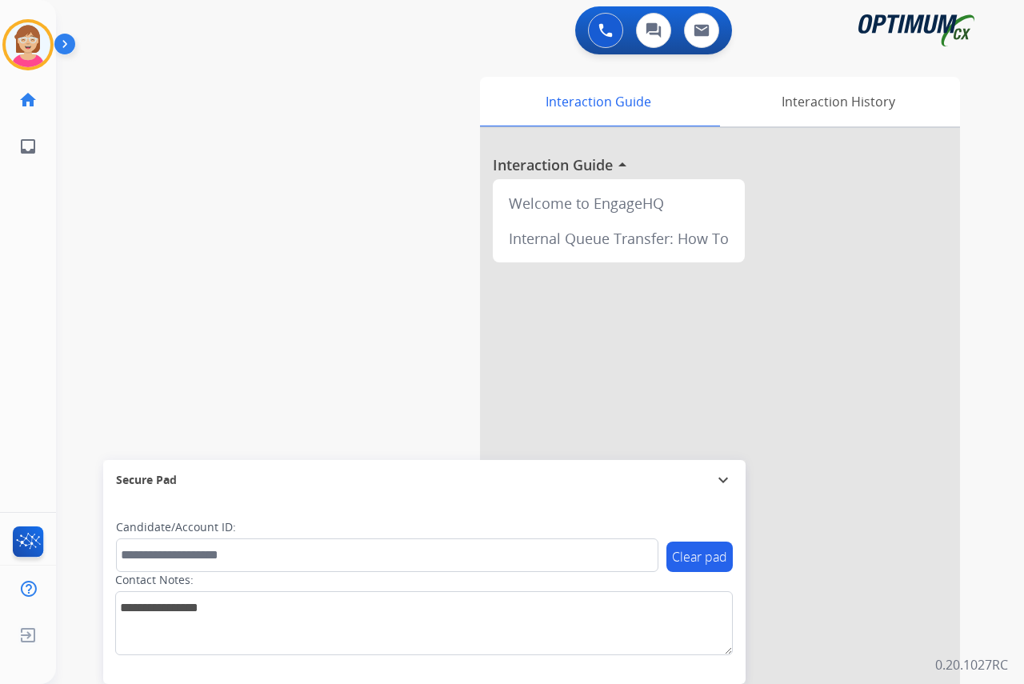
click at [38, 230] on div "[PERSON_NAME] Available Edit Avatar Agent: [PERSON_NAME] Profile: OCX Training …" at bounding box center [28, 342] width 56 height 684
click at [40, 305] on div "[PERSON_NAME] Available Edit Avatar Agent: [PERSON_NAME] Profile: OCX Training …" at bounding box center [28, 342] width 56 height 684
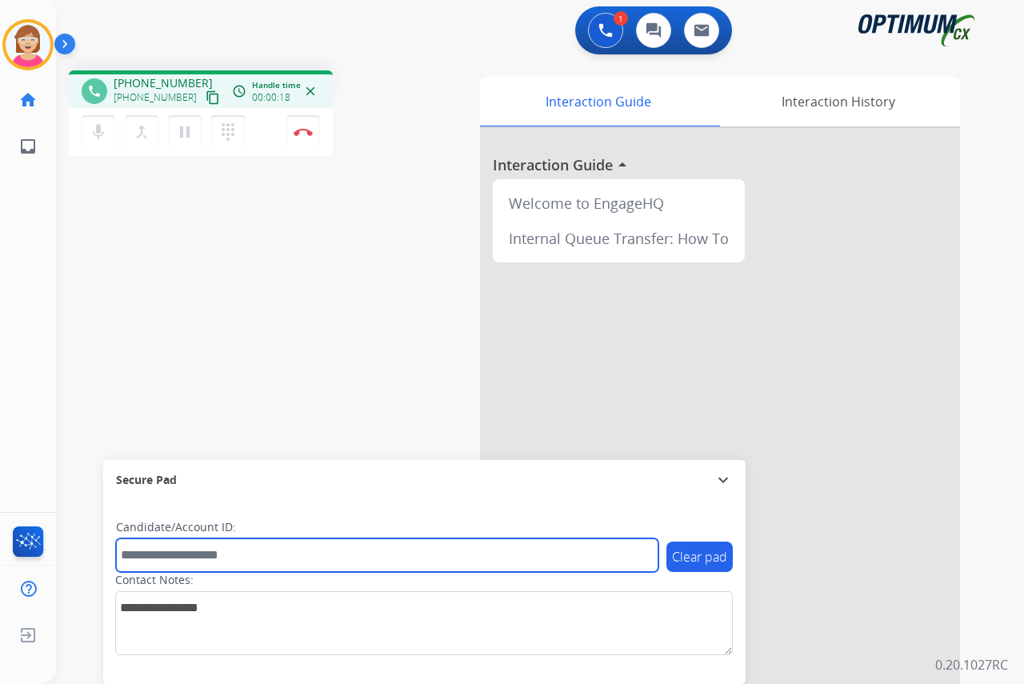
click at [161, 554] on input "text" at bounding box center [387, 555] width 542 height 34
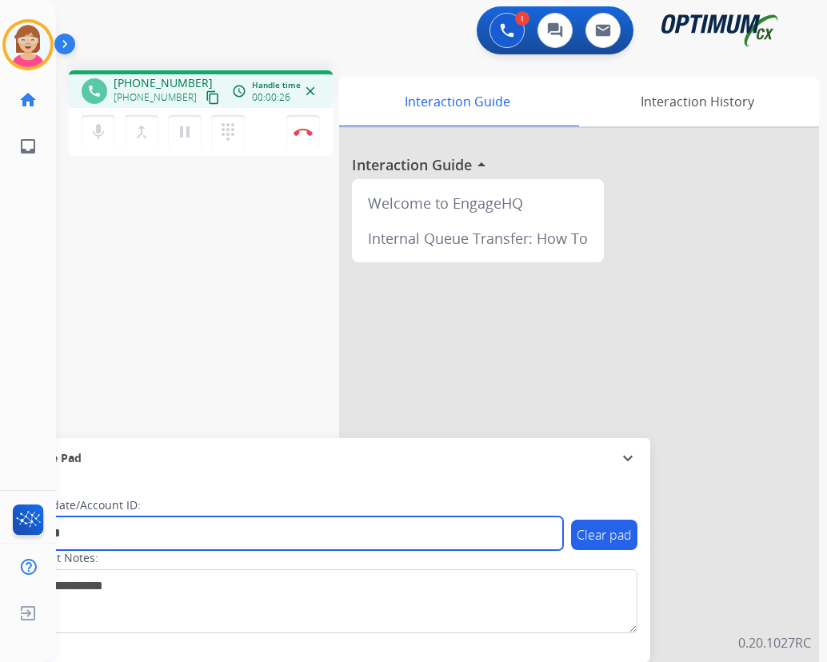
type input "*******"
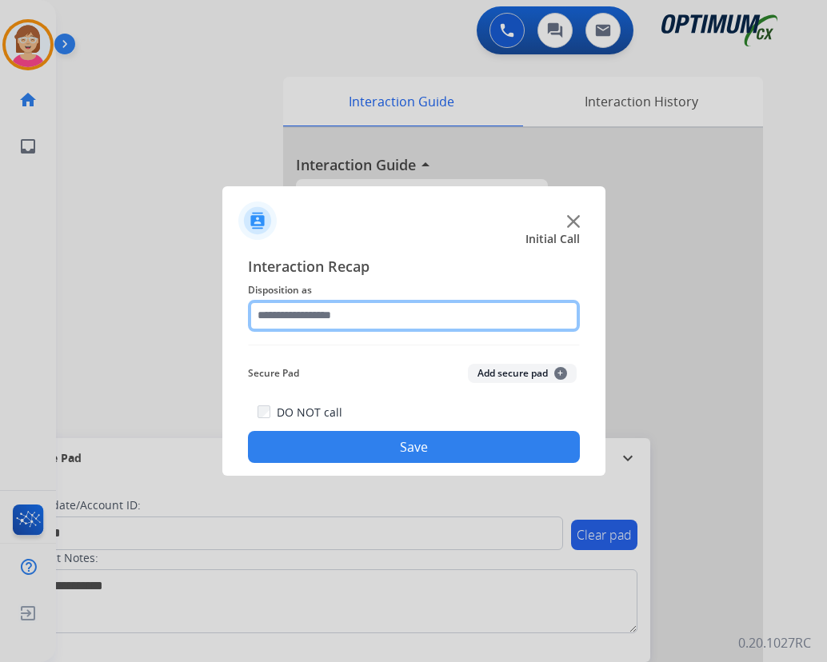
click at [277, 318] on input "text" at bounding box center [414, 316] width 332 height 32
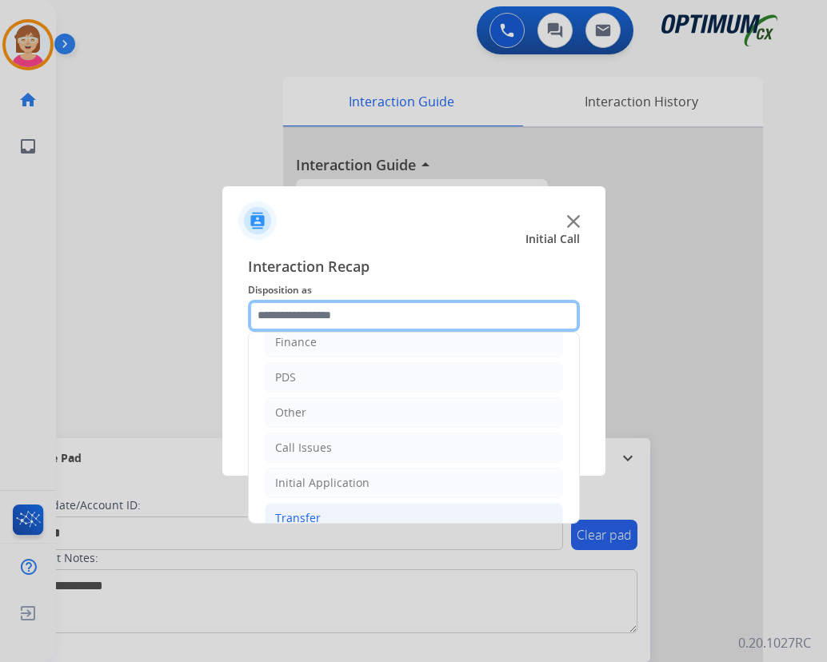
scroll to position [109, 0]
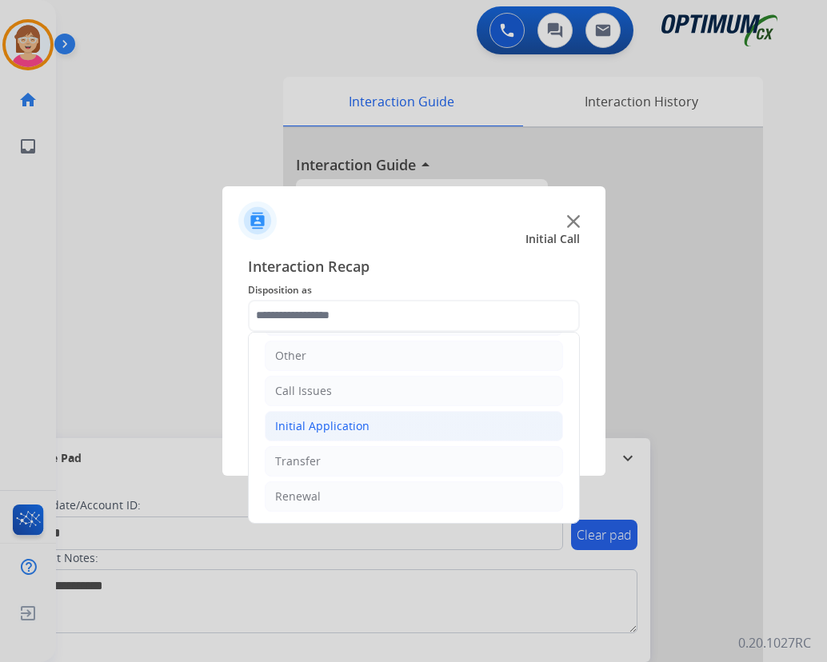
click at [346, 428] on div "Initial Application" at bounding box center [322, 426] width 94 height 16
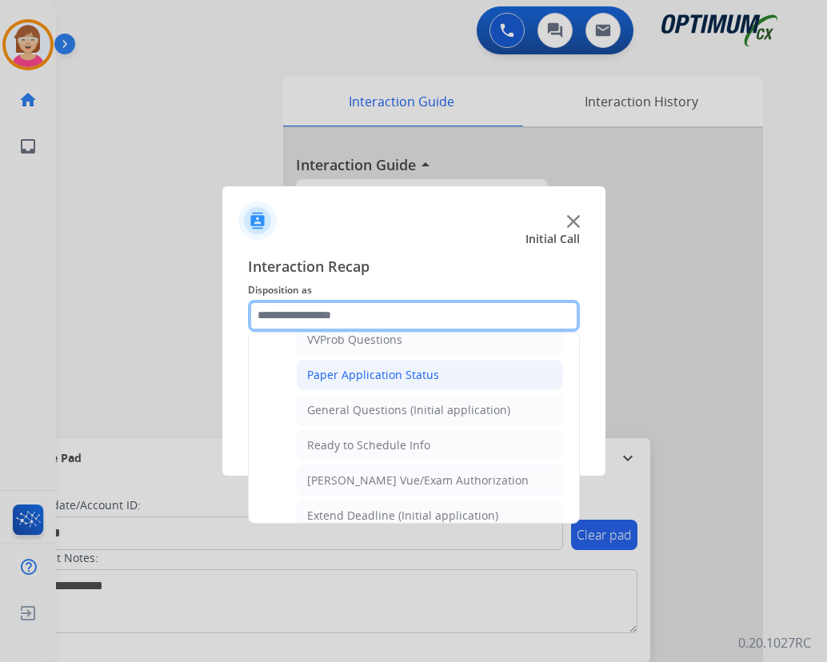
scroll to position [909, 0]
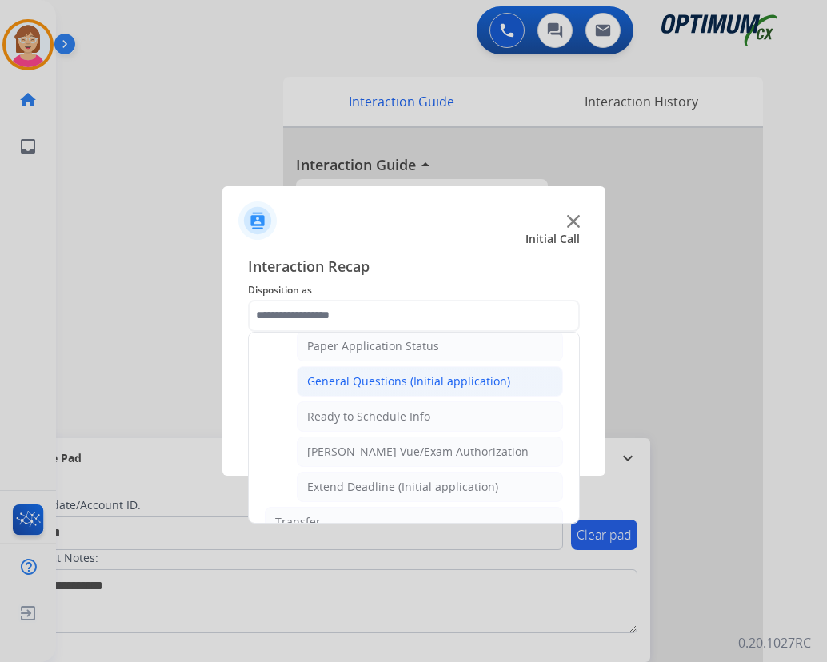
click at [376, 384] on div "General Questions (Initial application)" at bounding box center [408, 382] width 203 height 16
type input "**********"
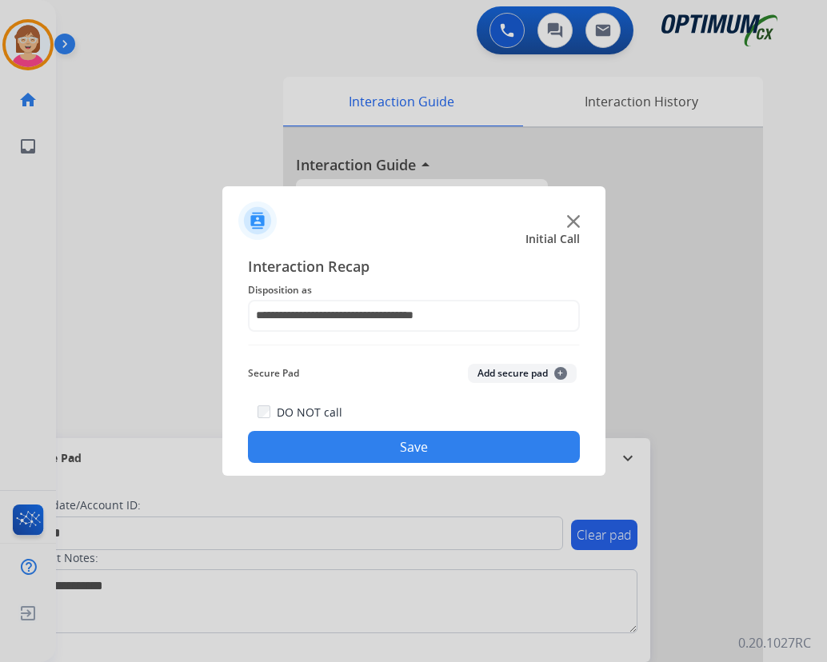
drag, startPoint x: 376, startPoint y: 384, endPoint x: 566, endPoint y: 402, distance: 191.2
click at [566, 402] on div "**********" at bounding box center [414, 359] width 332 height 209
click at [558, 376] on span "+" at bounding box center [560, 373] width 13 height 13
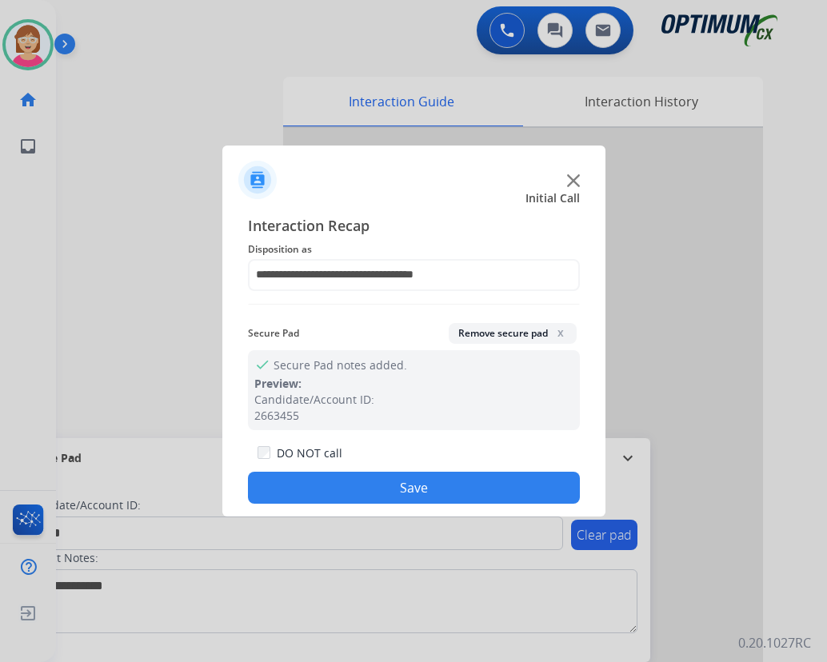
click at [349, 487] on button "Save" at bounding box center [414, 488] width 332 height 32
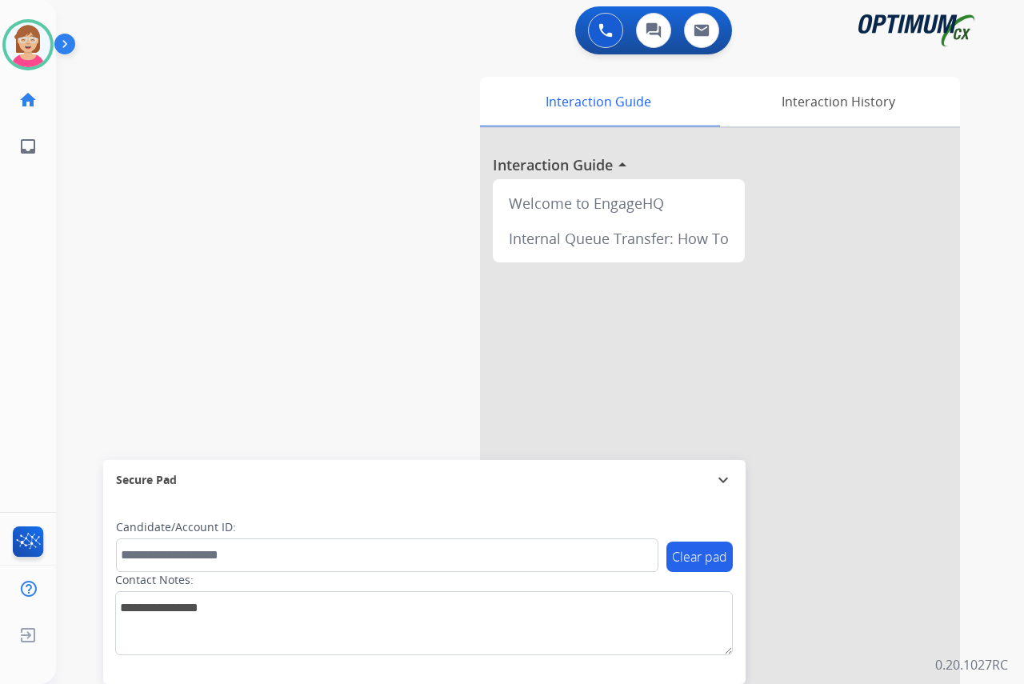
click at [36, 234] on div "[PERSON_NAME] Available Edit Avatar Agent: [PERSON_NAME] Profile: OCX Training …" at bounding box center [28, 342] width 56 height 684
click at [40, 364] on div "[PERSON_NAME] Available Edit Avatar Agent: [PERSON_NAME] Profile: OCX Training …" at bounding box center [28, 342] width 56 height 684
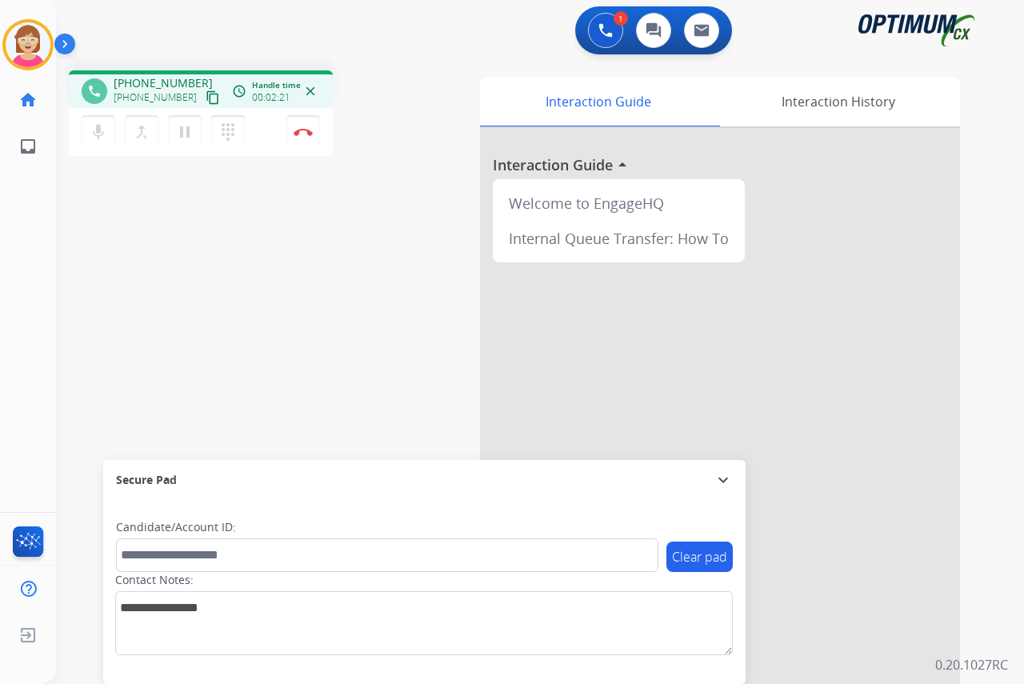
drag, startPoint x: 360, startPoint y: 336, endPoint x: 258, endPoint y: 353, distance: 103.8
drag, startPoint x: 258, startPoint y: 353, endPoint x: 223, endPoint y: 342, distance: 35.9
click at [216, 337] on div "phone [PHONE_NUMBER] [PHONE_NUMBER] content_copy access_time Call metrics Queue…" at bounding box center [521, 391] width 930 height 667
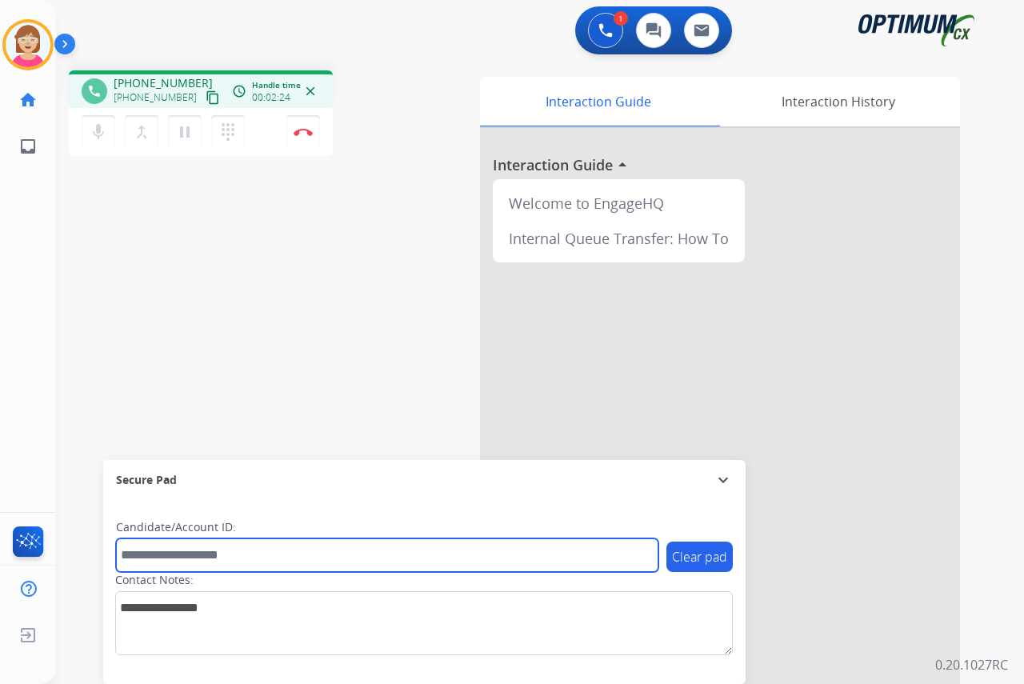
click at [147, 552] on input "text" at bounding box center [387, 555] width 542 height 34
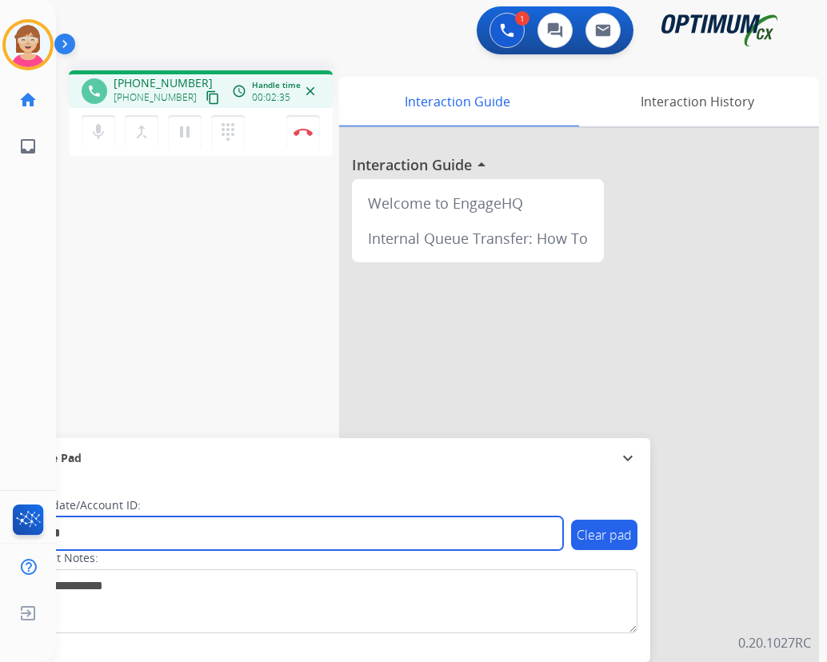
type input "*******"
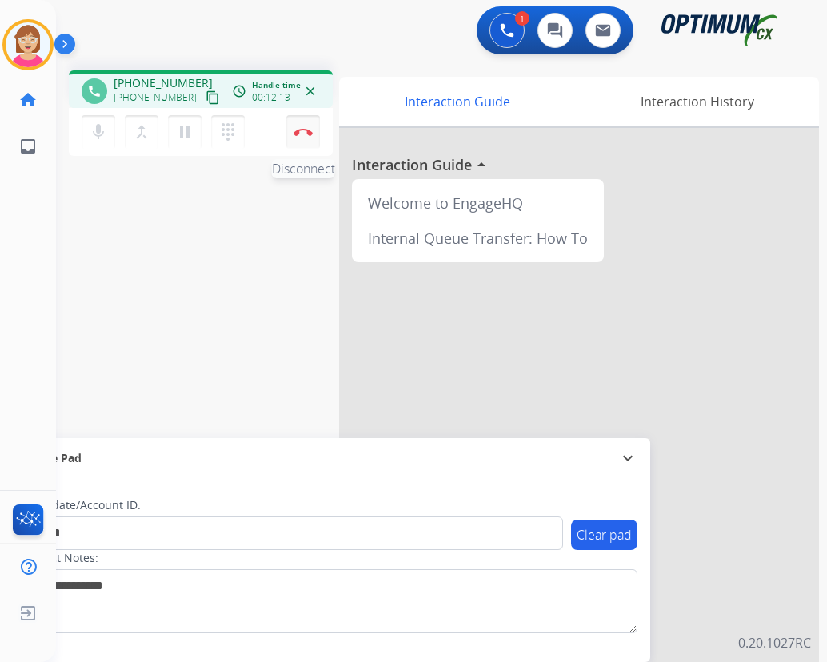
click at [305, 128] on img at bounding box center [303, 132] width 19 height 8
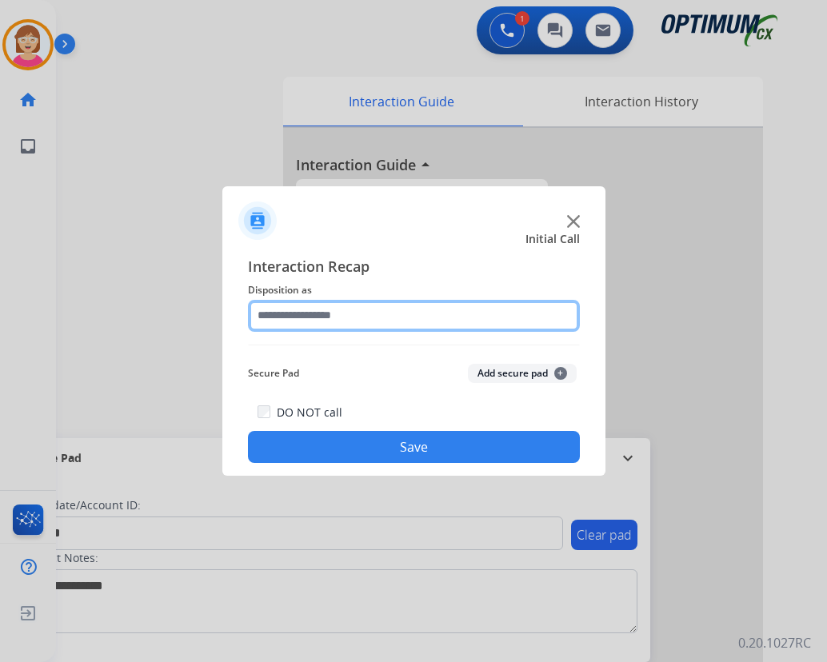
click at [286, 318] on input "text" at bounding box center [414, 316] width 332 height 32
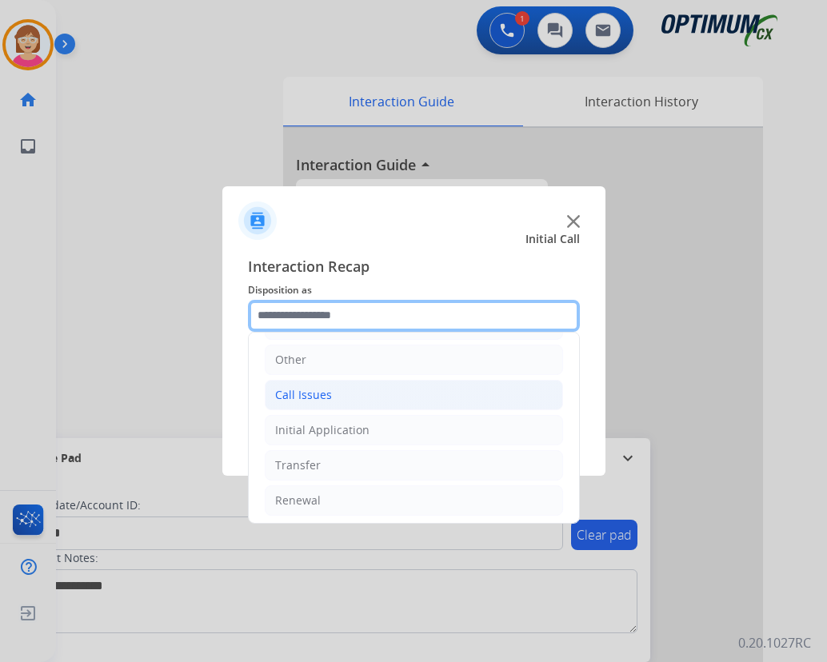
scroll to position [109, 0]
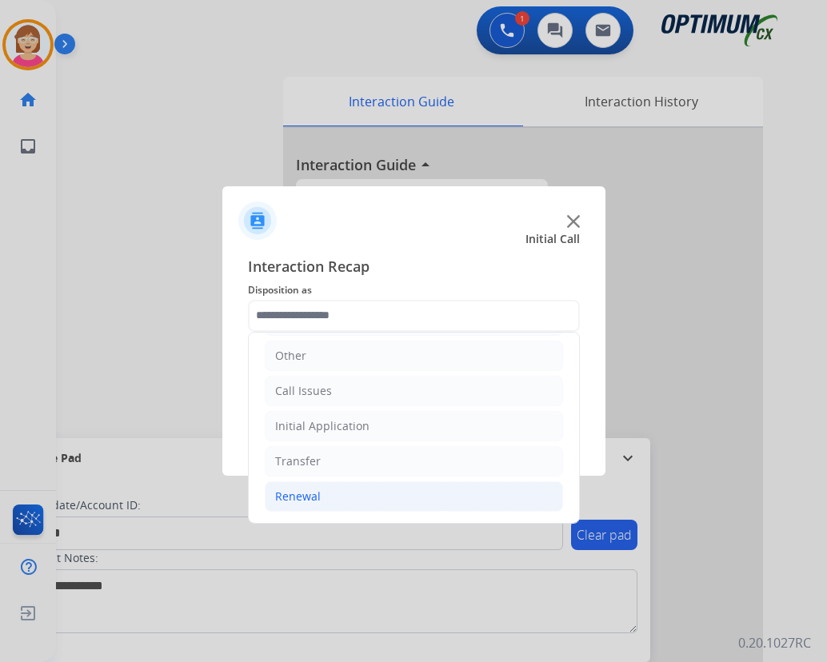
click at [325, 498] on li "Renewal" at bounding box center [414, 497] width 298 height 30
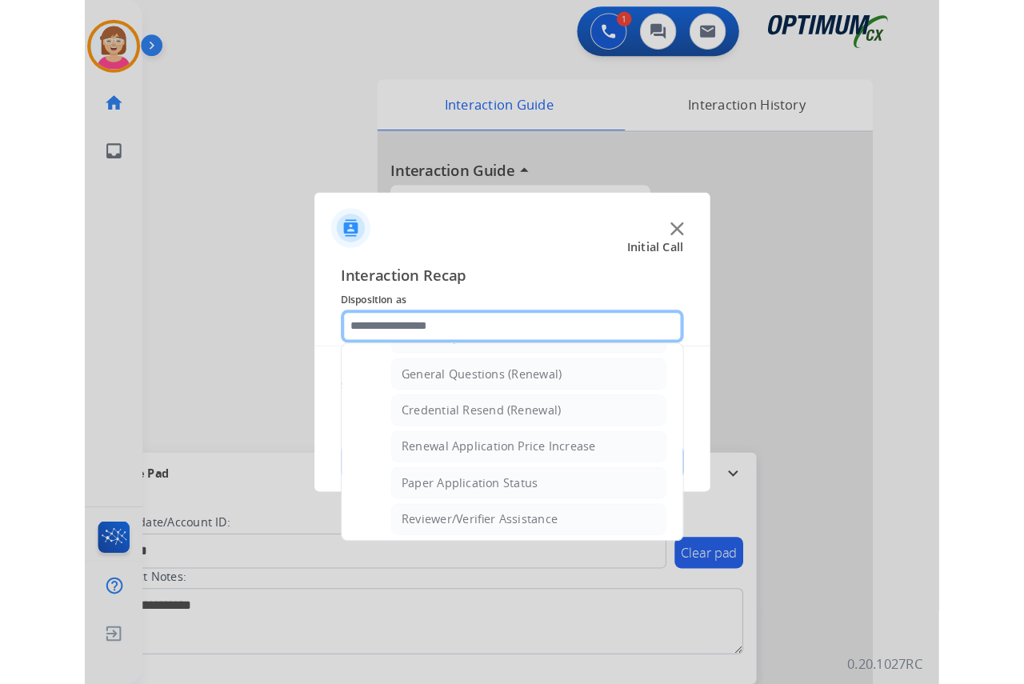
scroll to position [509, 0]
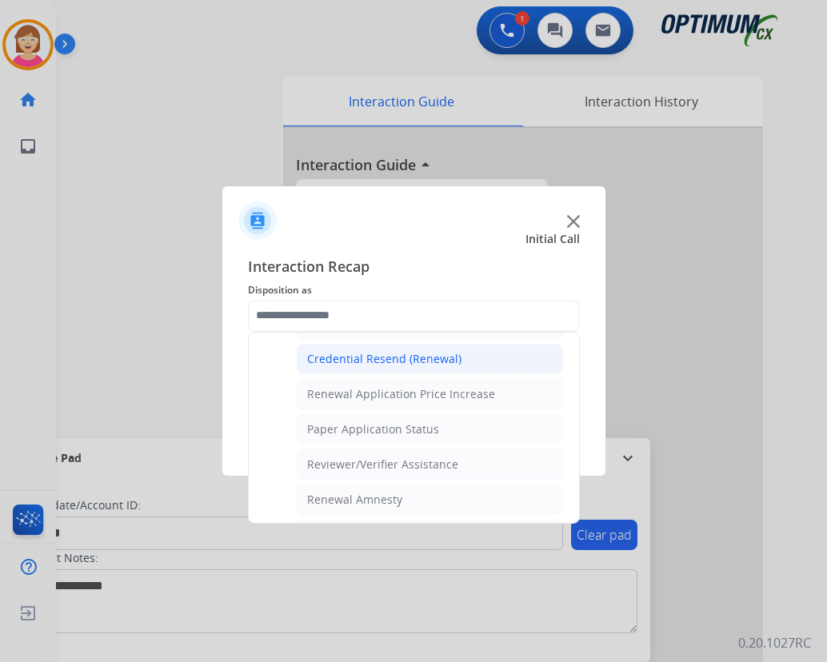
click at [377, 358] on div "Credential Resend (Renewal)" at bounding box center [384, 359] width 154 height 16
type input "**********"
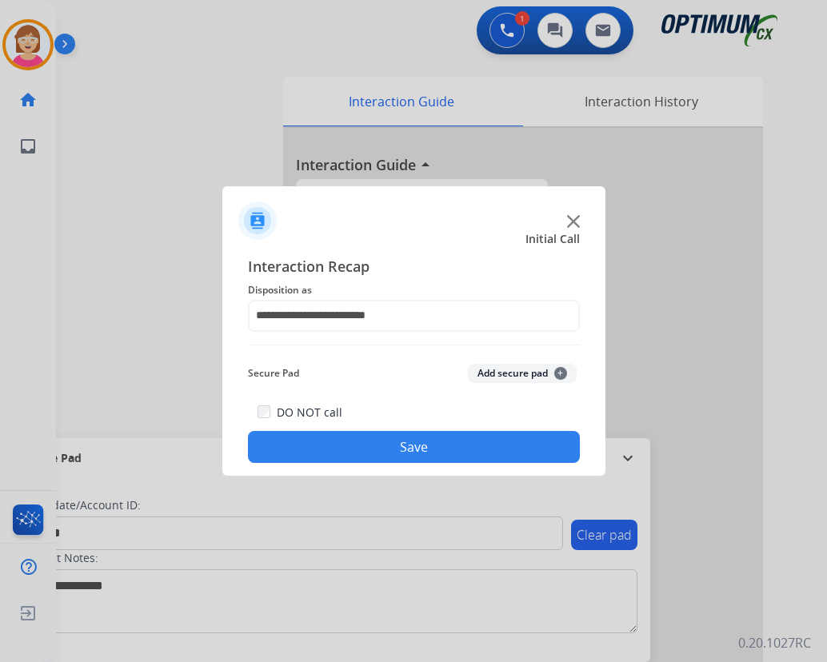
click at [560, 369] on span "+" at bounding box center [560, 373] width 13 height 13
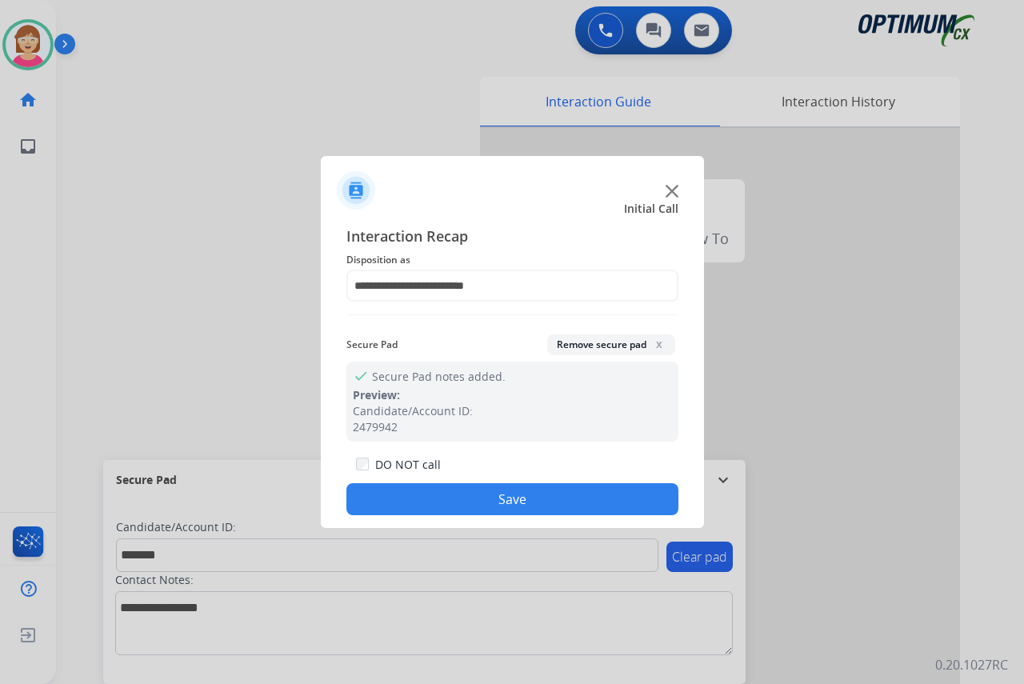
click at [414, 497] on button "Save" at bounding box center [512, 499] width 332 height 32
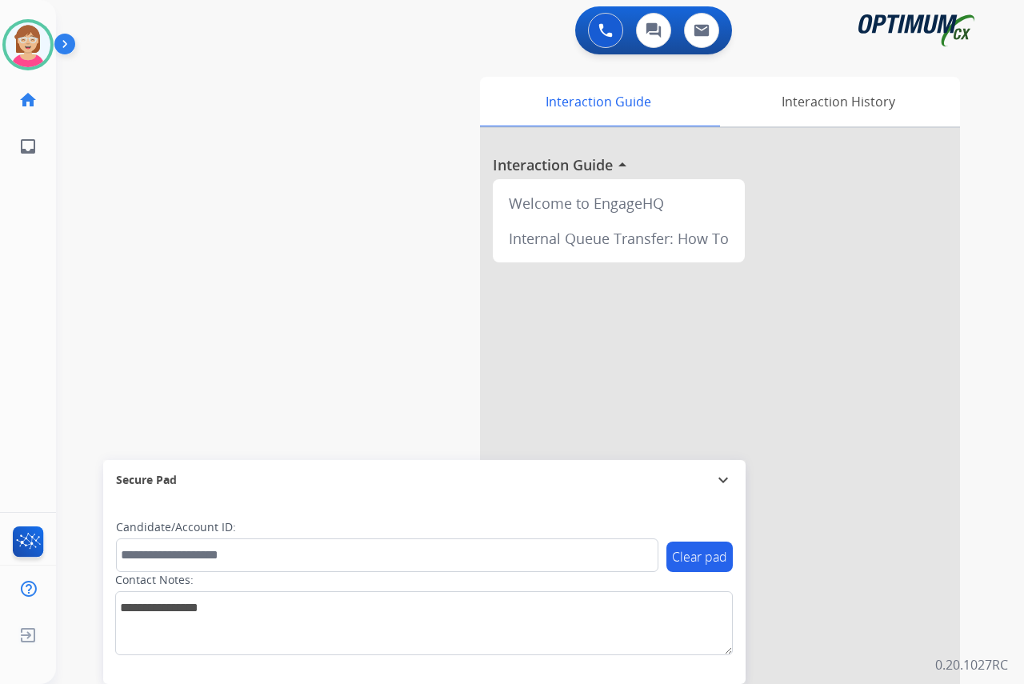
click at [44, 291] on div "[PERSON_NAME] Available Edit Avatar Agent: [PERSON_NAME] Profile: OCX Training …" at bounding box center [28, 342] width 56 height 684
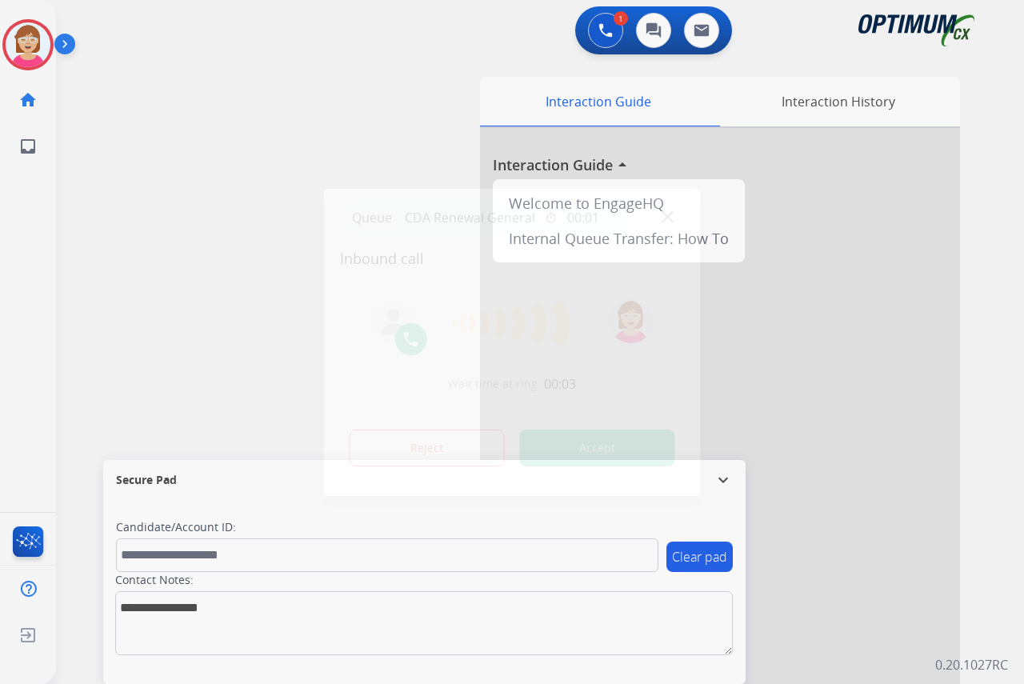
click at [42, 258] on div at bounding box center [512, 342] width 1024 height 684
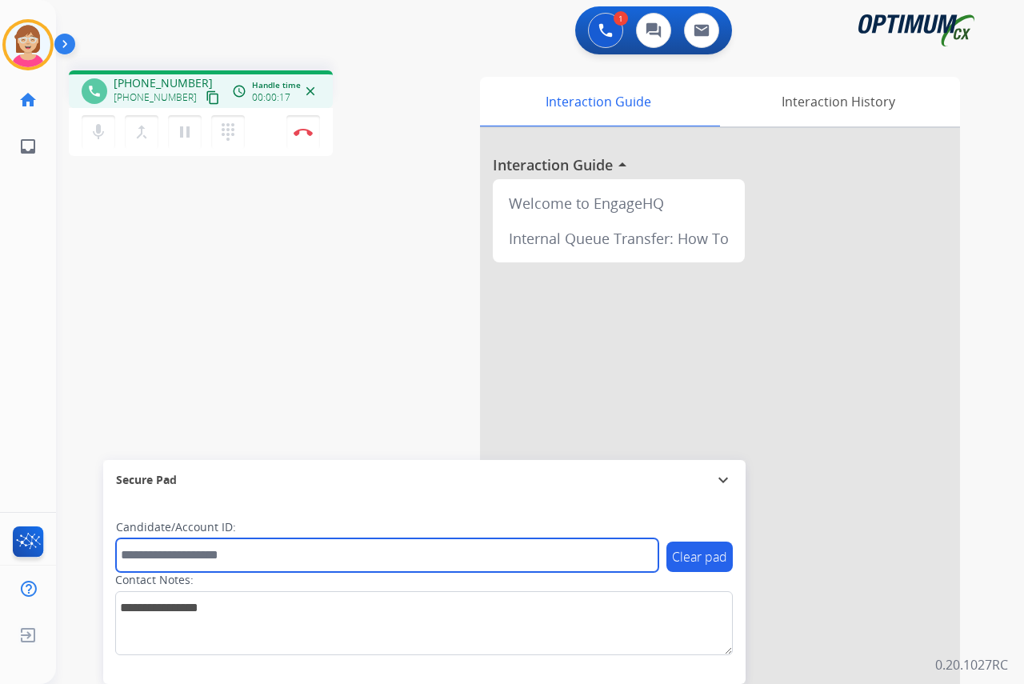
click at [148, 549] on input "text" at bounding box center [387, 555] width 542 height 34
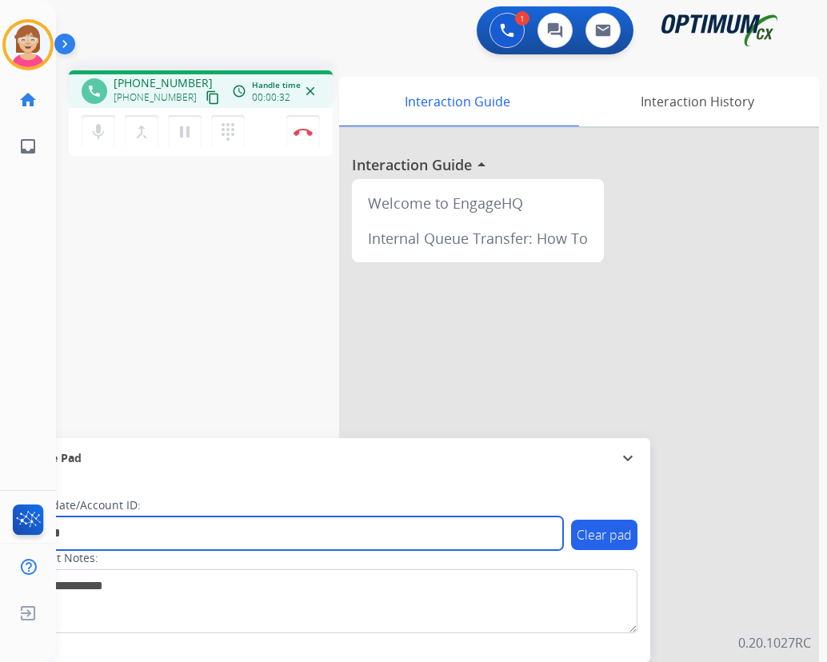
type input "*******"
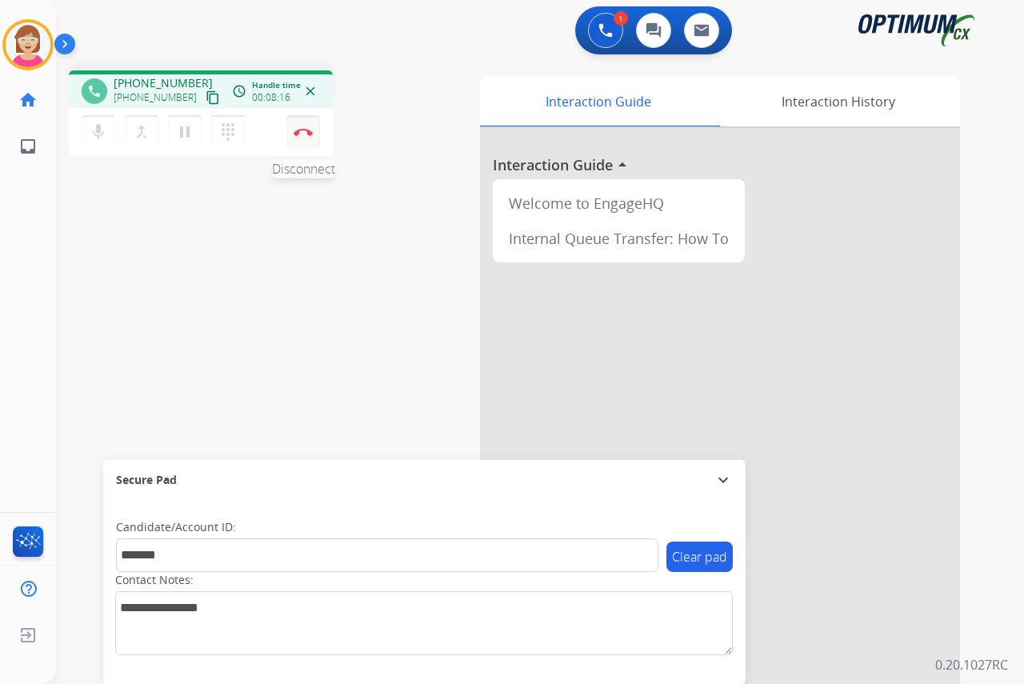
click at [299, 130] on img at bounding box center [303, 132] width 19 height 8
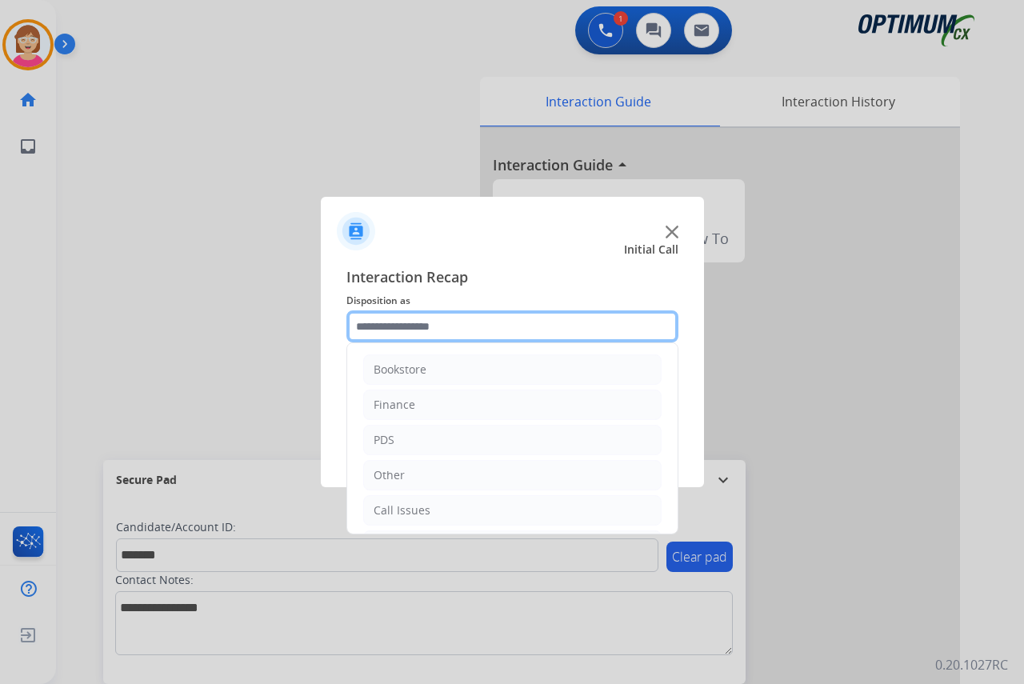
click at [386, 330] on input "text" at bounding box center [512, 326] width 332 height 32
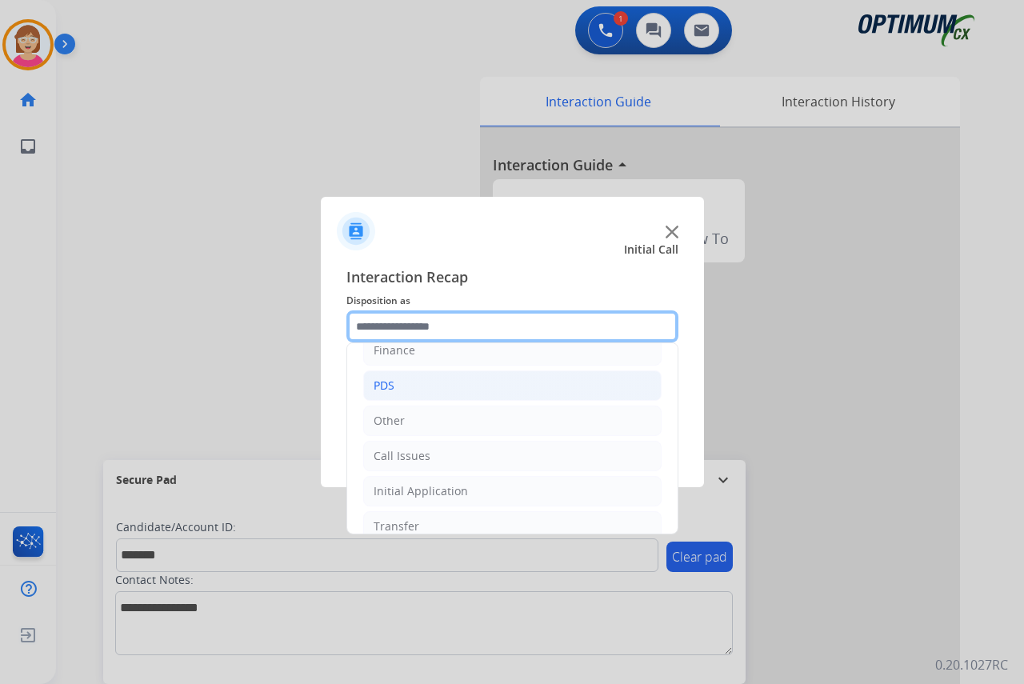
scroll to position [109, 0]
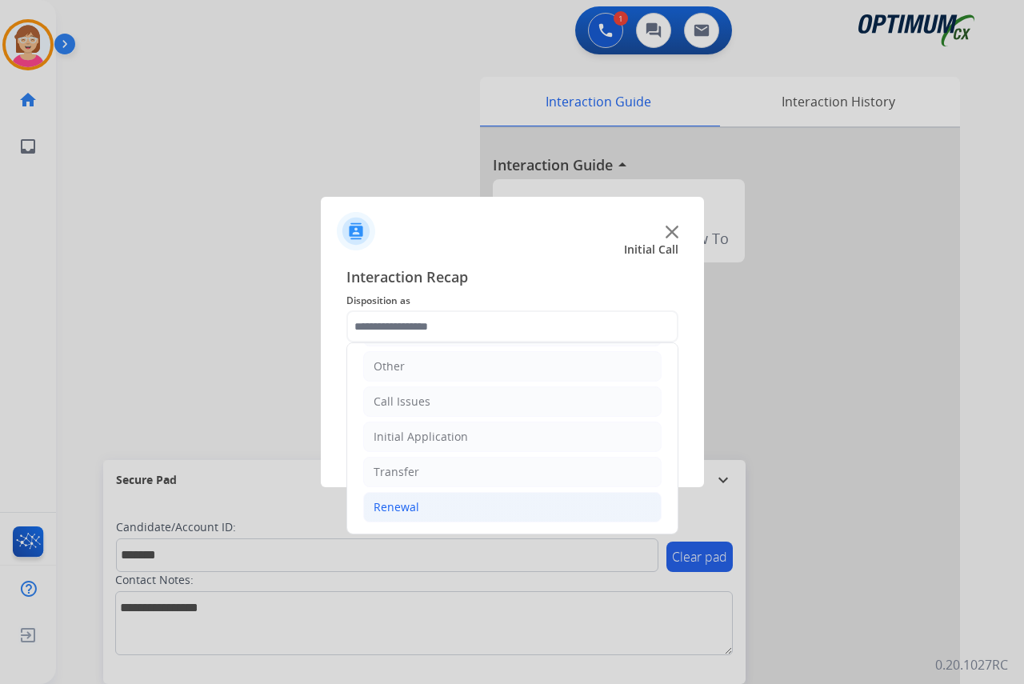
click at [399, 514] on div "Renewal" at bounding box center [397, 507] width 46 height 16
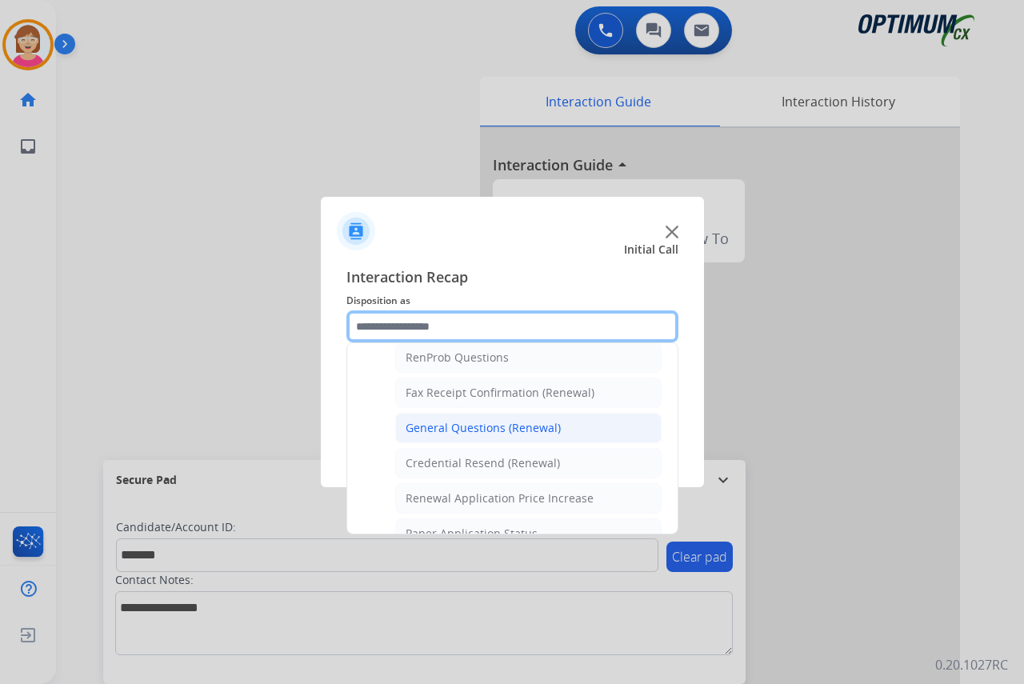
scroll to position [429, 0]
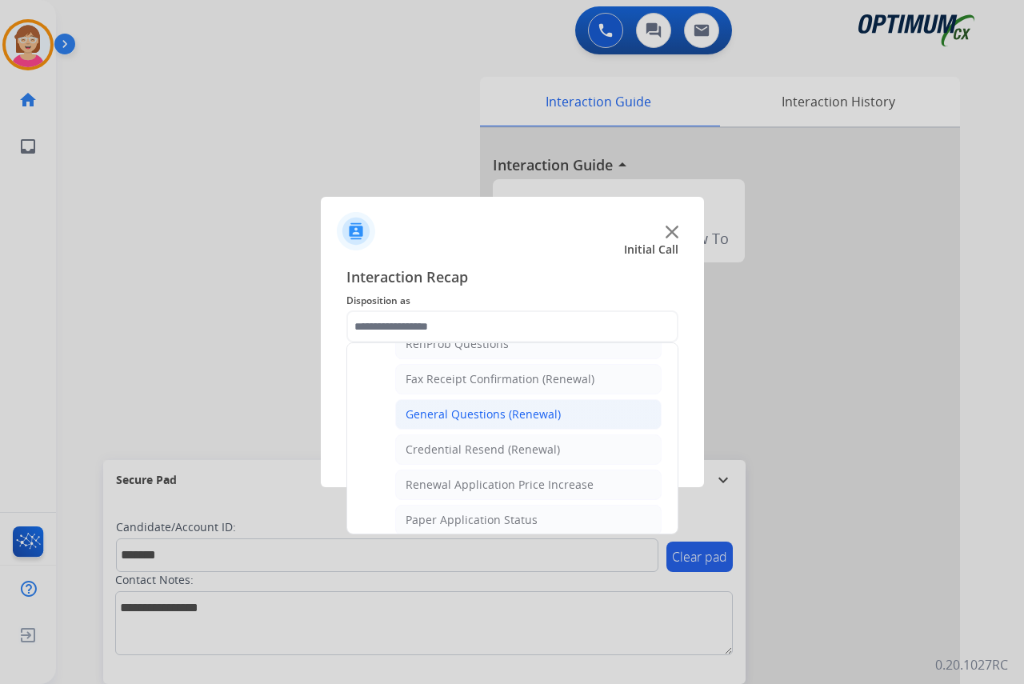
click at [446, 415] on div "General Questions (Renewal)" at bounding box center [483, 414] width 155 height 16
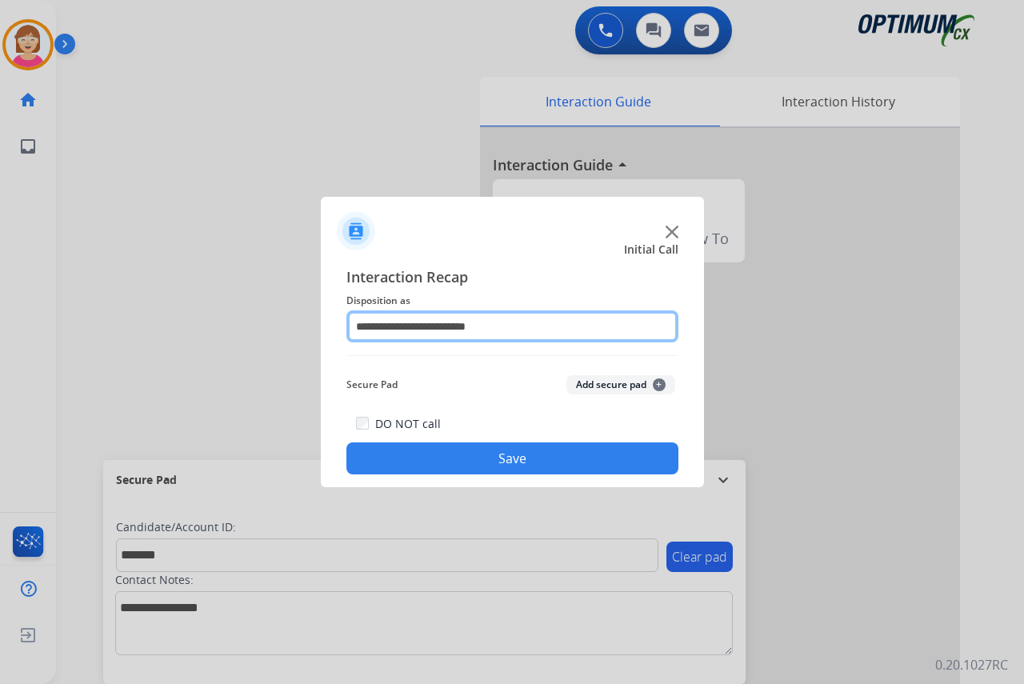
click at [530, 321] on input "**********" at bounding box center [512, 326] width 332 height 32
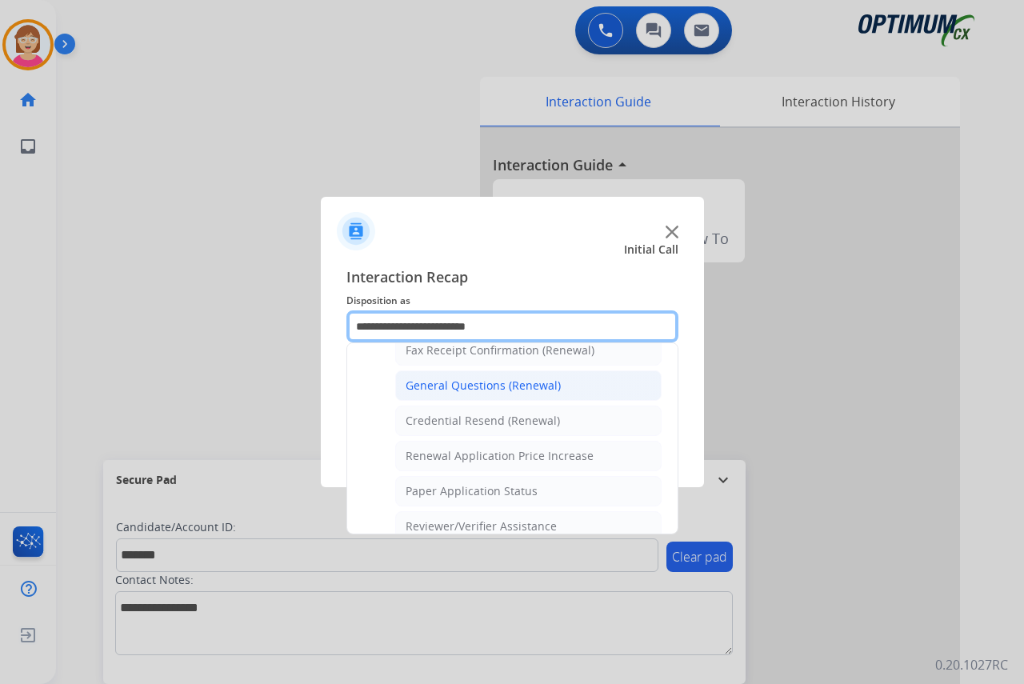
scroll to position [378, 0]
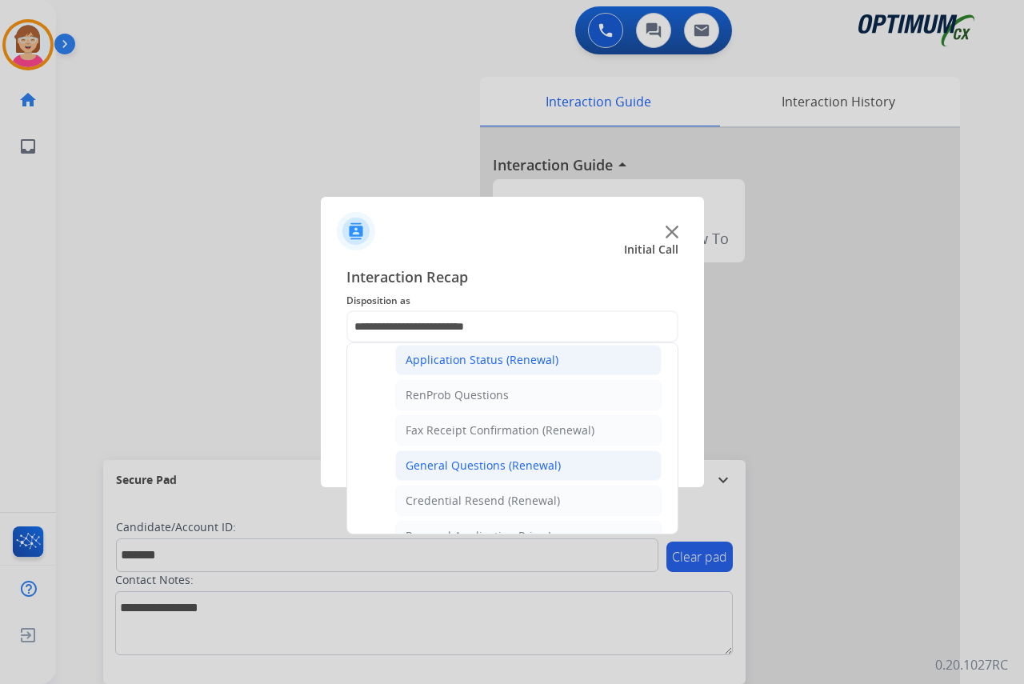
click at [469, 359] on div "Application Status (Renewal)" at bounding box center [482, 360] width 153 height 16
type input "**********"
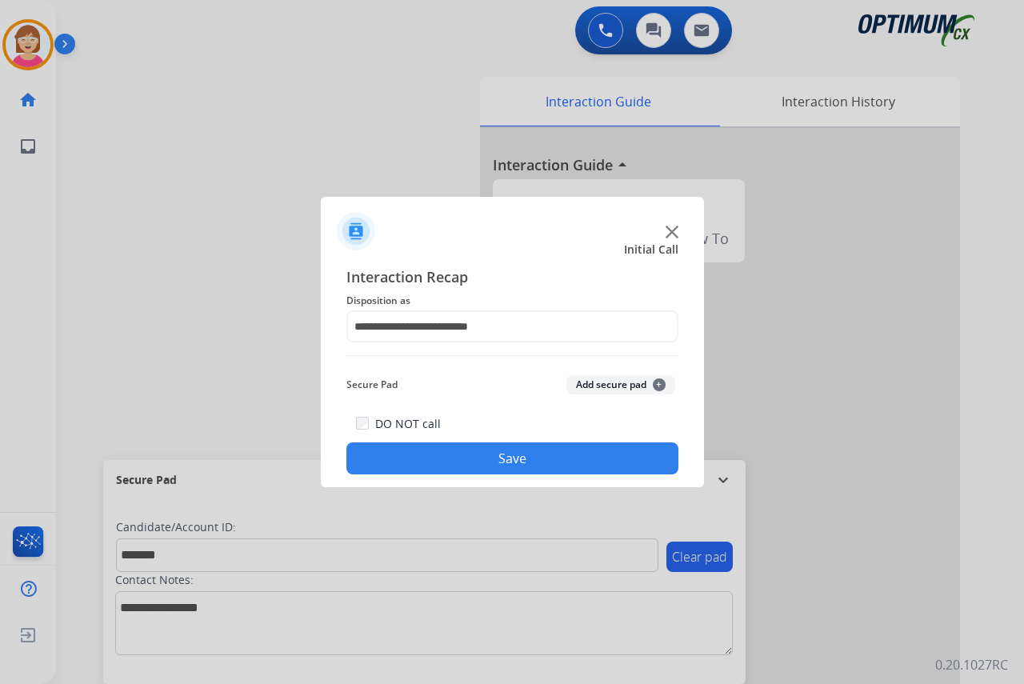
click at [660, 380] on span "+" at bounding box center [659, 384] width 13 height 13
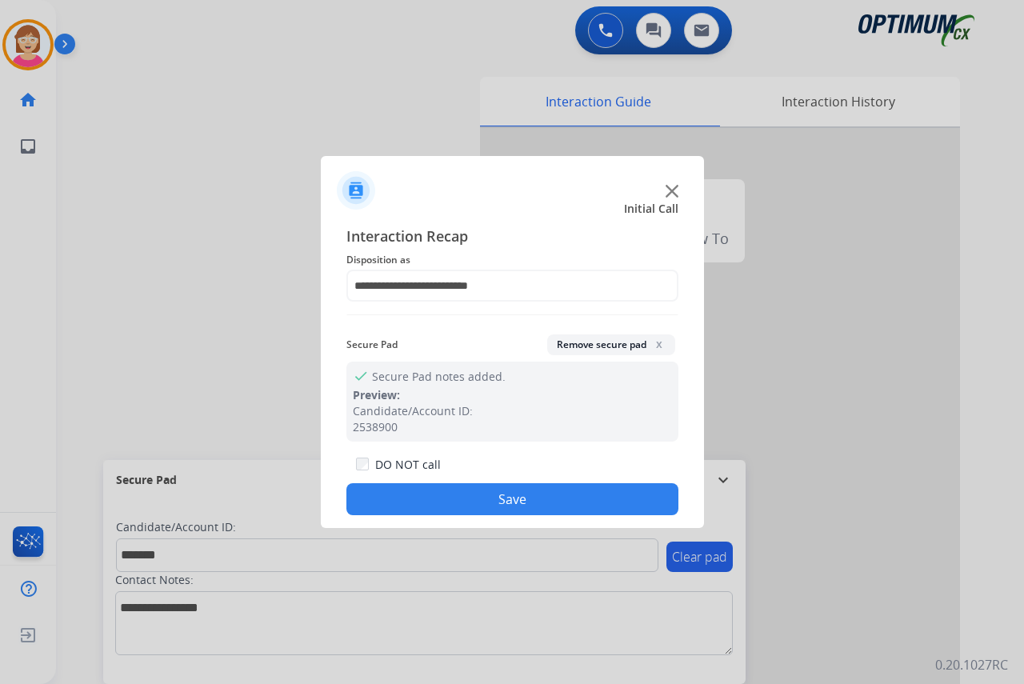
drag, startPoint x: 660, startPoint y: 380, endPoint x: 458, endPoint y: 498, distance: 234.5
click at [458, 498] on button "Save" at bounding box center [512, 499] width 332 height 32
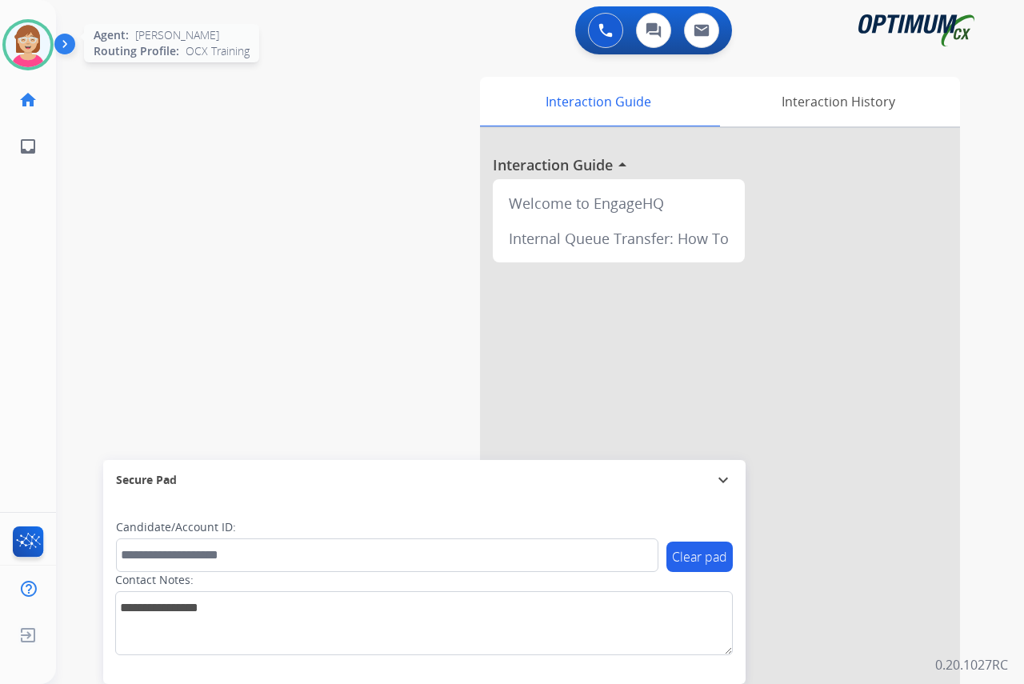
drag, startPoint x: 32, startPoint y: 42, endPoint x: 21, endPoint y: 39, distance: 11.6
click at [21, 39] on img at bounding box center [28, 44] width 45 height 45
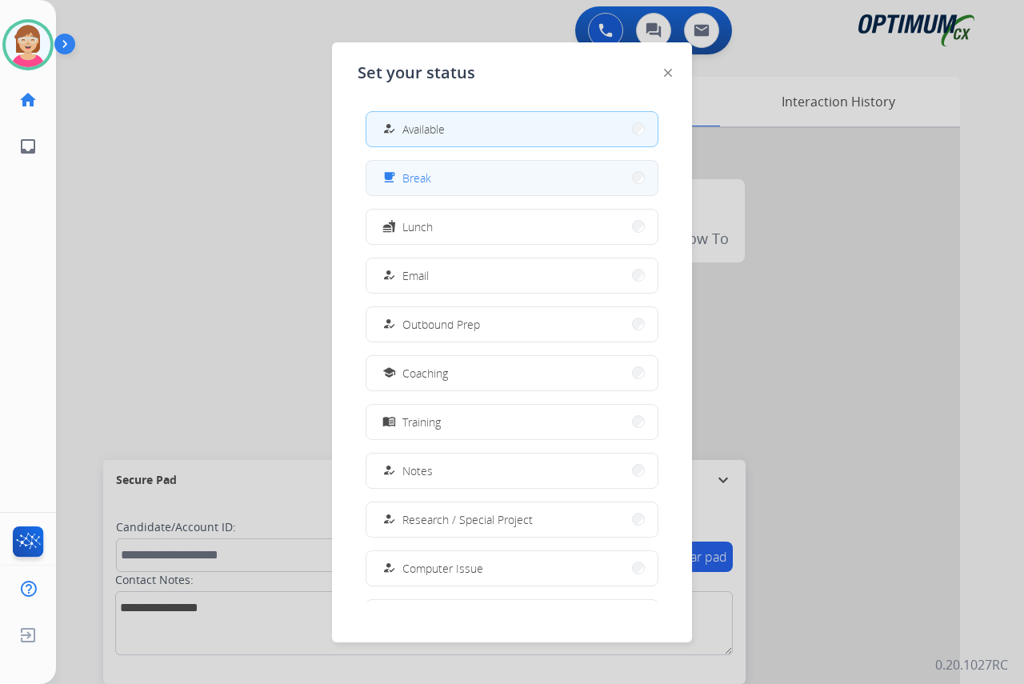
click at [440, 174] on button "free_breakfast Break" at bounding box center [511, 178] width 291 height 34
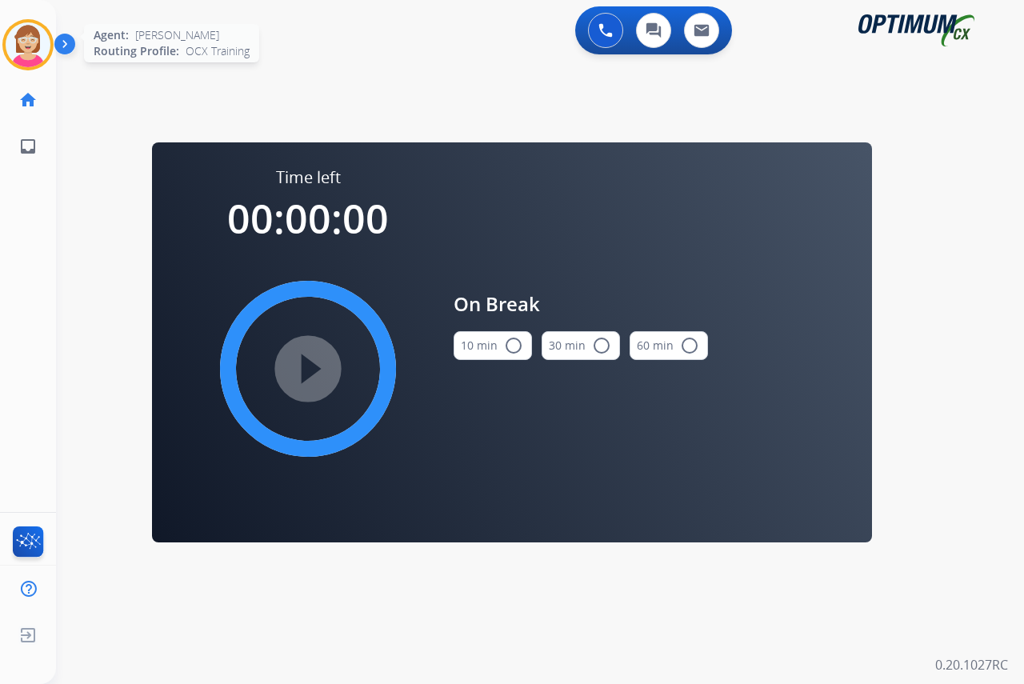
click at [22, 33] on img at bounding box center [28, 44] width 45 height 45
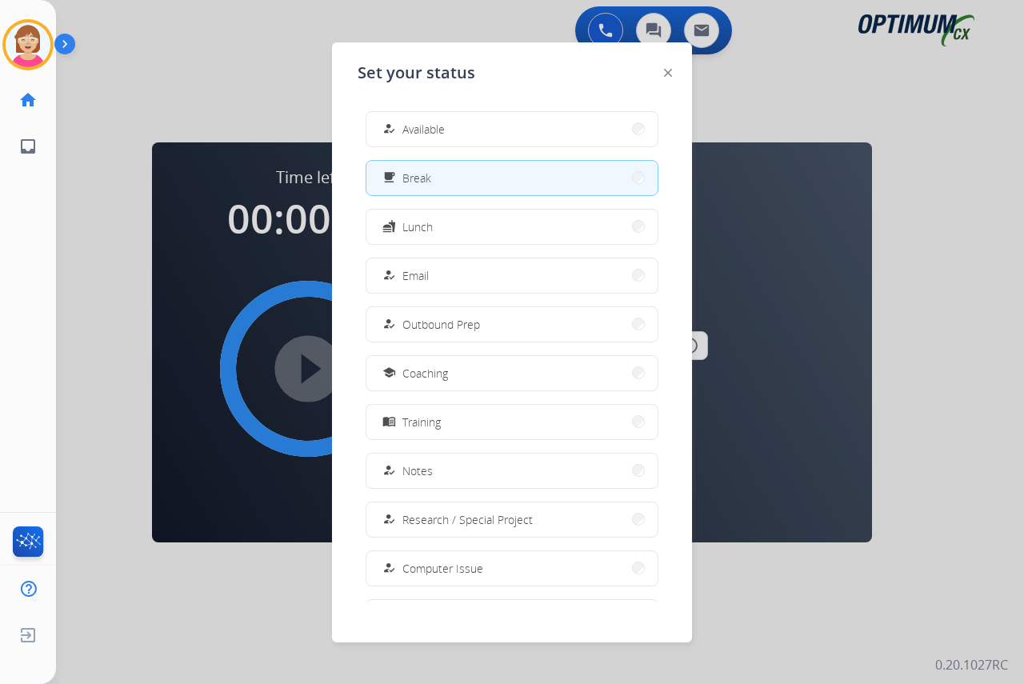
click at [434, 134] on span "Available" at bounding box center [423, 129] width 42 height 17
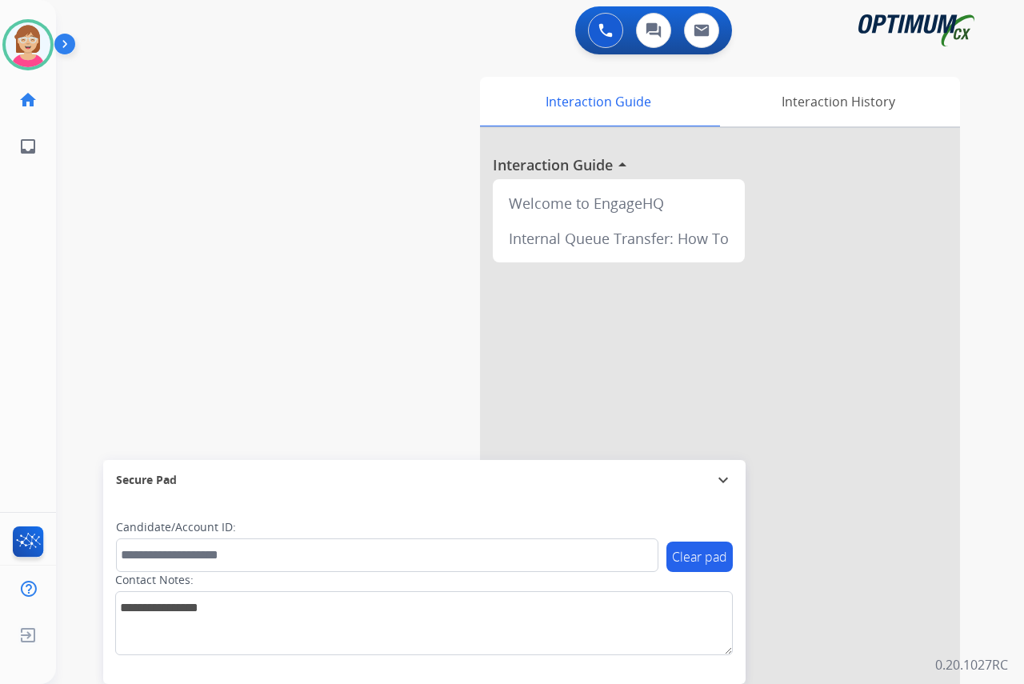
click at [34, 223] on div "[PERSON_NAME] Available Edit Avatar Agent: [PERSON_NAME] Profile: OCX Training …" at bounding box center [28, 342] width 56 height 684
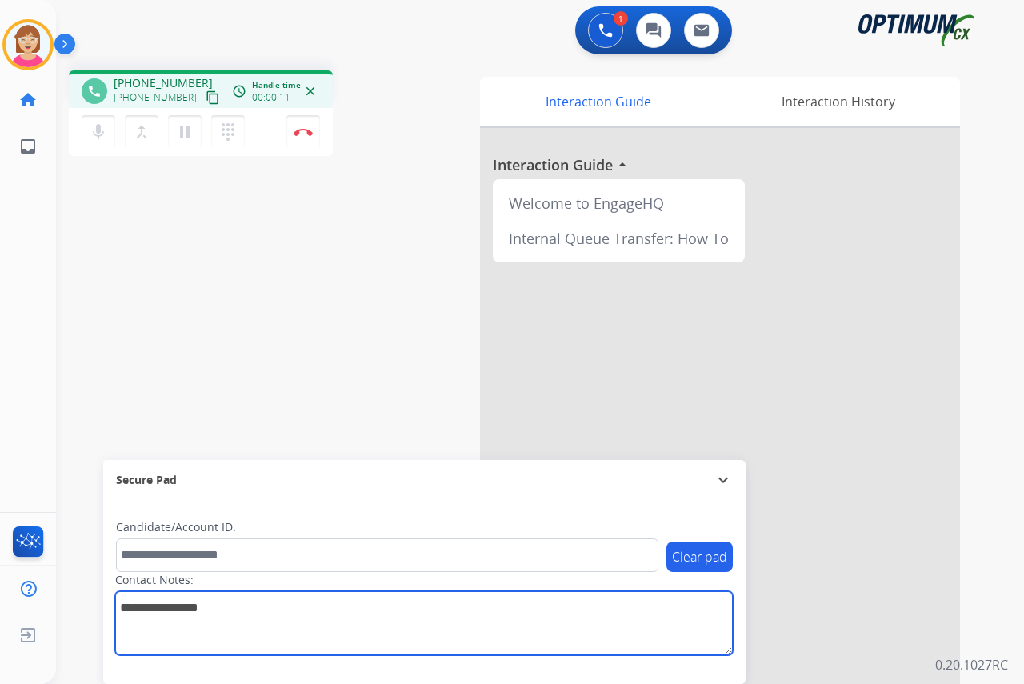
click at [130, 614] on textarea at bounding box center [424, 623] width 618 height 64
type textarea "*******"
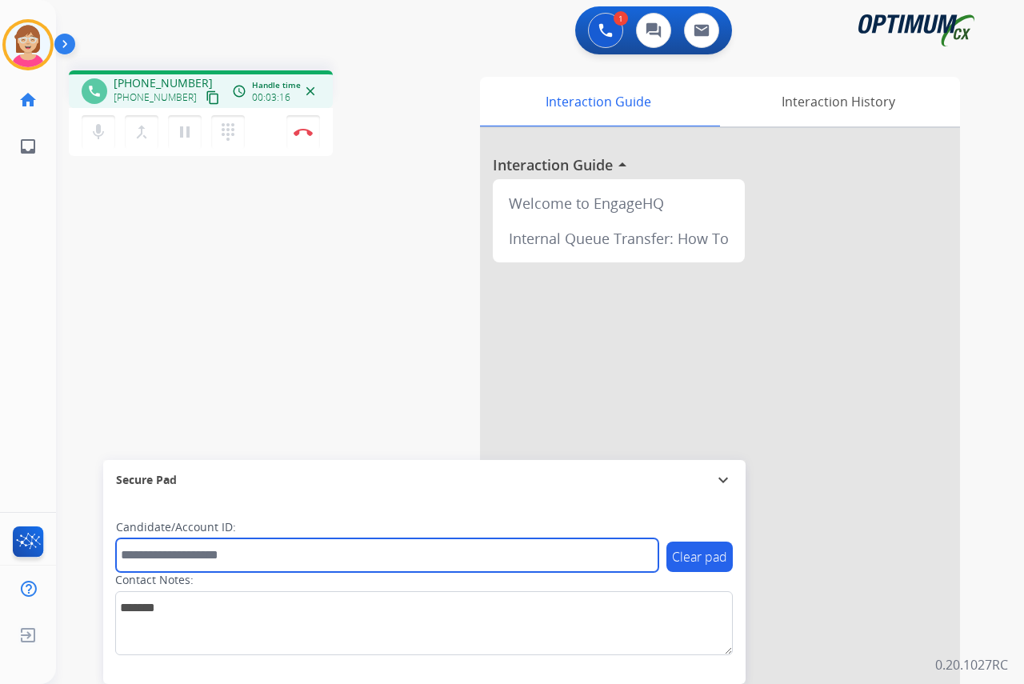
click at [138, 557] on input "text" at bounding box center [387, 555] width 542 height 34
type input "**********"
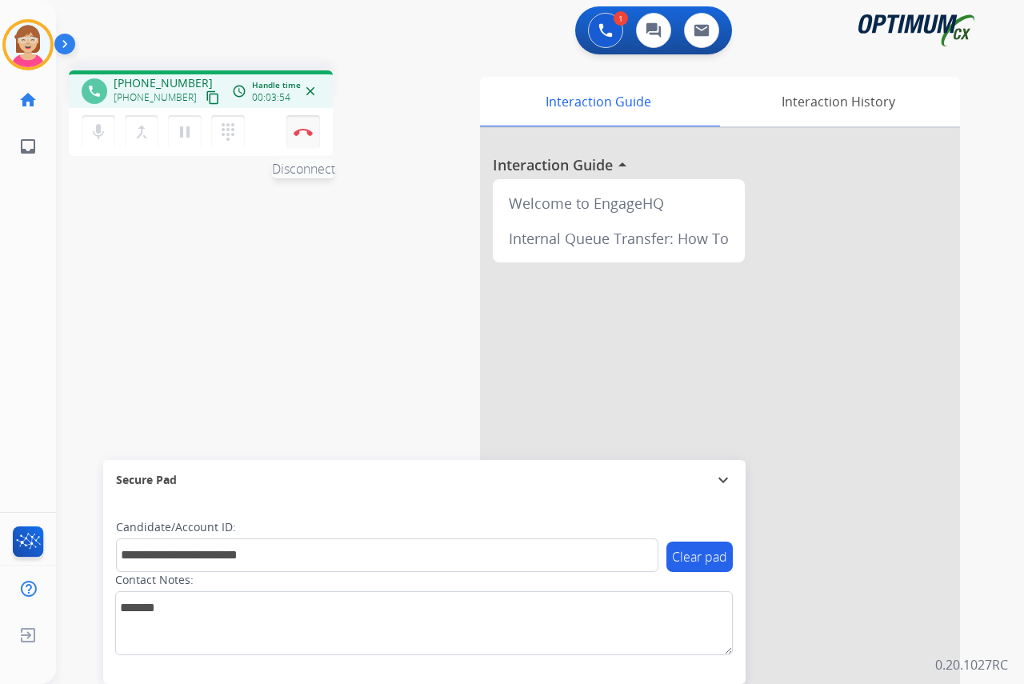
click at [297, 134] on img at bounding box center [303, 132] width 19 height 8
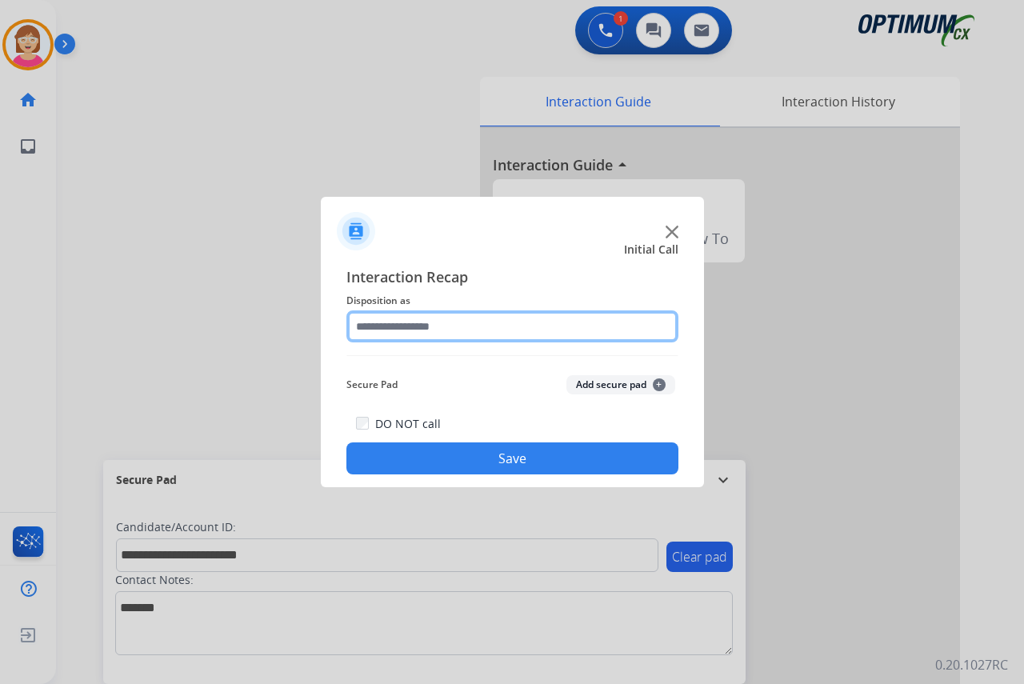
drag, startPoint x: 383, startPoint y: 323, endPoint x: 401, endPoint y: 335, distance: 21.3
click at [386, 325] on input "text" at bounding box center [512, 326] width 332 height 32
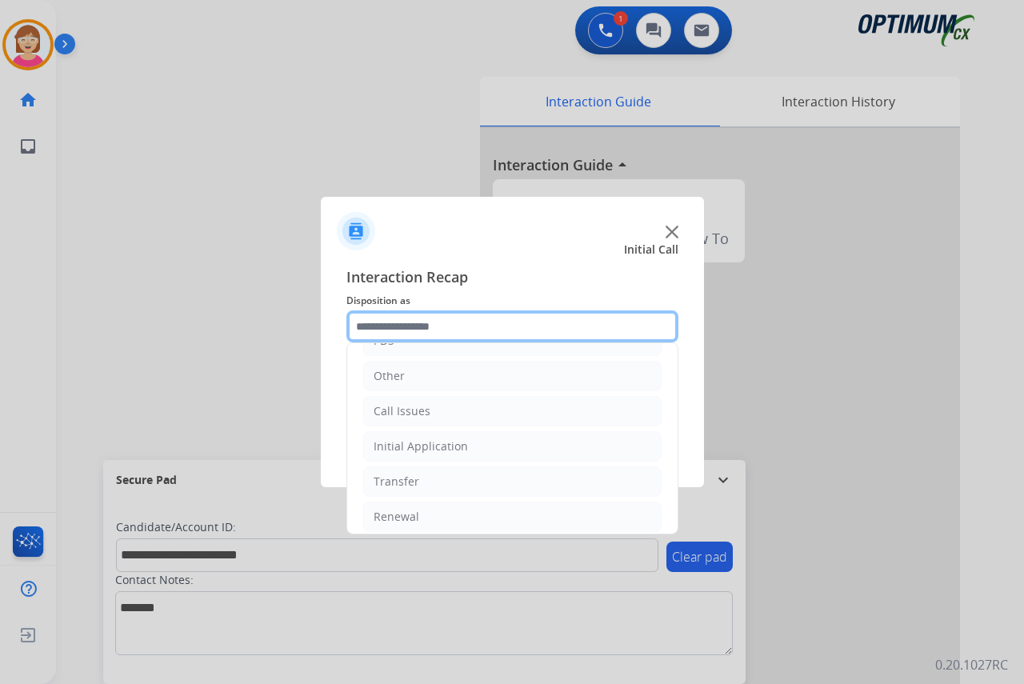
scroll to position [109, 0]
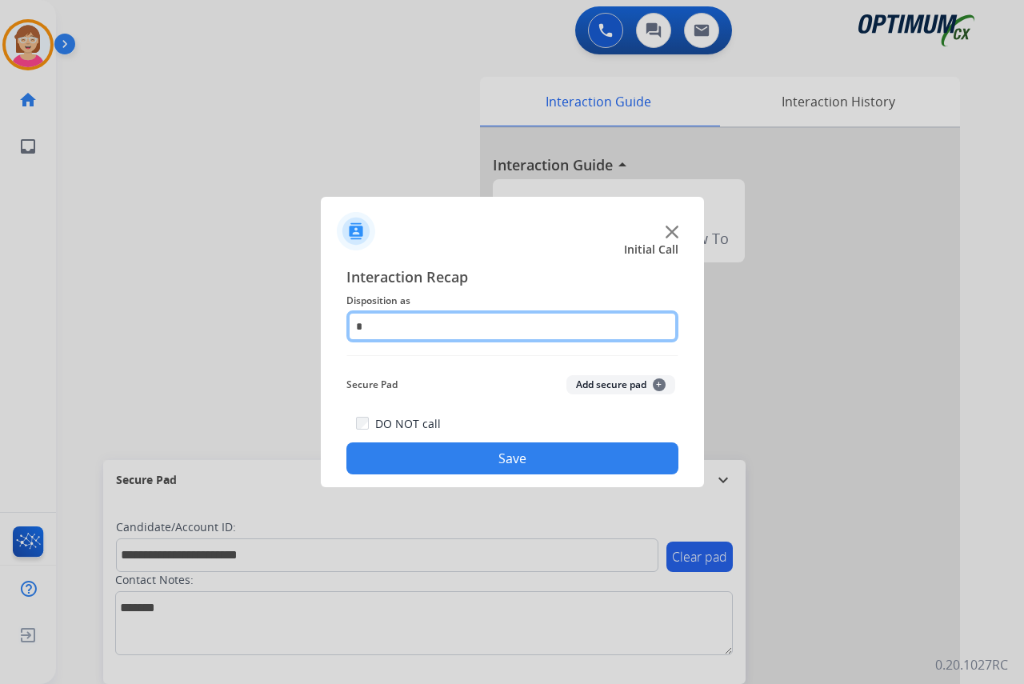
click at [393, 334] on input "text" at bounding box center [512, 326] width 332 height 32
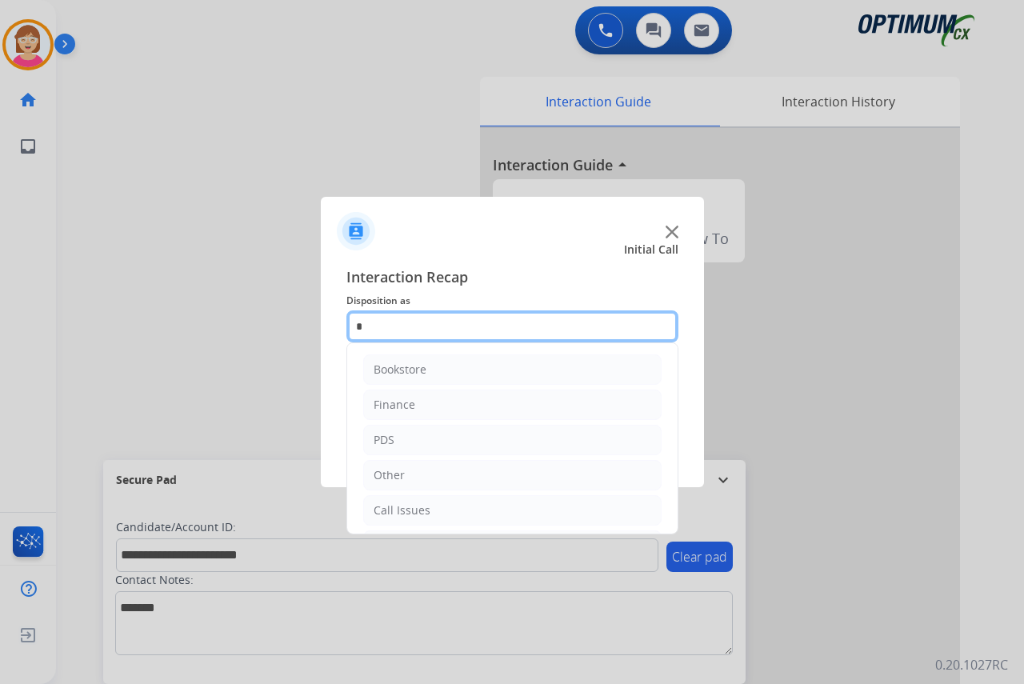
drag, startPoint x: 439, startPoint y: 436, endPoint x: 375, endPoint y: 326, distance: 127.6
click at [375, 326] on input "text" at bounding box center [512, 326] width 332 height 32
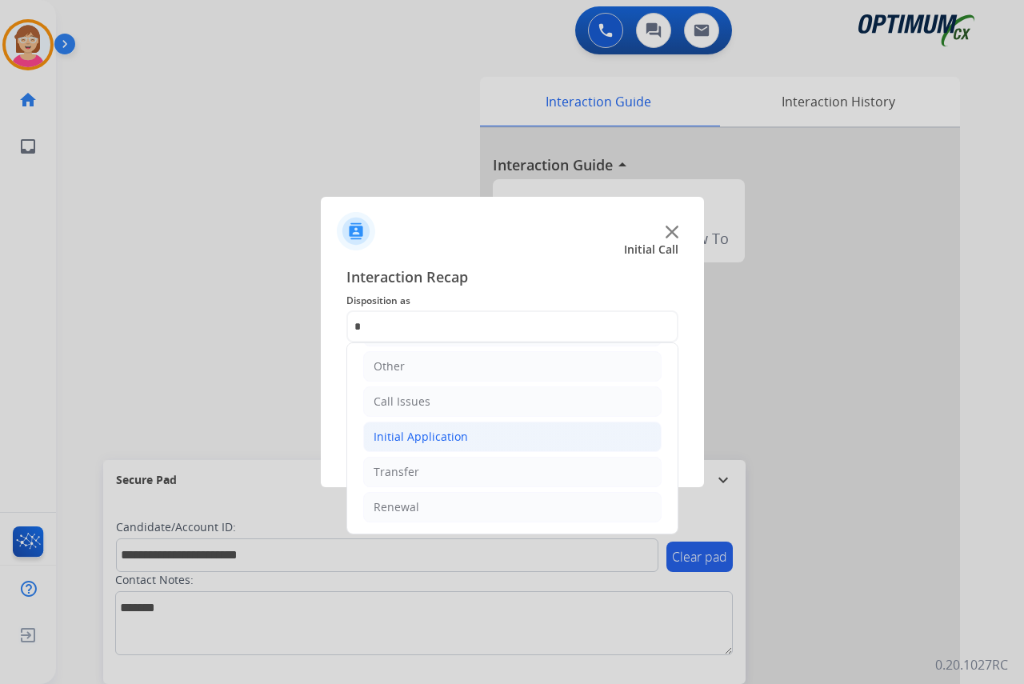
click at [408, 430] on div "Initial Application" at bounding box center [421, 437] width 94 height 16
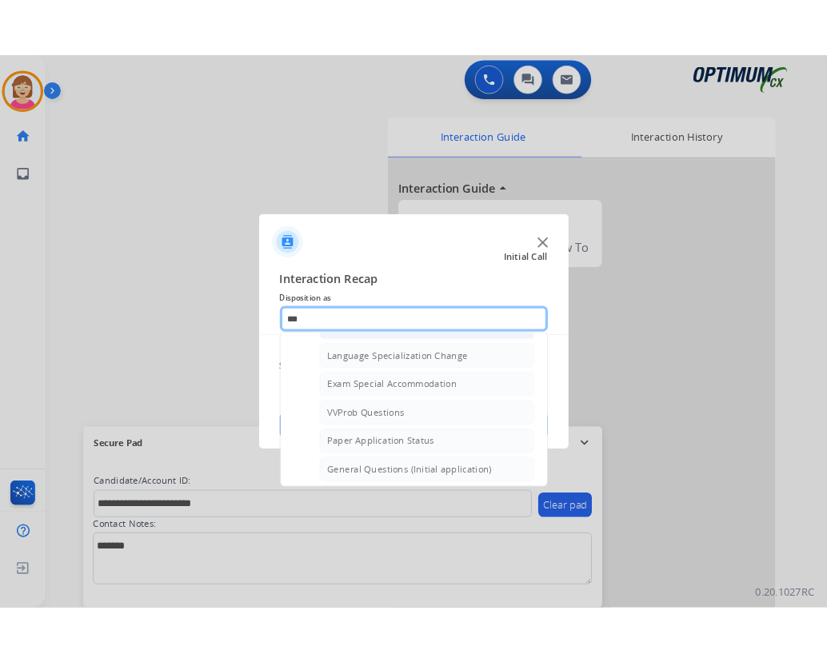
scroll to position [829, 0]
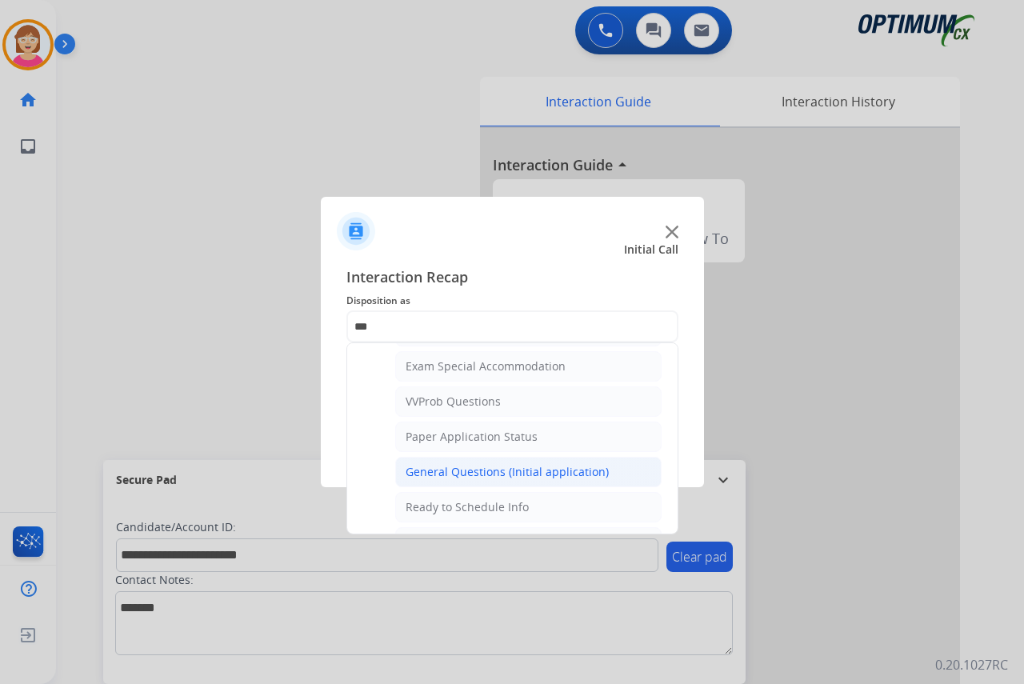
click at [482, 469] on div "General Questions (Initial application)" at bounding box center [507, 472] width 203 height 16
type input "**********"
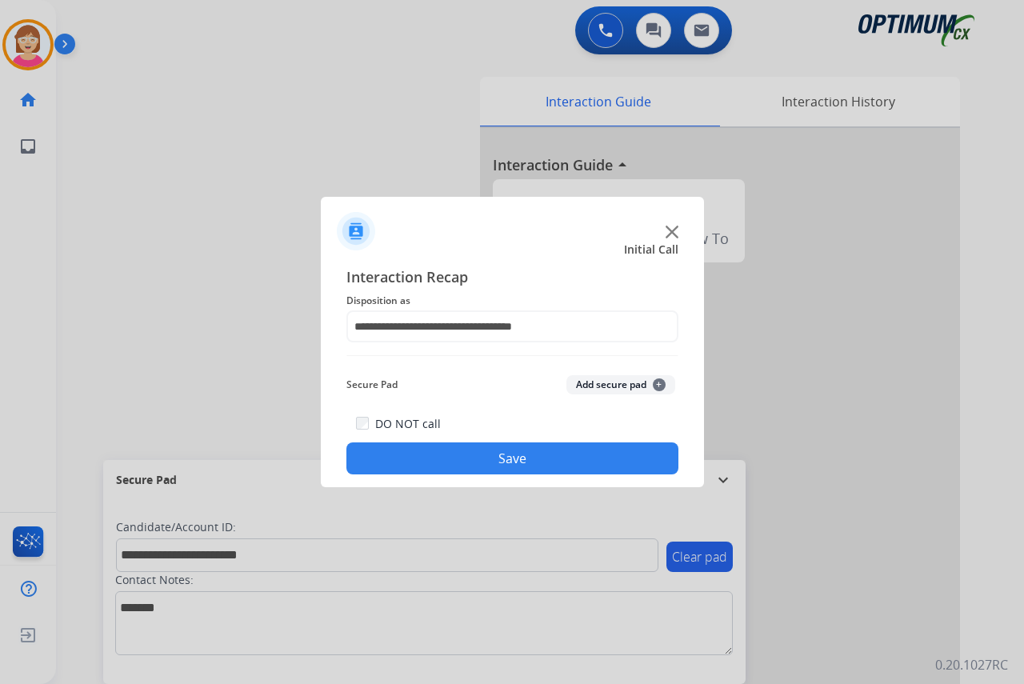
click at [657, 382] on span "+" at bounding box center [659, 384] width 13 height 13
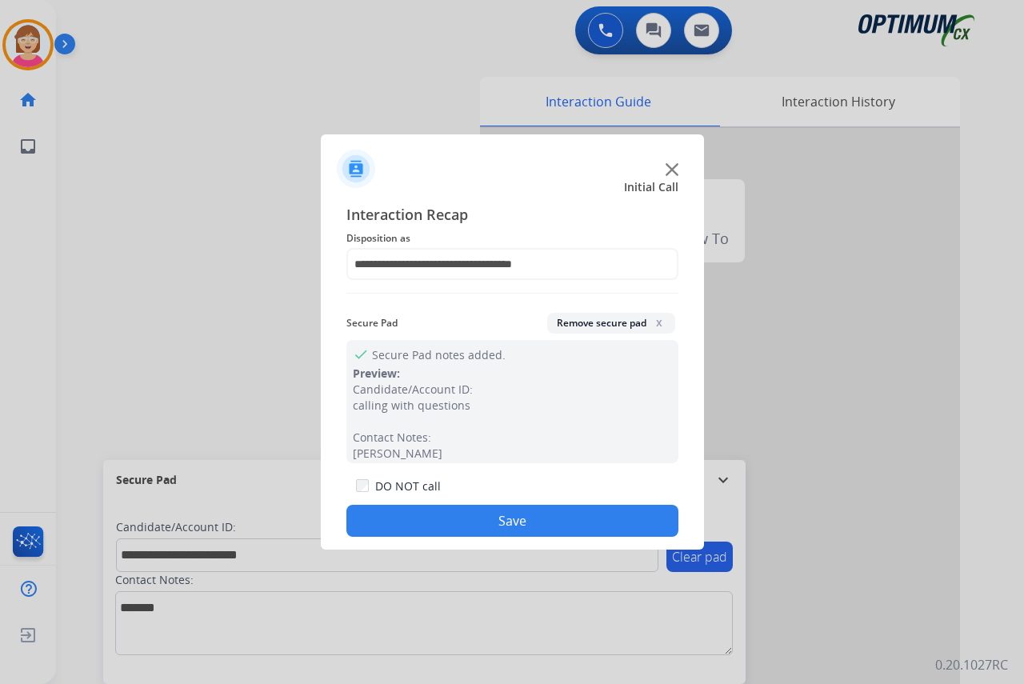
click at [503, 520] on button "Save" at bounding box center [512, 521] width 332 height 32
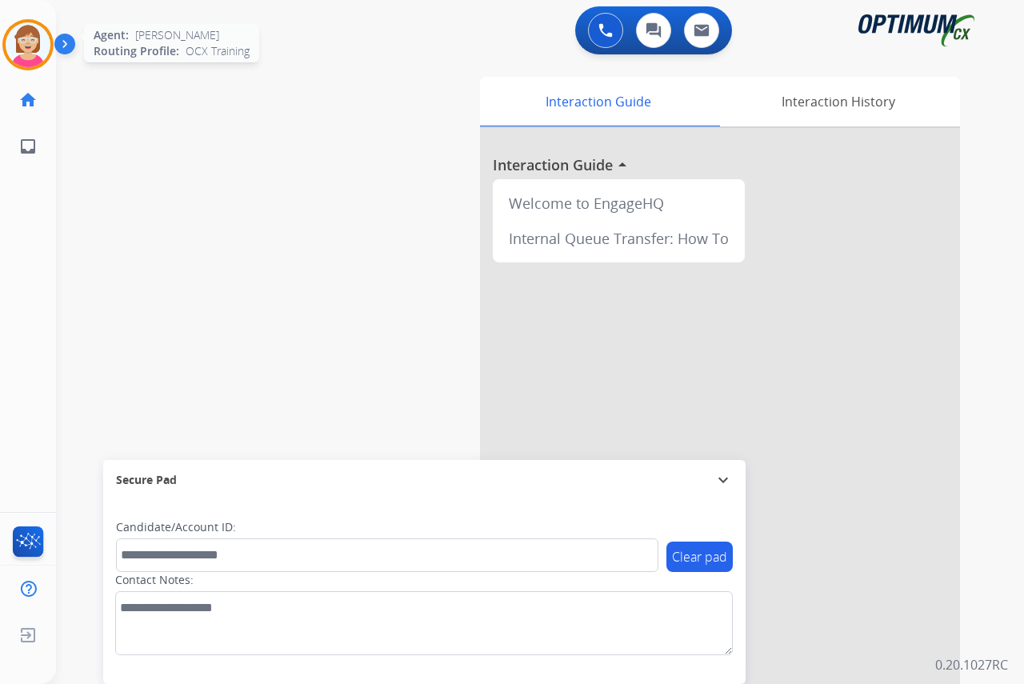
click at [35, 46] on img at bounding box center [28, 44] width 45 height 45
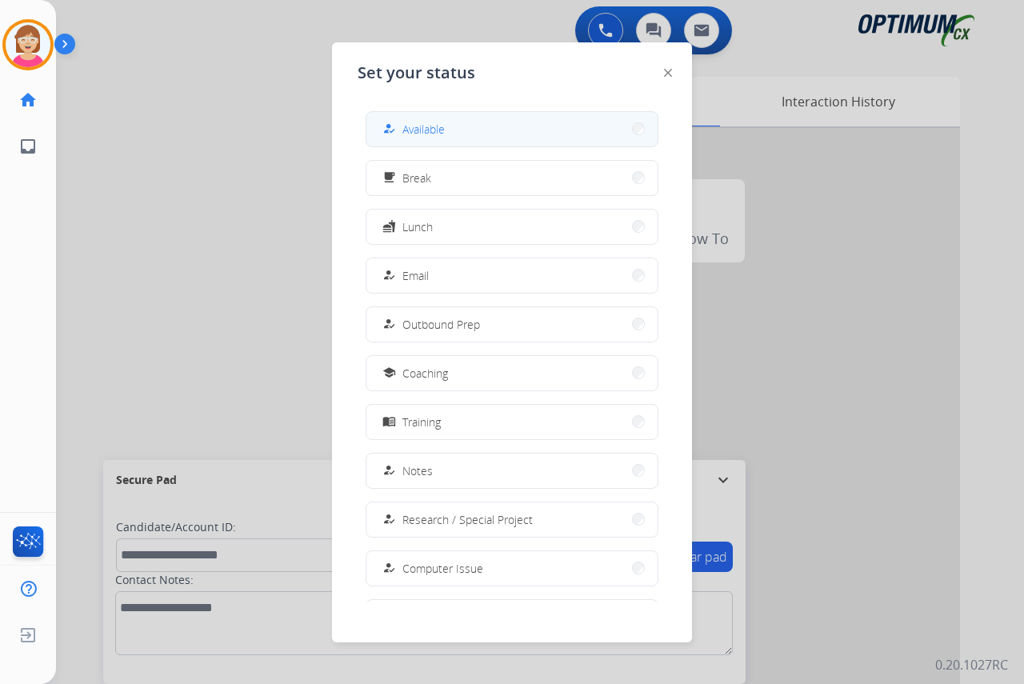
click at [414, 129] on span "Available" at bounding box center [423, 129] width 42 height 17
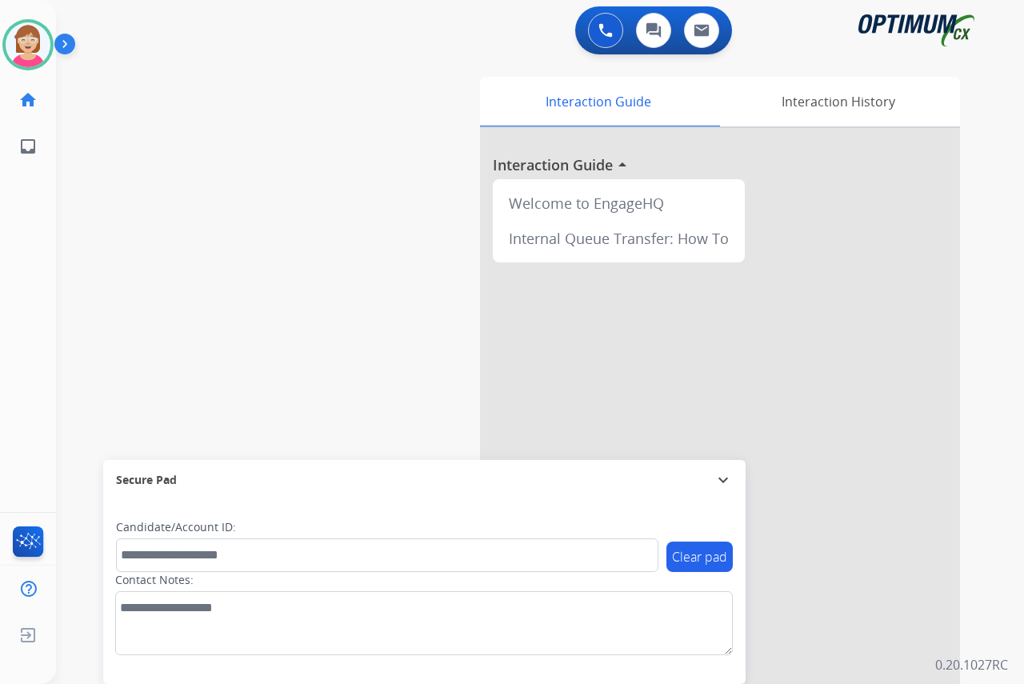
click at [262, 182] on div "swap_horiz Break voice bridge close_fullscreen Connect 3-Way Call merge_type Se…" at bounding box center [521, 391] width 930 height 667
click at [43, 291] on div "[PERSON_NAME] Available Edit Avatar Agent: [PERSON_NAME] Profile: OCX Training …" at bounding box center [28, 342] width 56 height 684
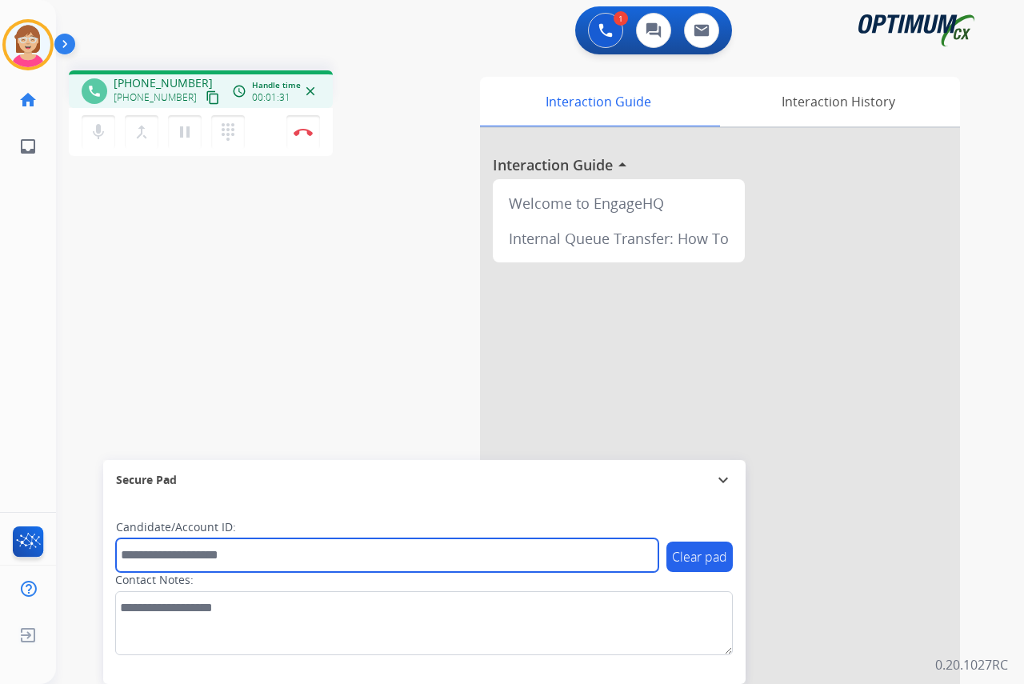
click at [129, 561] on input "text" at bounding box center [387, 555] width 542 height 34
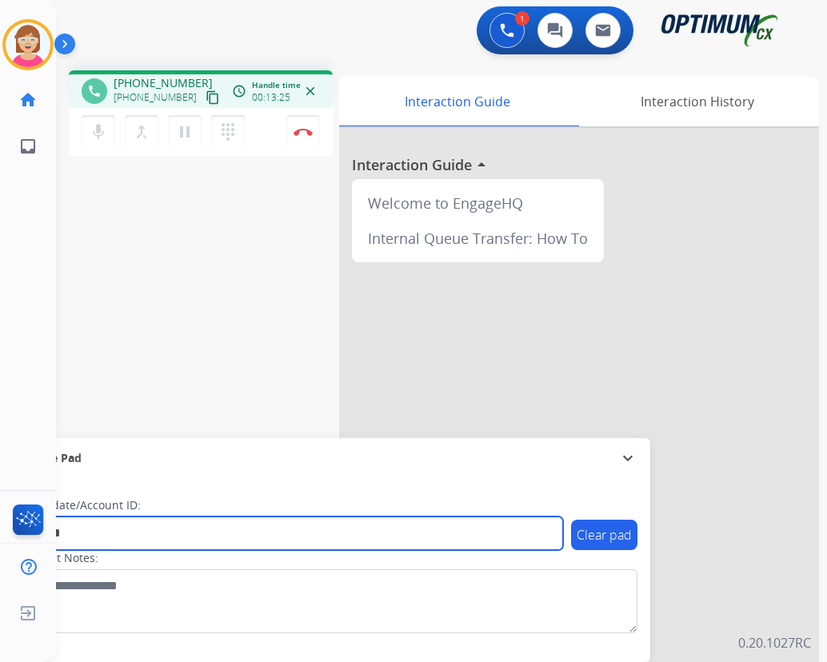
click at [130, 530] on input "*******" at bounding box center [292, 534] width 542 height 34
type input "**********"
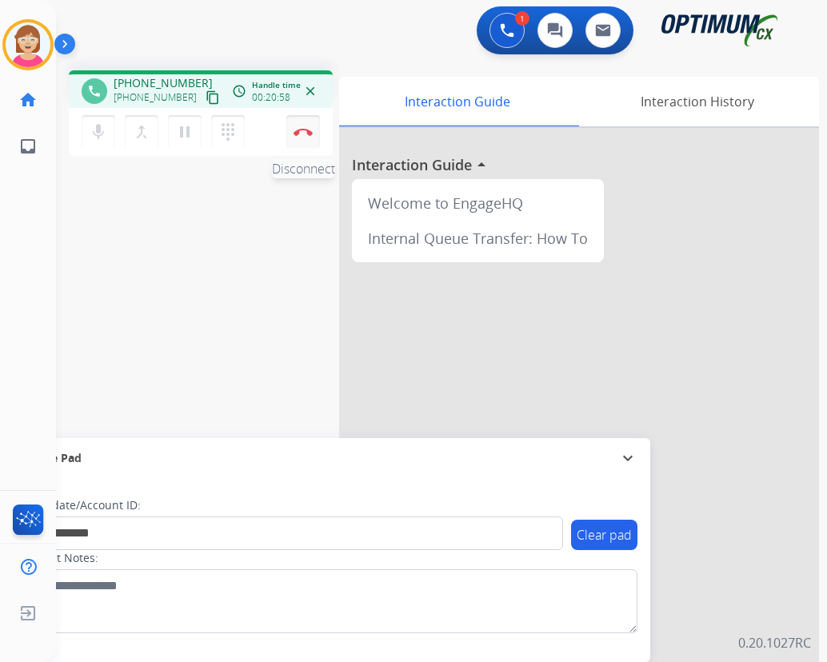
click at [301, 129] on img at bounding box center [303, 132] width 19 height 8
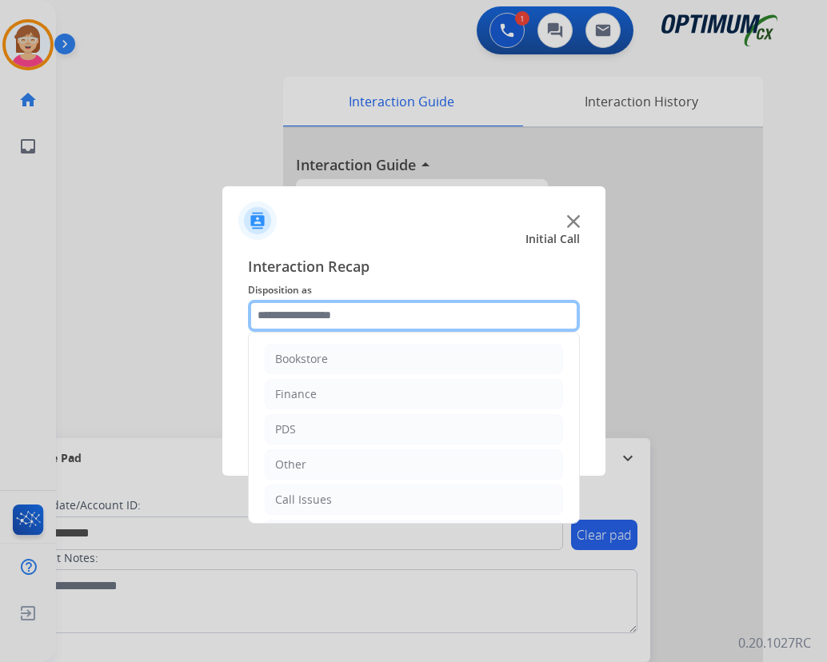
click at [294, 310] on input "text" at bounding box center [414, 316] width 332 height 32
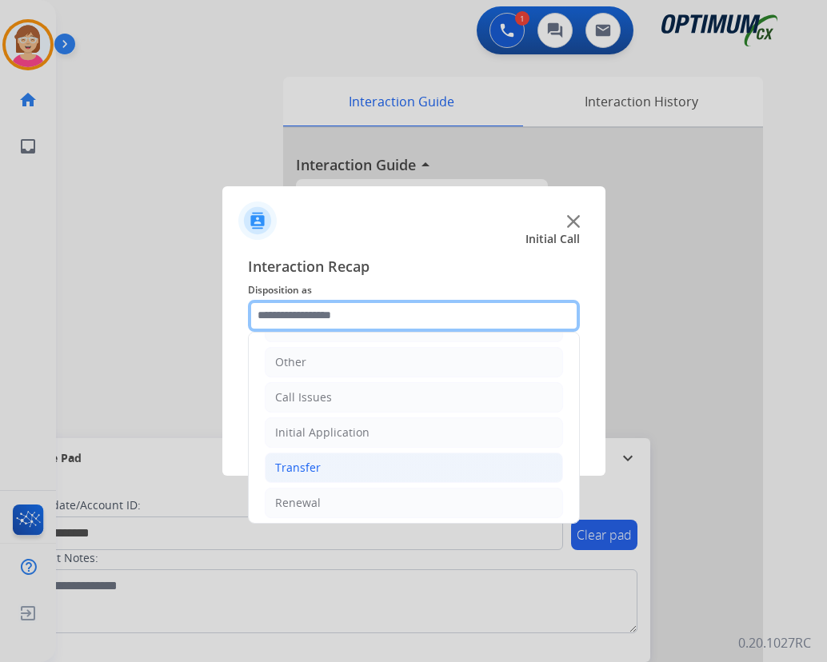
scroll to position [109, 0]
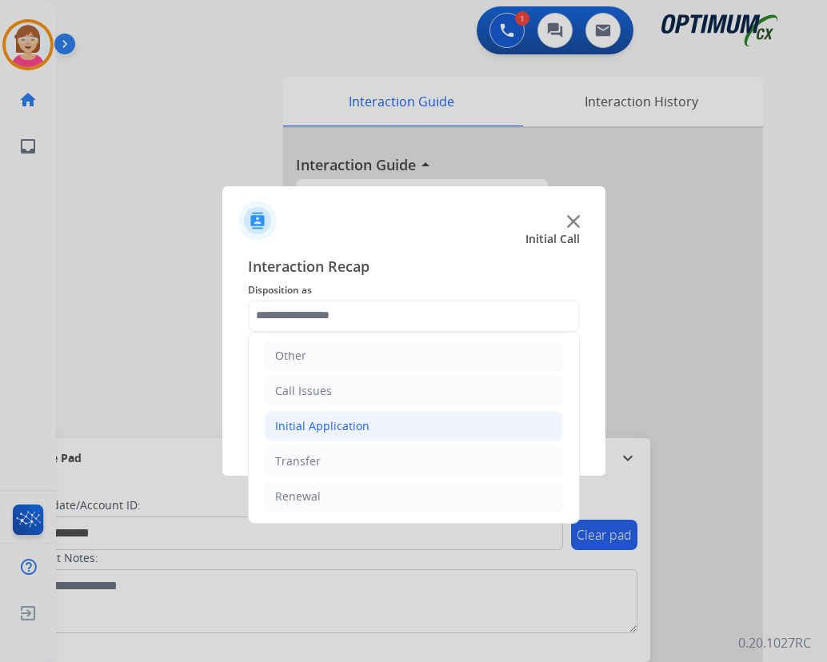
click at [329, 425] on div "Initial Application" at bounding box center [322, 426] width 94 height 16
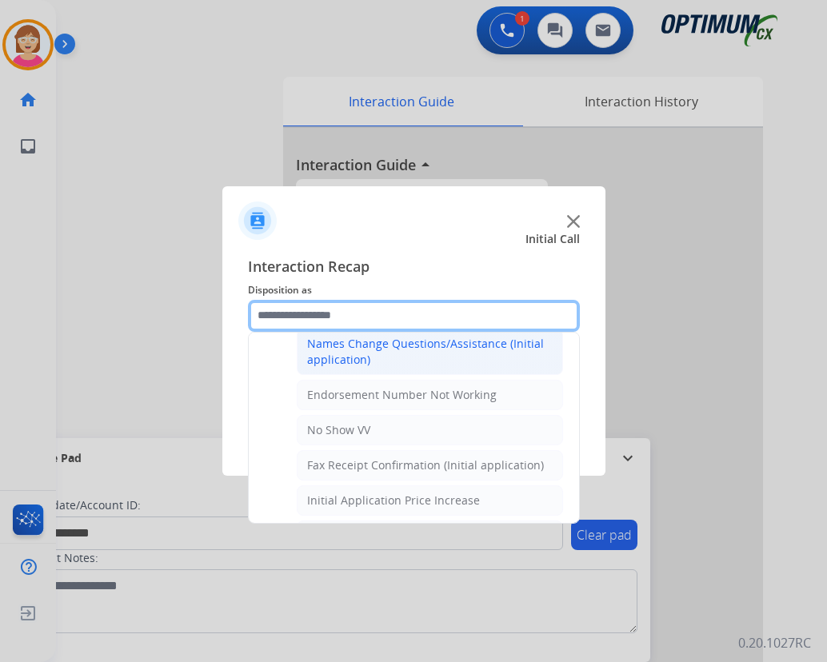
scroll to position [429, 0]
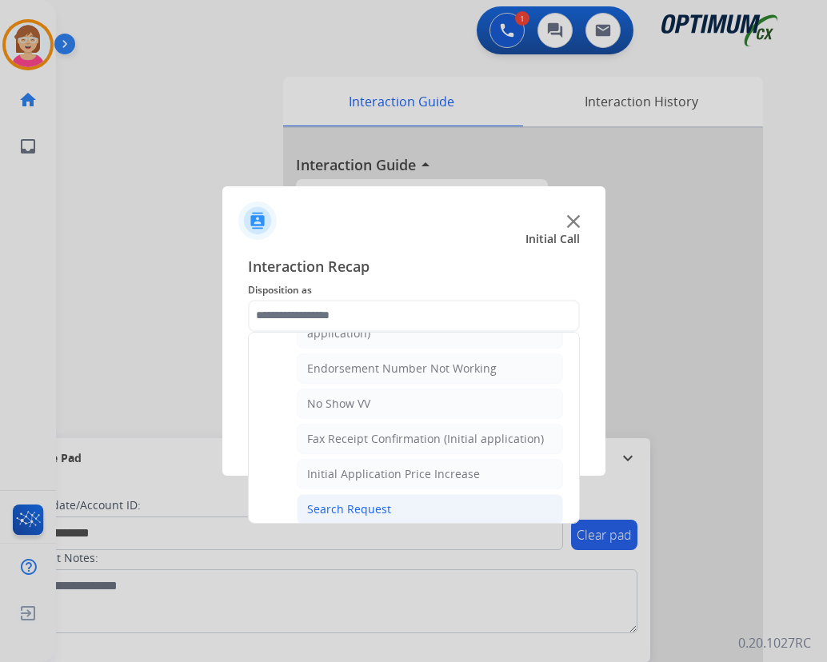
click at [347, 513] on div "Search Request" at bounding box center [349, 510] width 84 height 16
type input "**********"
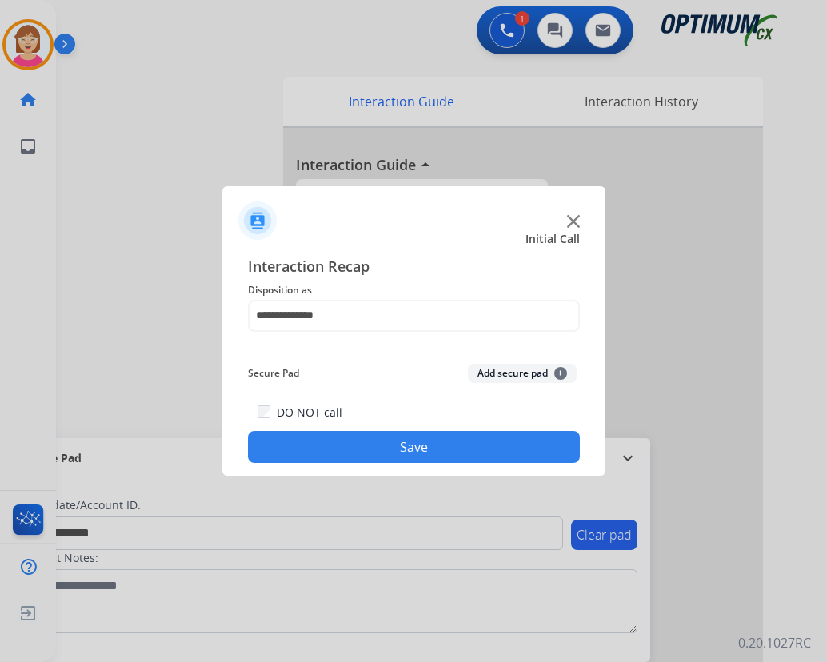
click at [562, 371] on span "+" at bounding box center [560, 373] width 13 height 13
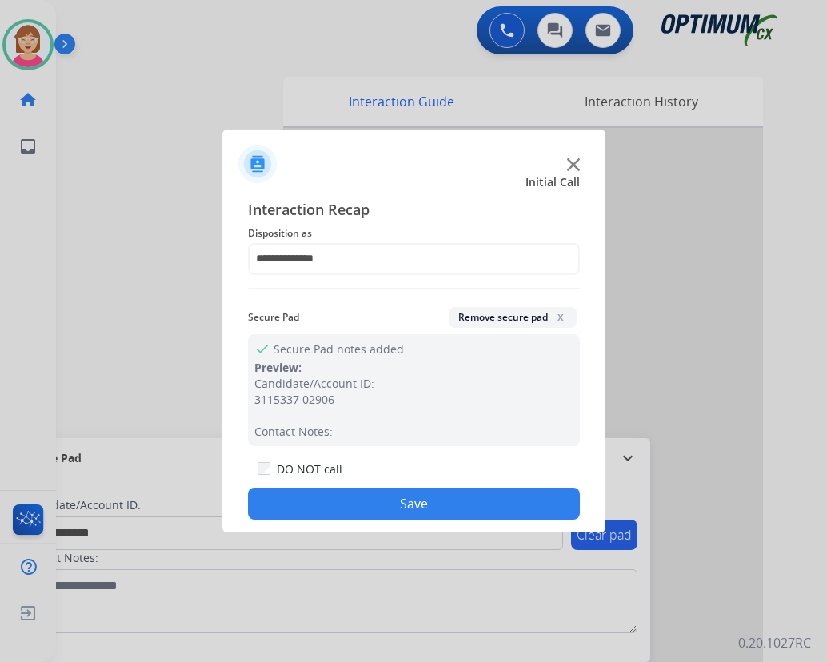
click at [370, 506] on button "Save" at bounding box center [414, 504] width 332 height 32
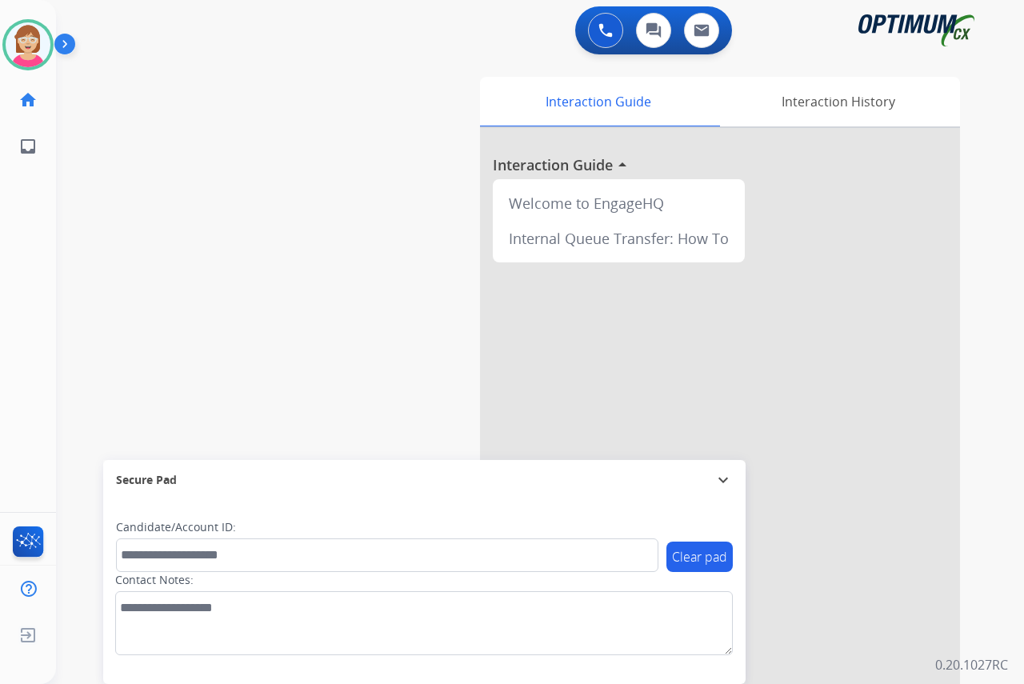
click at [31, 288] on div "[PERSON_NAME] Available Edit Avatar Agent: [PERSON_NAME] Profile: OCX Training …" at bounding box center [28, 342] width 56 height 684
click at [52, 242] on div "[PERSON_NAME] Available Edit Avatar Agent: [PERSON_NAME] Profile: OCX Training …" at bounding box center [28, 342] width 56 height 684
drag, startPoint x: 23, startPoint y: 46, endPoint x: 32, endPoint y: 52, distance: 10.4
click at [23, 47] on img at bounding box center [28, 44] width 45 height 45
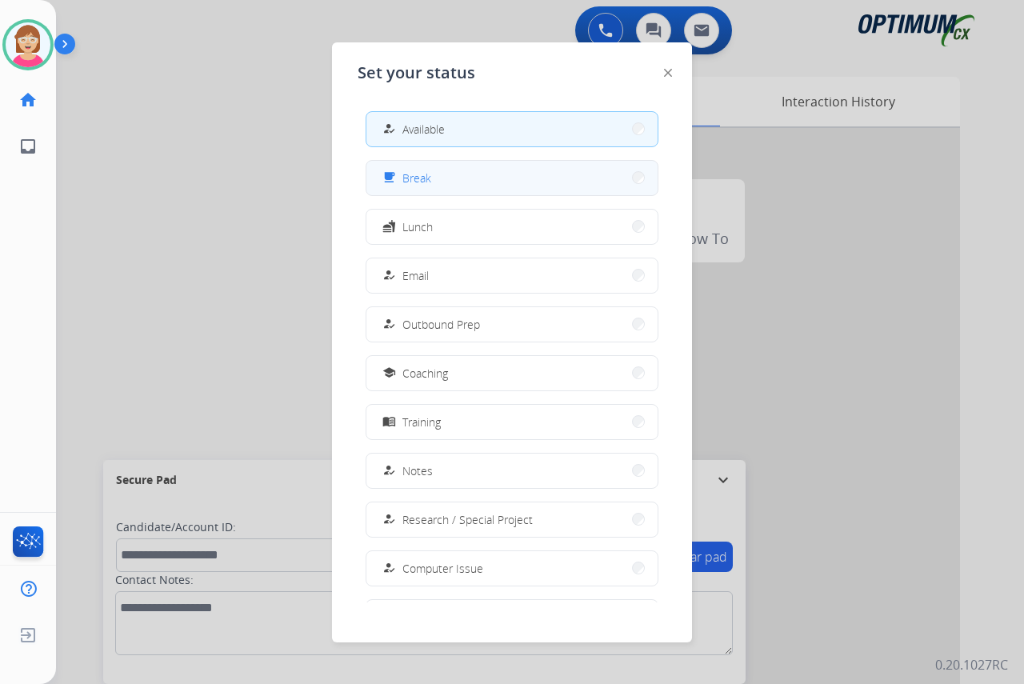
click at [440, 185] on button "free_breakfast Break" at bounding box center [511, 178] width 291 height 34
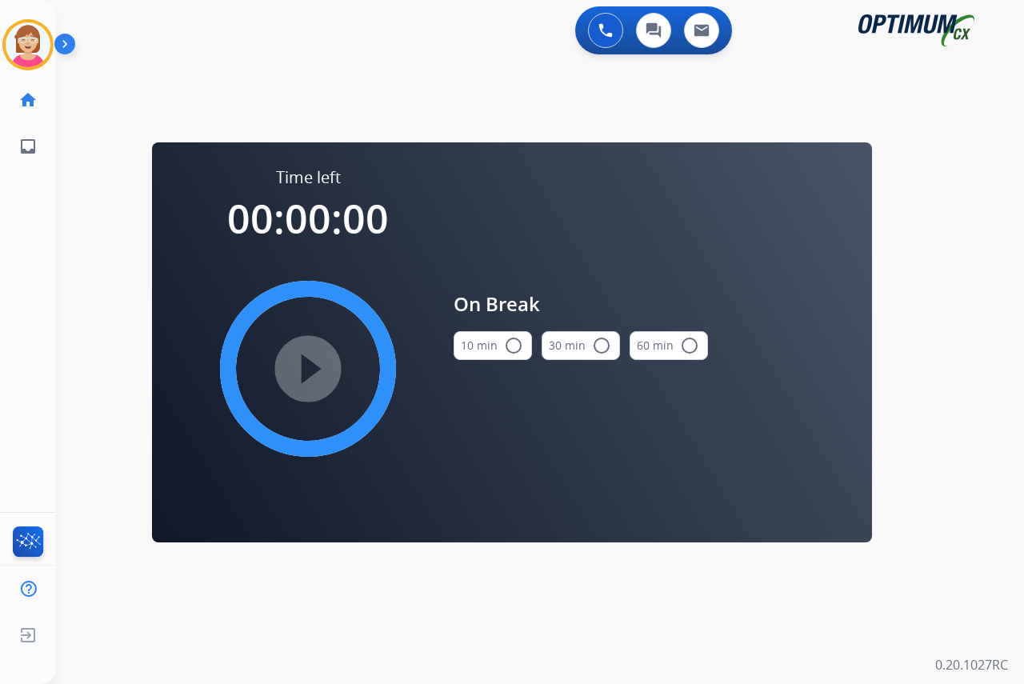
click at [516, 343] on mat-icon "radio_button_unchecked" at bounding box center [513, 345] width 19 height 19
click at [314, 366] on mat-icon "play_circle_filled" at bounding box center [307, 368] width 19 height 19
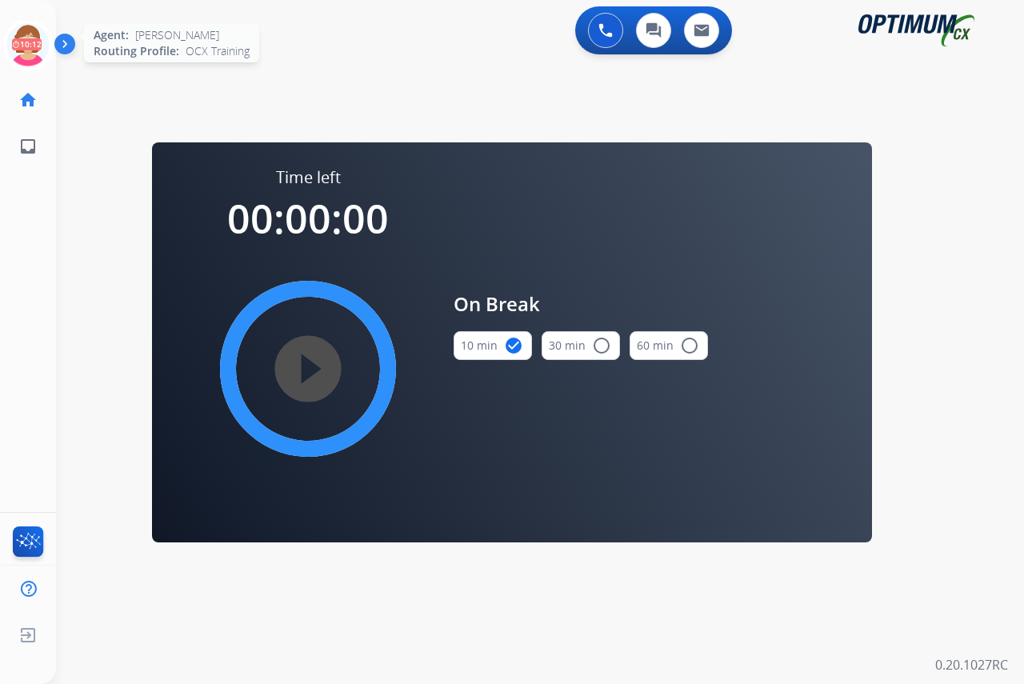
click at [23, 32] on icon at bounding box center [28, 45] width 52 height 52
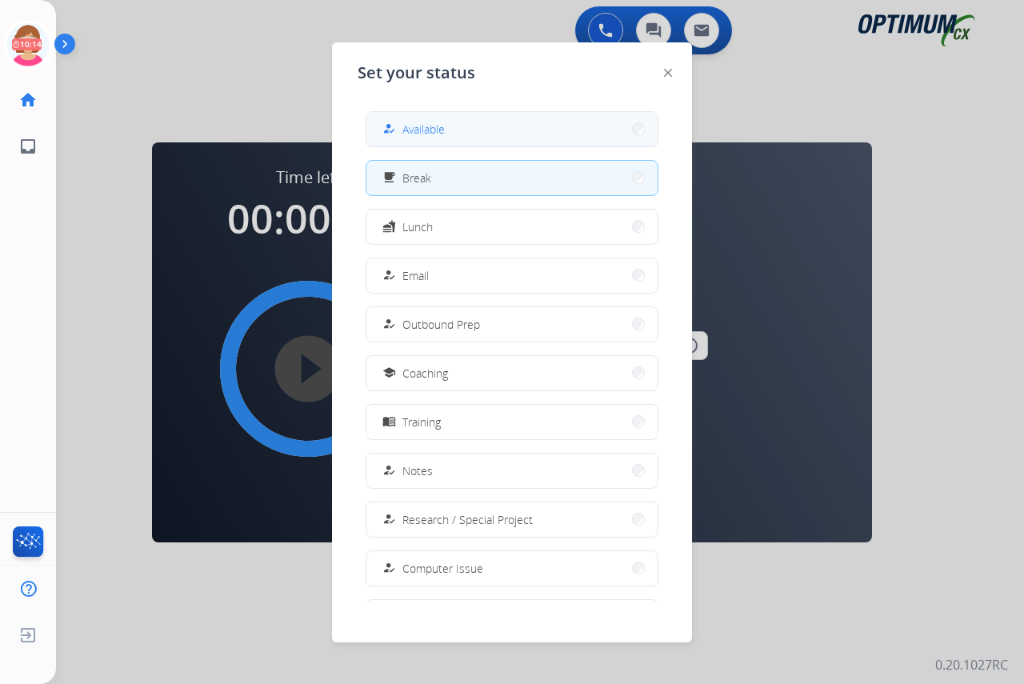
click at [428, 126] on span "Available" at bounding box center [423, 129] width 42 height 17
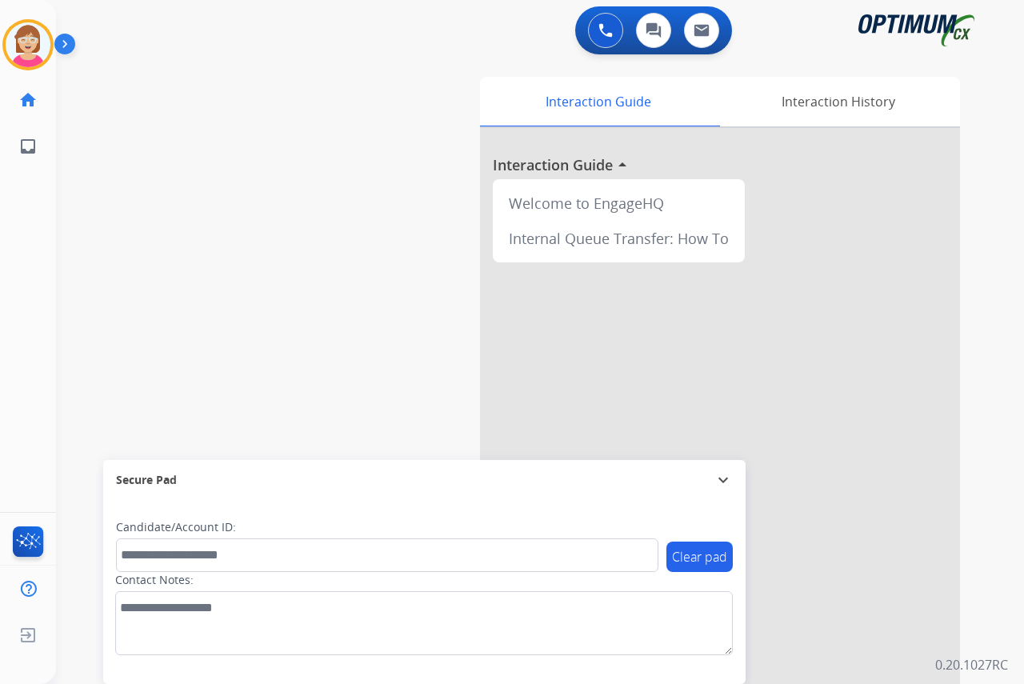
click at [35, 310] on div "[PERSON_NAME] Available Edit Avatar Agent: [PERSON_NAME] Profile: OCX Training …" at bounding box center [28, 342] width 56 height 684
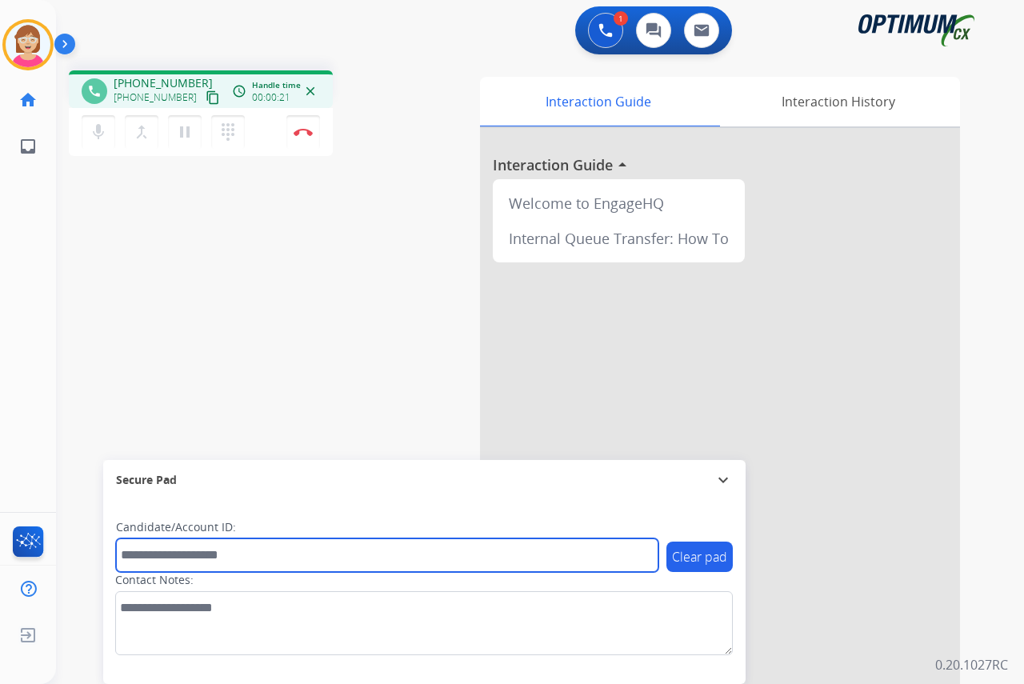
click at [153, 554] on input "text" at bounding box center [387, 555] width 542 height 34
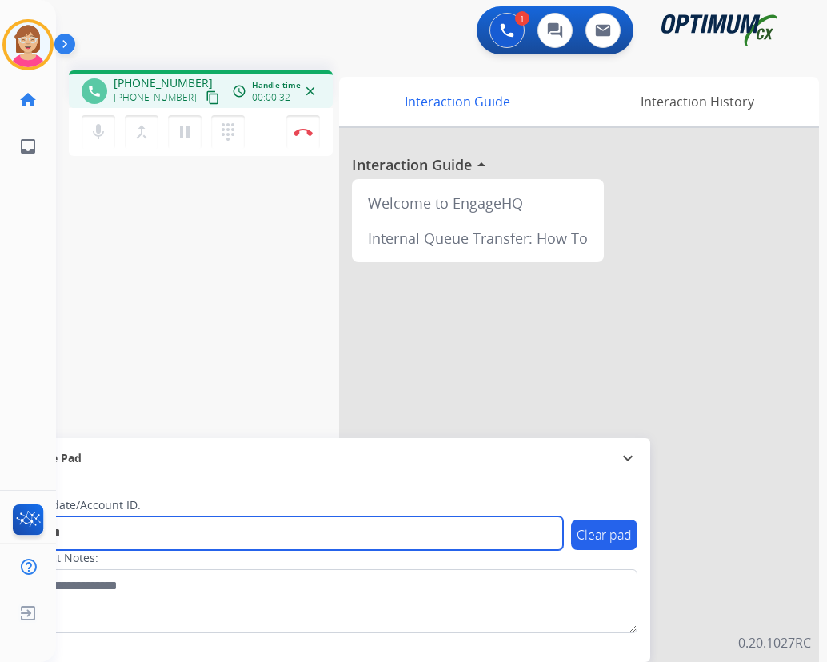
type input "*******"
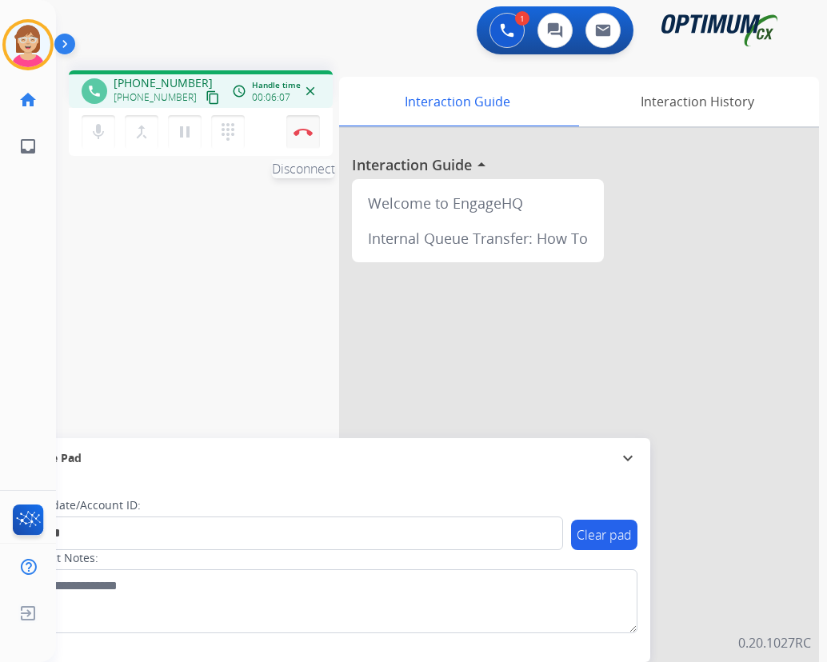
click at [301, 130] on img at bounding box center [303, 132] width 19 height 8
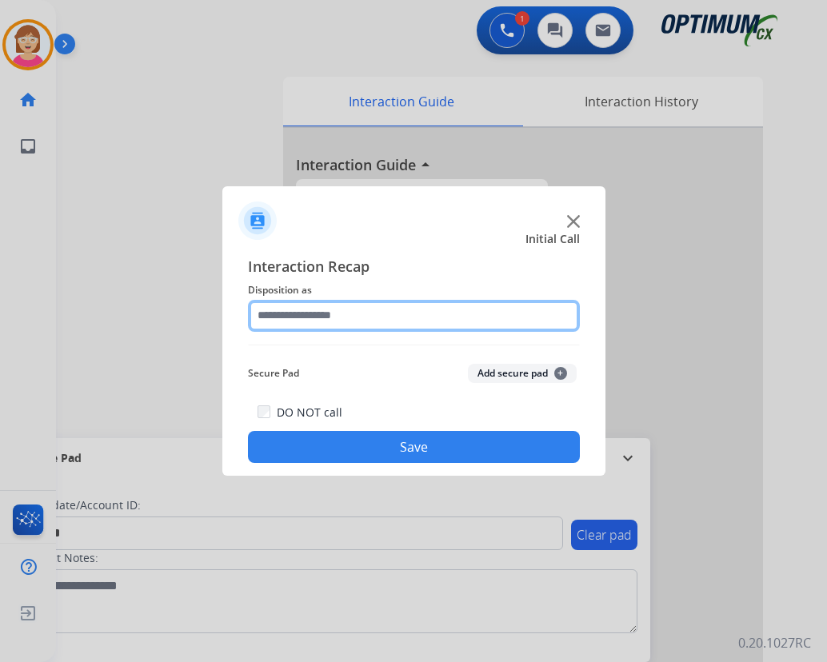
drag, startPoint x: 281, startPoint y: 314, endPoint x: 290, endPoint y: 314, distance: 8.8
click at [284, 314] on input "text" at bounding box center [414, 316] width 332 height 32
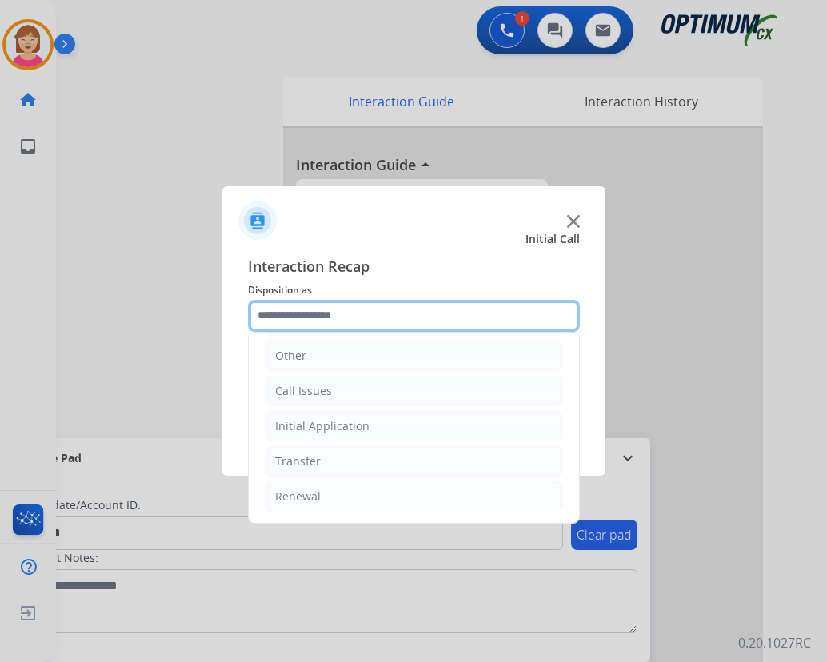
scroll to position [29, 0]
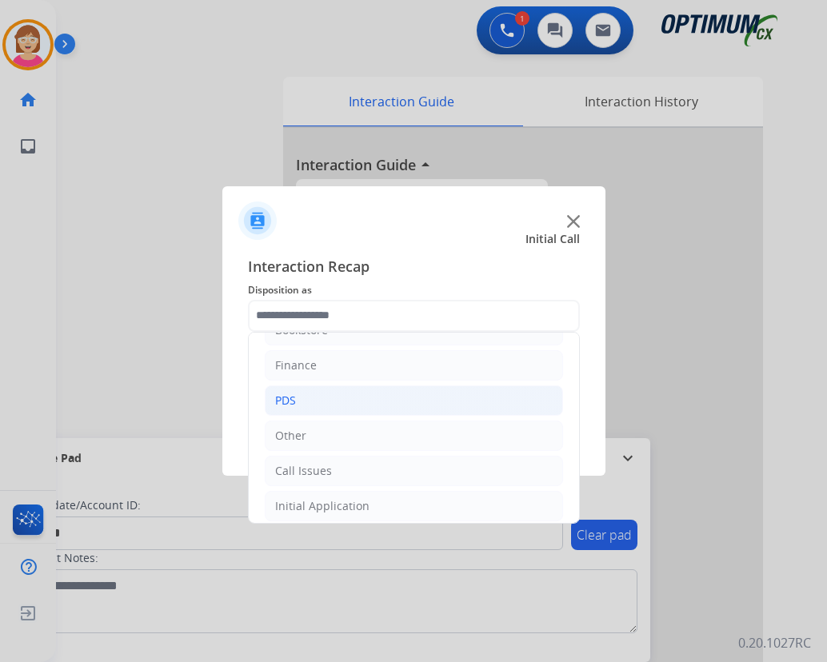
click at [287, 398] on div "PDS" at bounding box center [285, 401] width 21 height 16
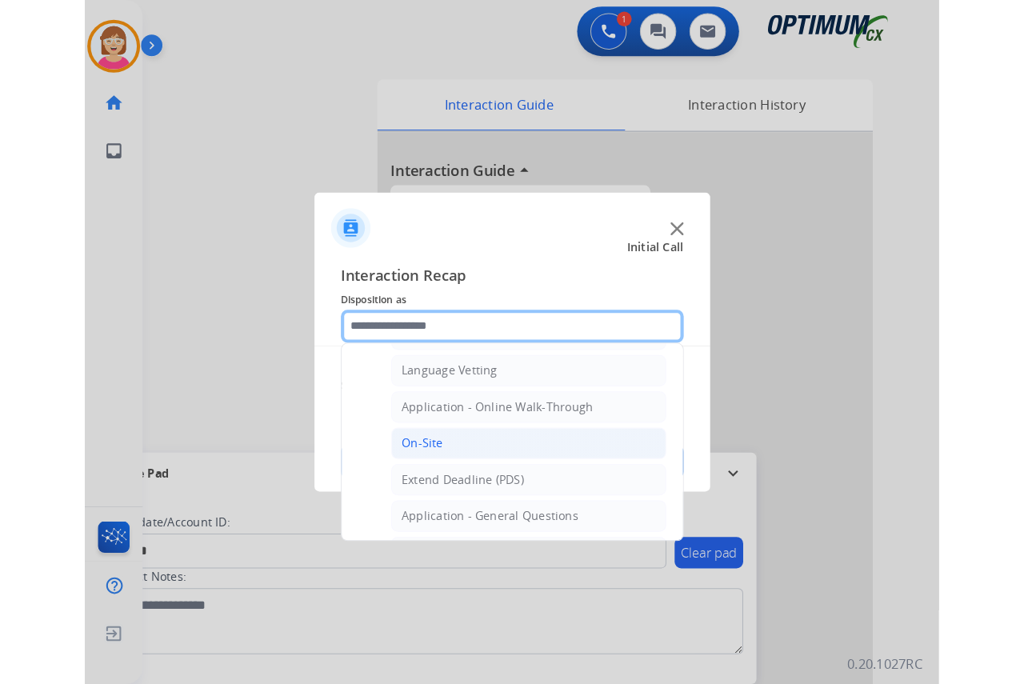
scroll to position [429, 0]
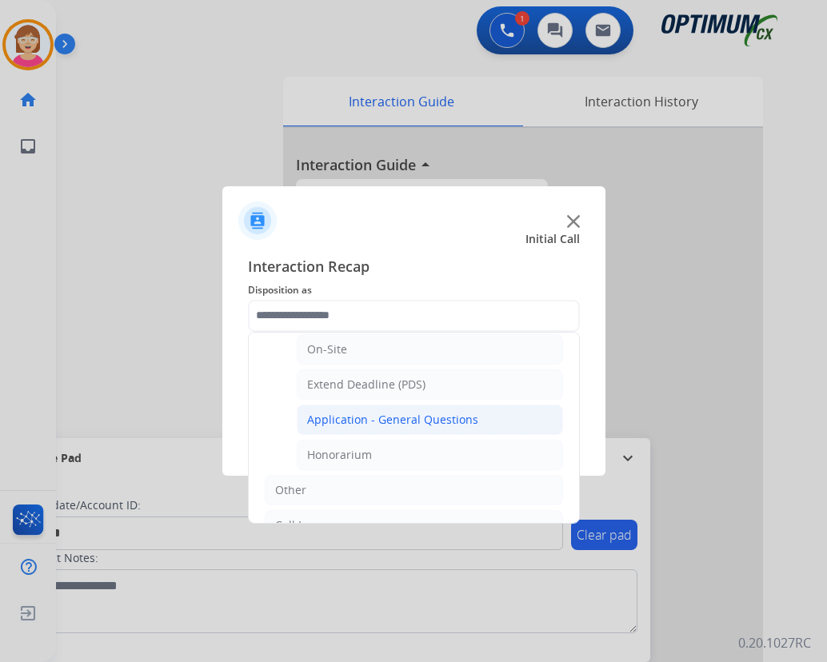
click at [418, 418] on div "Application - General Questions" at bounding box center [392, 420] width 171 height 16
type input "**********"
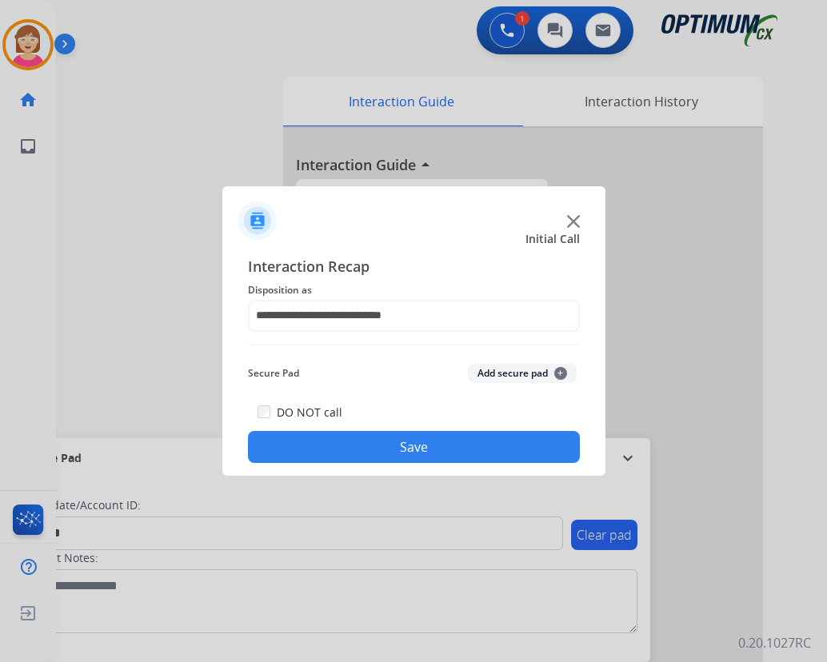
click at [562, 372] on span "+" at bounding box center [560, 373] width 13 height 13
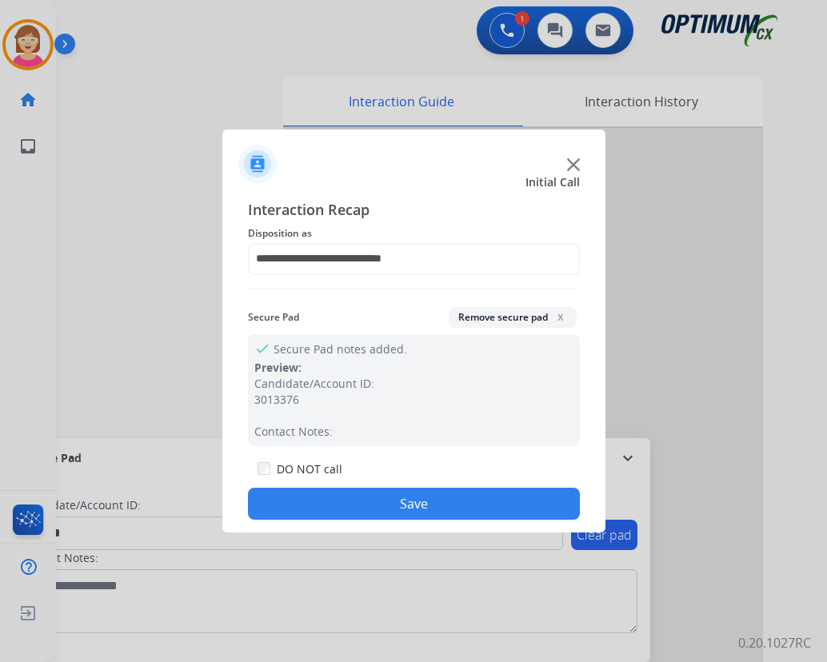
click at [313, 504] on button "Save" at bounding box center [414, 504] width 332 height 32
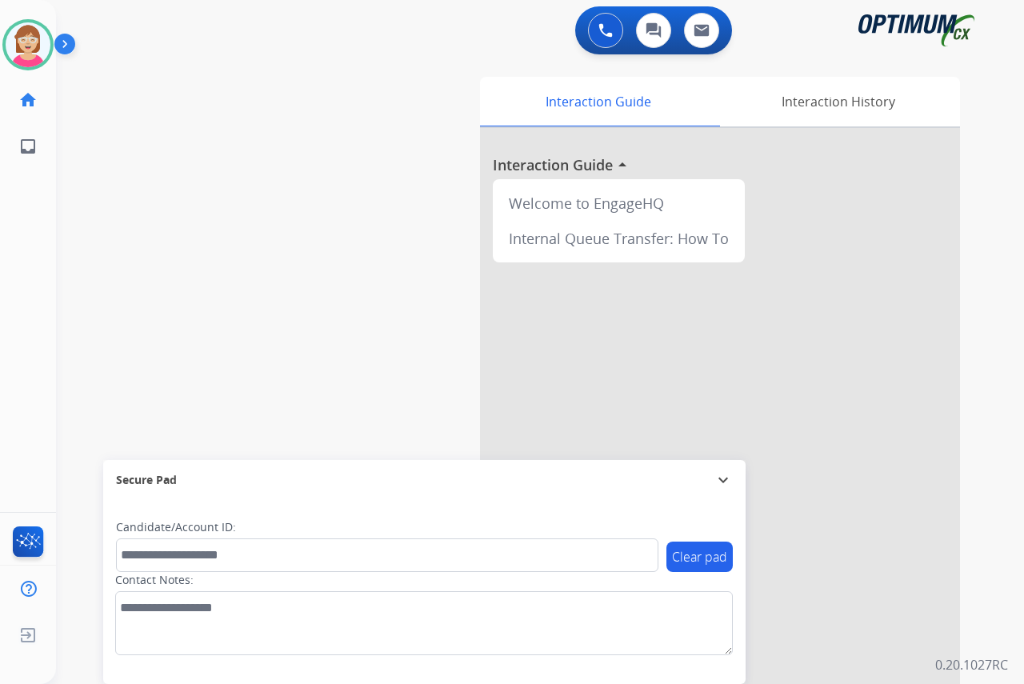
click at [23, 286] on div "[PERSON_NAME] Available Edit Avatar Agent: [PERSON_NAME] Profile: OCX Training …" at bounding box center [28, 342] width 56 height 684
click at [43, 322] on div "[PERSON_NAME] Available Edit Avatar Agent: [PERSON_NAME] Profile: OCX Training …" at bounding box center [28, 342] width 56 height 684
click at [31, 263] on div "[PERSON_NAME] Available Edit Avatar Agent: [PERSON_NAME] Profile: OCX Training …" at bounding box center [28, 342] width 56 height 684
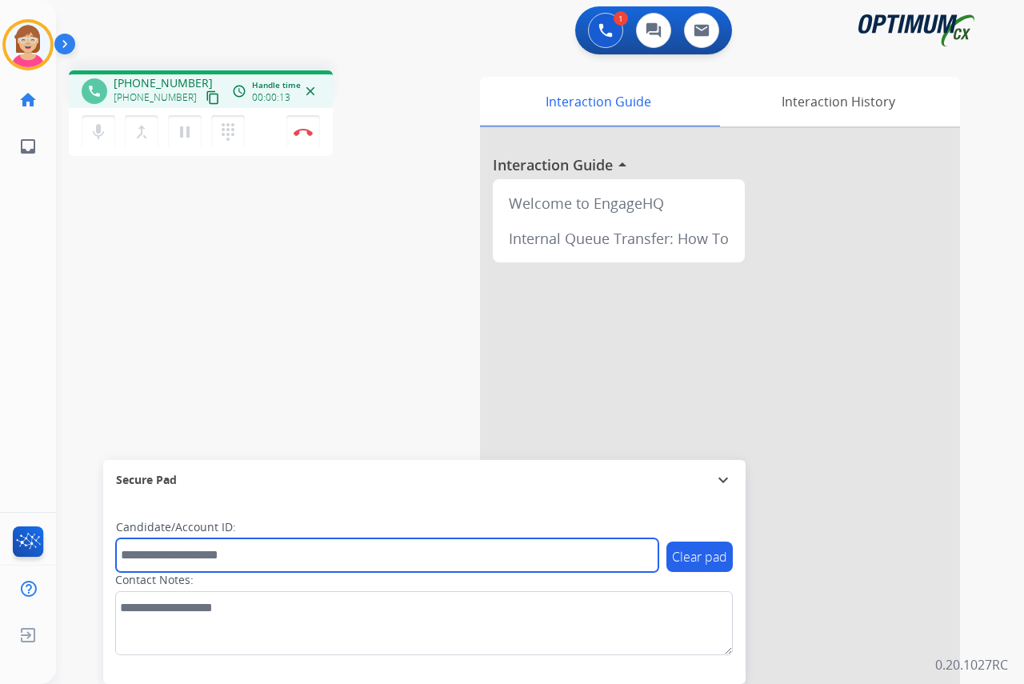
click at [162, 553] on input "text" at bounding box center [387, 555] width 542 height 34
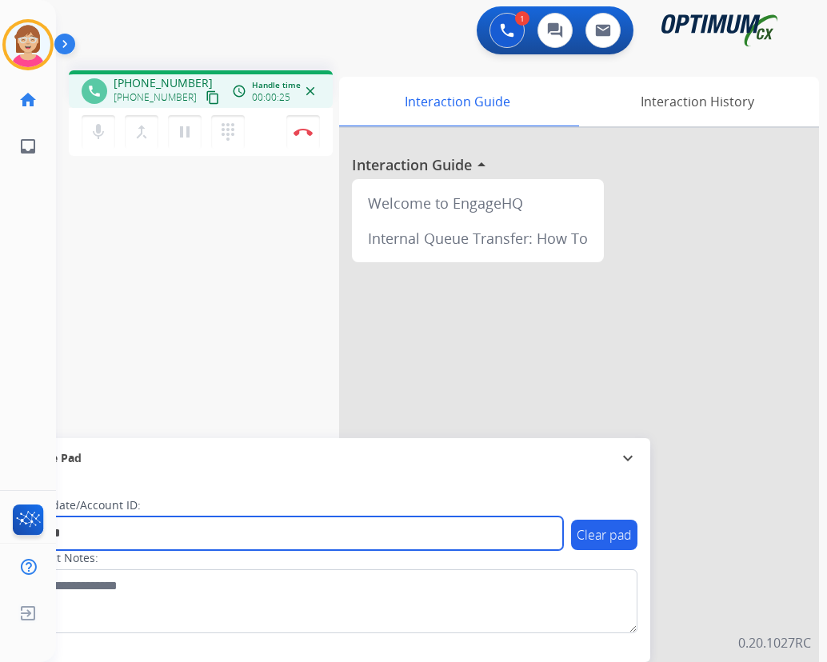
type input "*******"
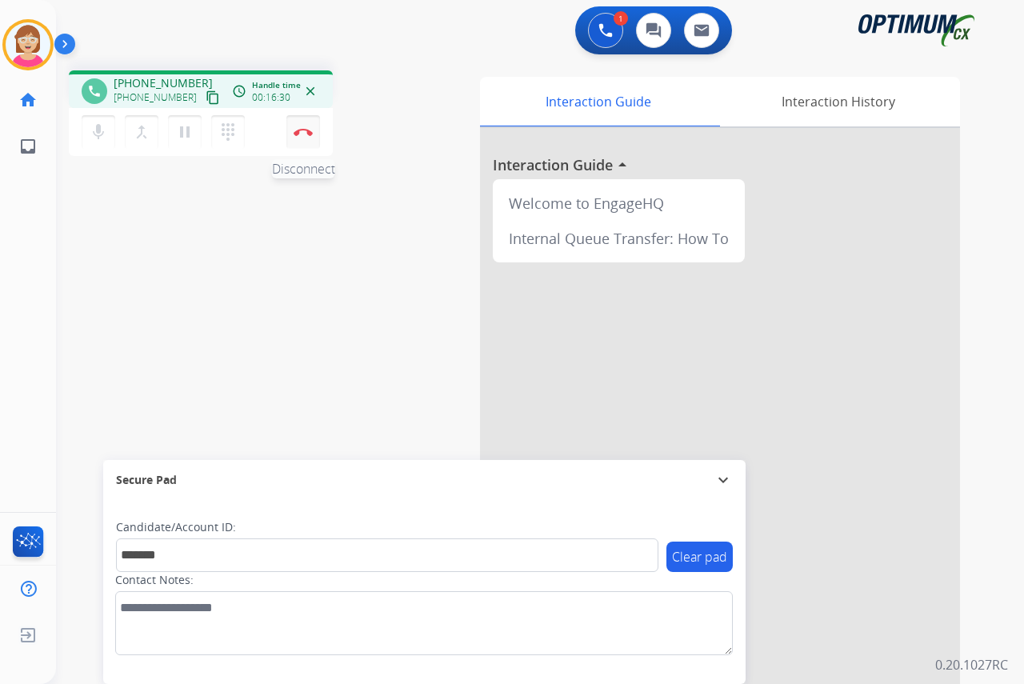
click at [299, 130] on img at bounding box center [303, 132] width 19 height 8
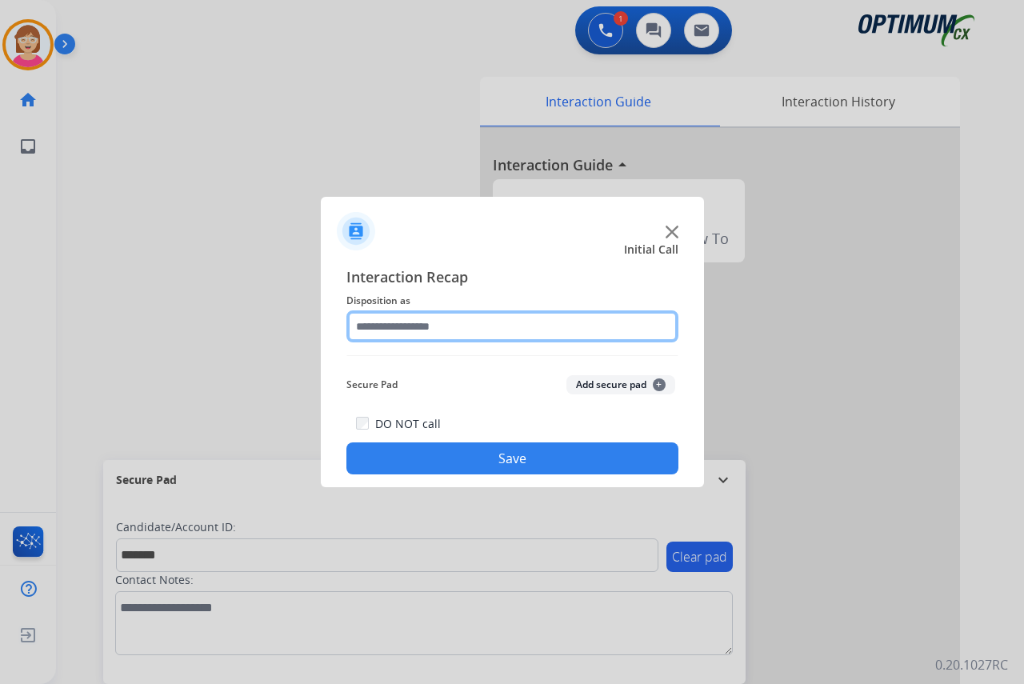
click at [373, 318] on input "text" at bounding box center [512, 326] width 332 height 32
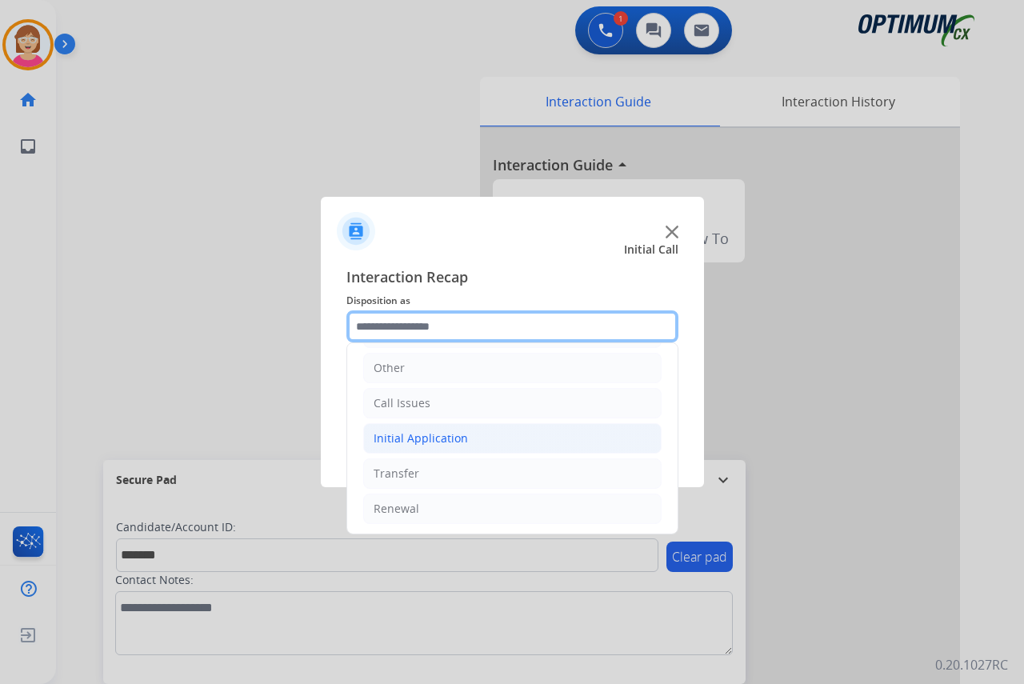
scroll to position [109, 0]
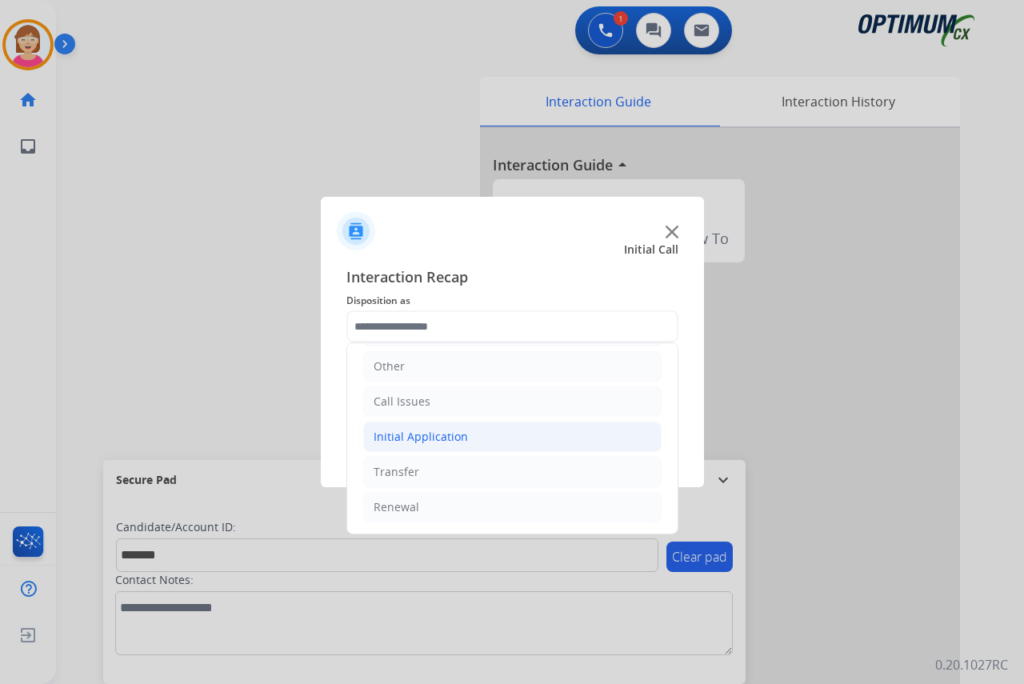
click at [416, 434] on div "Initial Application" at bounding box center [421, 437] width 94 height 16
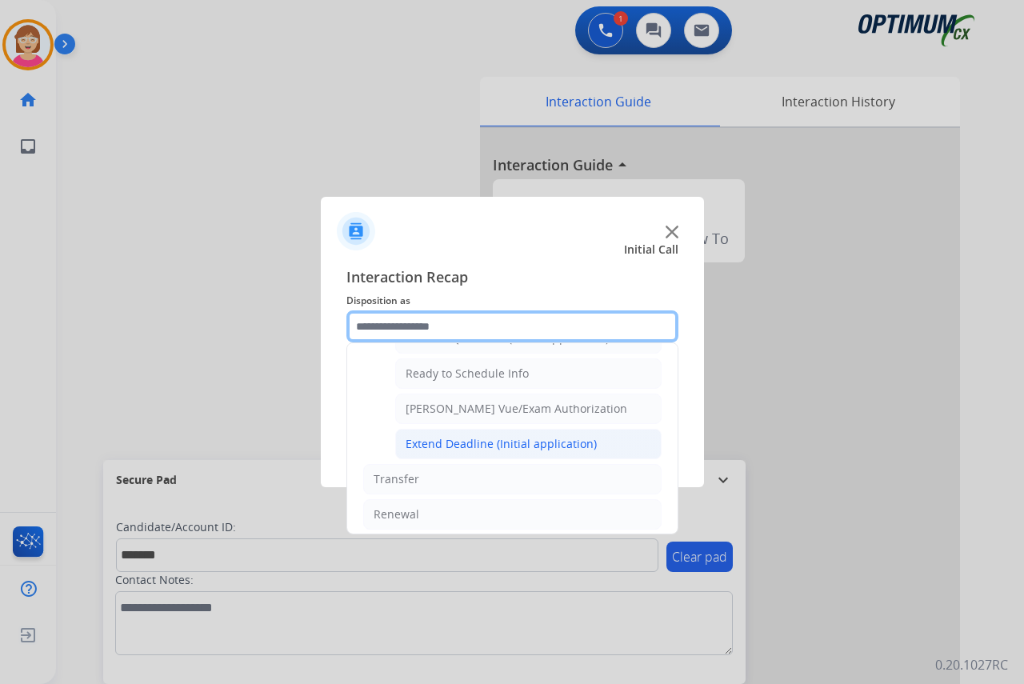
scroll to position [970, 0]
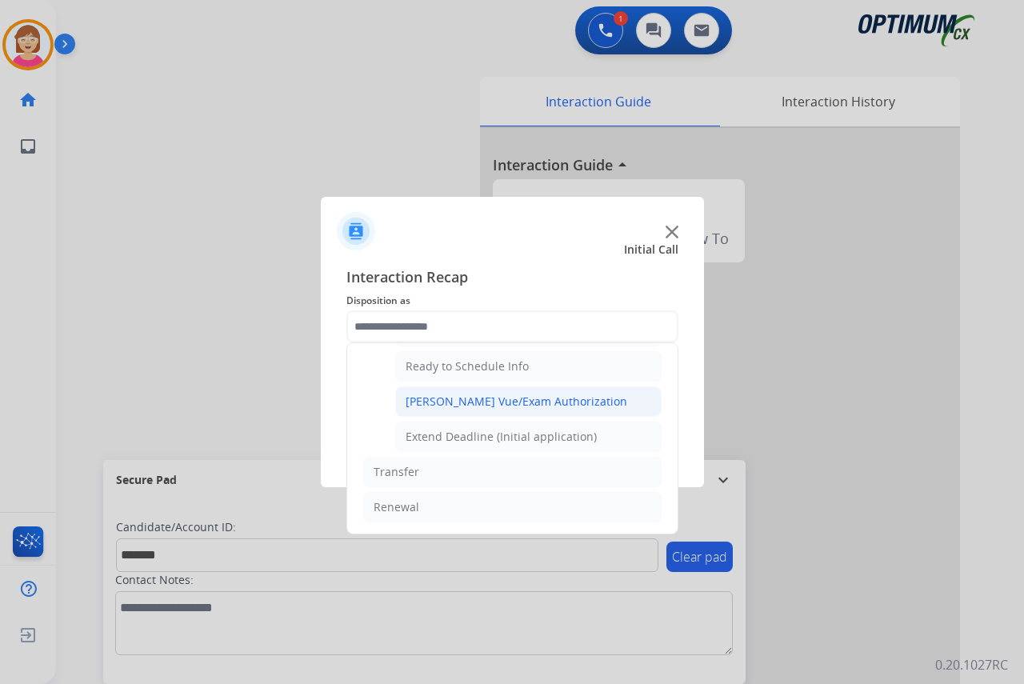
click at [509, 396] on div "[PERSON_NAME] Vue/Exam Authorization" at bounding box center [517, 402] width 222 height 16
type input "**********"
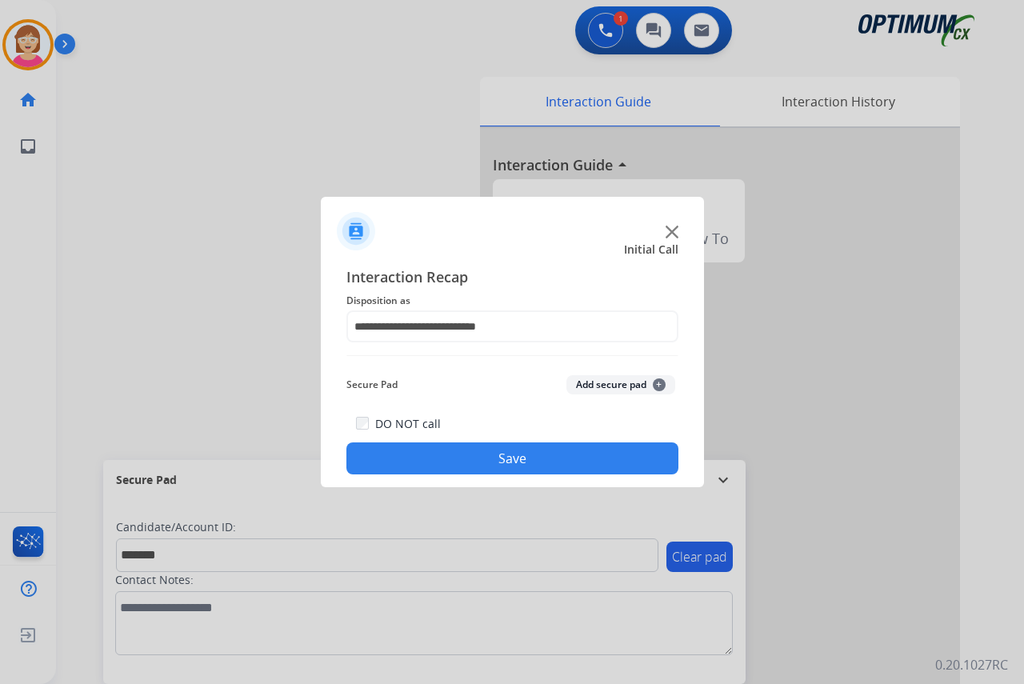
click at [659, 382] on span "+" at bounding box center [659, 384] width 13 height 13
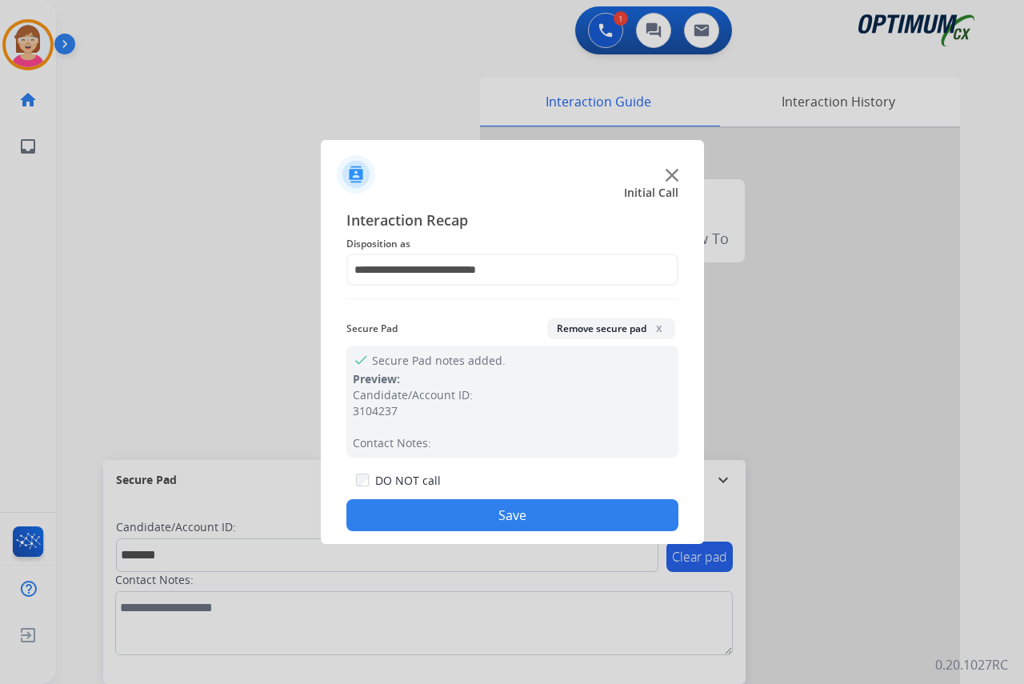
click at [447, 516] on button "Save" at bounding box center [512, 515] width 332 height 32
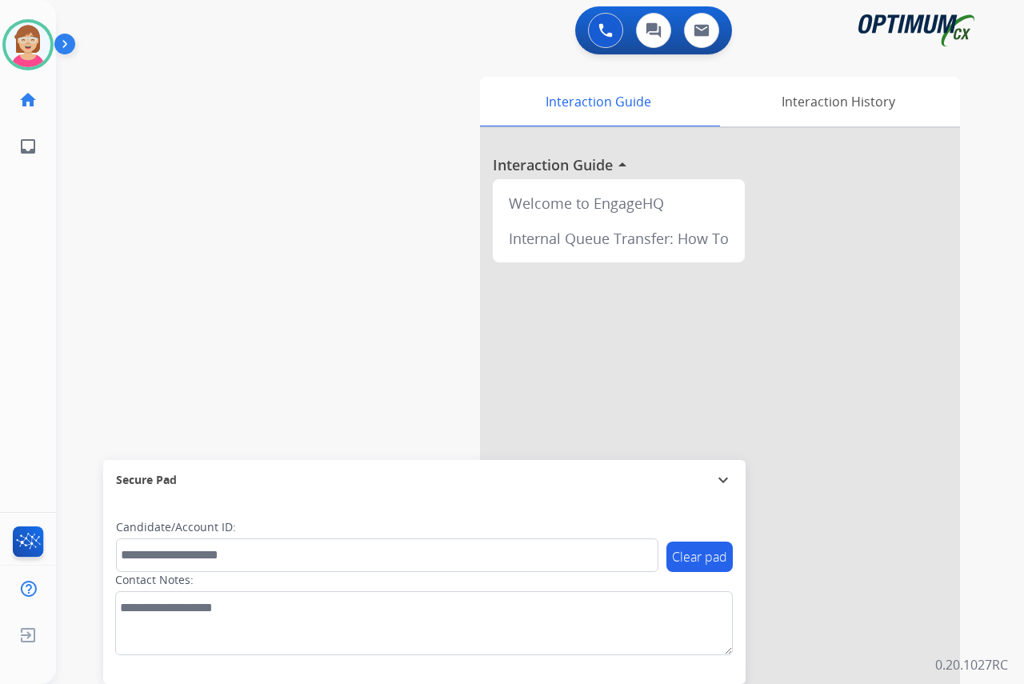
click at [46, 274] on div "[PERSON_NAME] Available Edit Avatar Agent: [PERSON_NAME] Profile: OCX Training …" at bounding box center [28, 342] width 56 height 684
click at [41, 216] on div "[PERSON_NAME] Available Edit Avatar Agent: [PERSON_NAME] Profile: OCX Training …" at bounding box center [28, 342] width 56 height 684
click at [30, 33] on img at bounding box center [28, 44] width 45 height 45
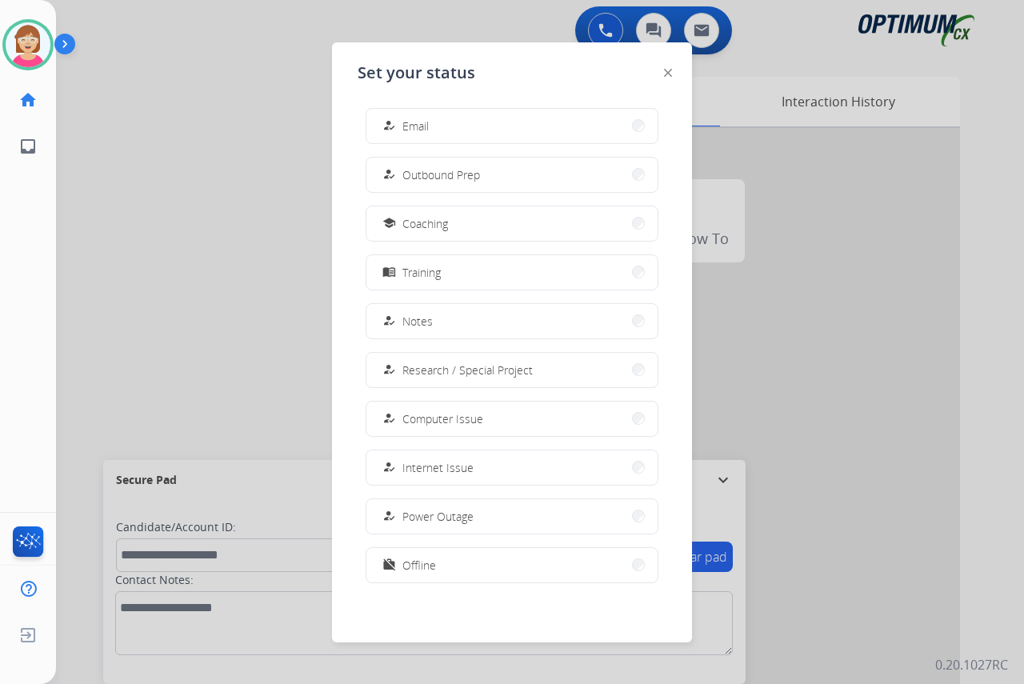
scroll to position [151, 0]
click at [438, 566] on button "work_off Offline" at bounding box center [511, 563] width 291 height 34
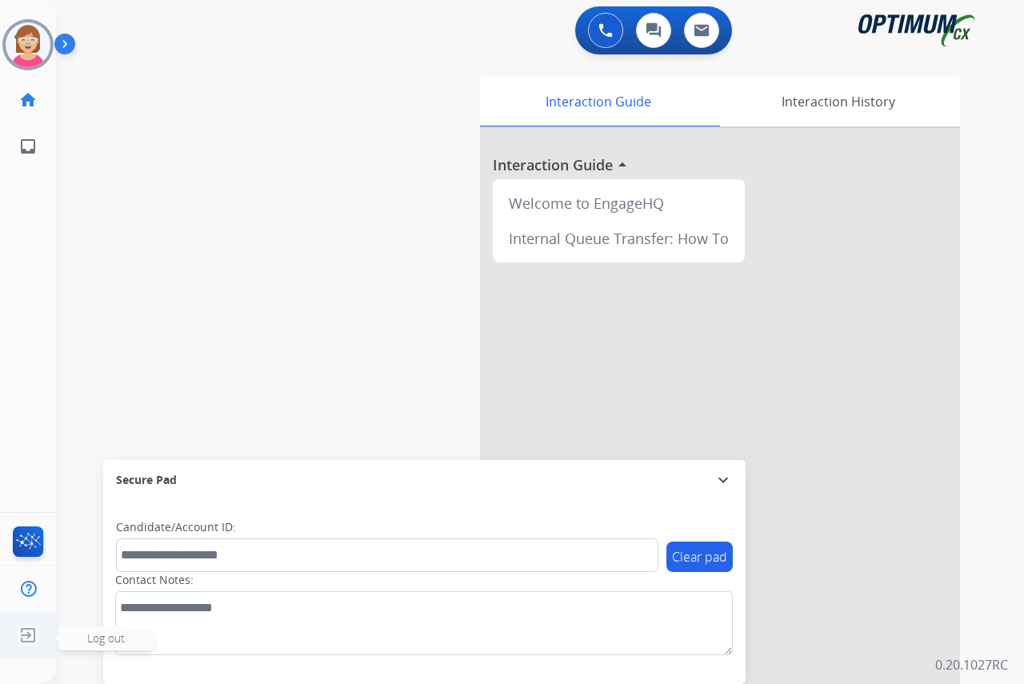
drag, startPoint x: 109, startPoint y: 642, endPoint x: 98, endPoint y: 637, distance: 12.2
click at [98, 637] on span "Log out" at bounding box center [106, 637] width 38 height 15
